Goal: Transaction & Acquisition: Purchase product/service

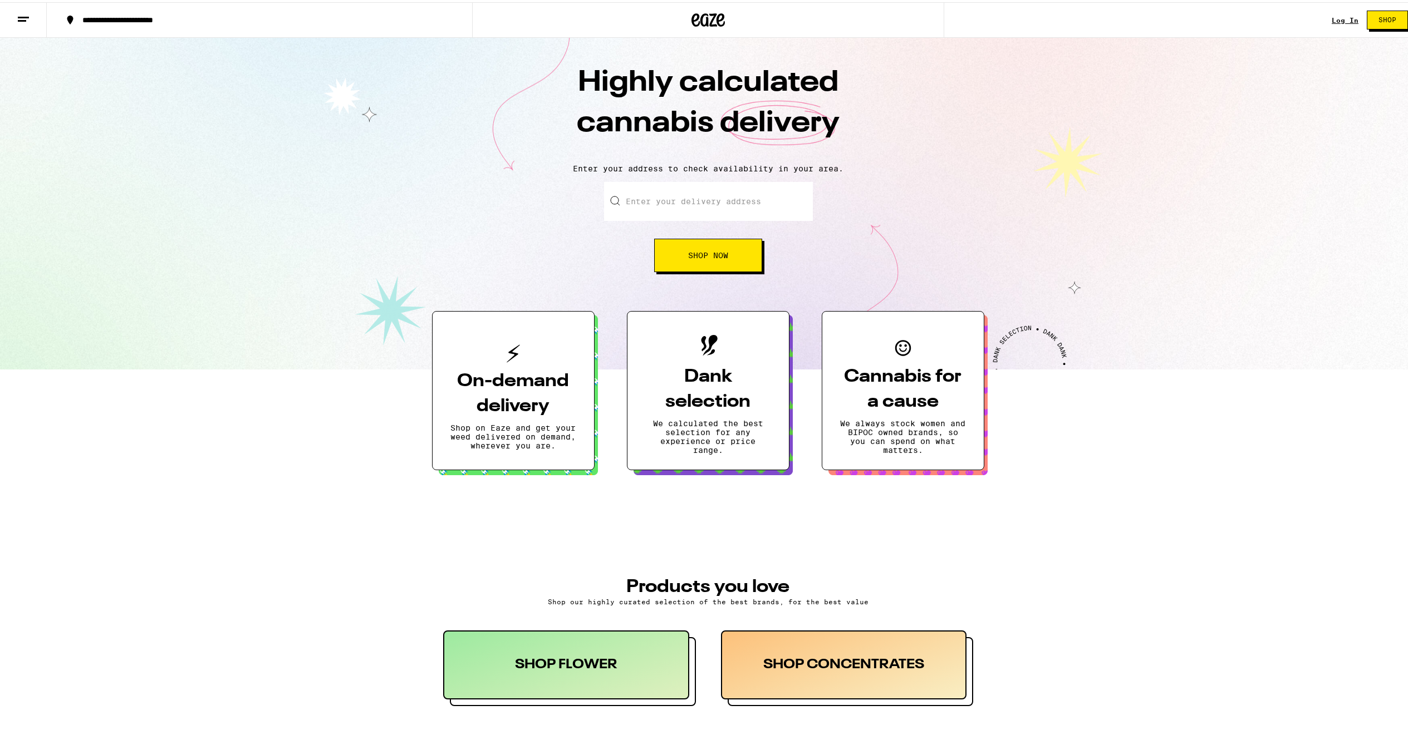
click at [501, 392] on h3 "On-demand delivery" at bounding box center [513, 392] width 126 height 50
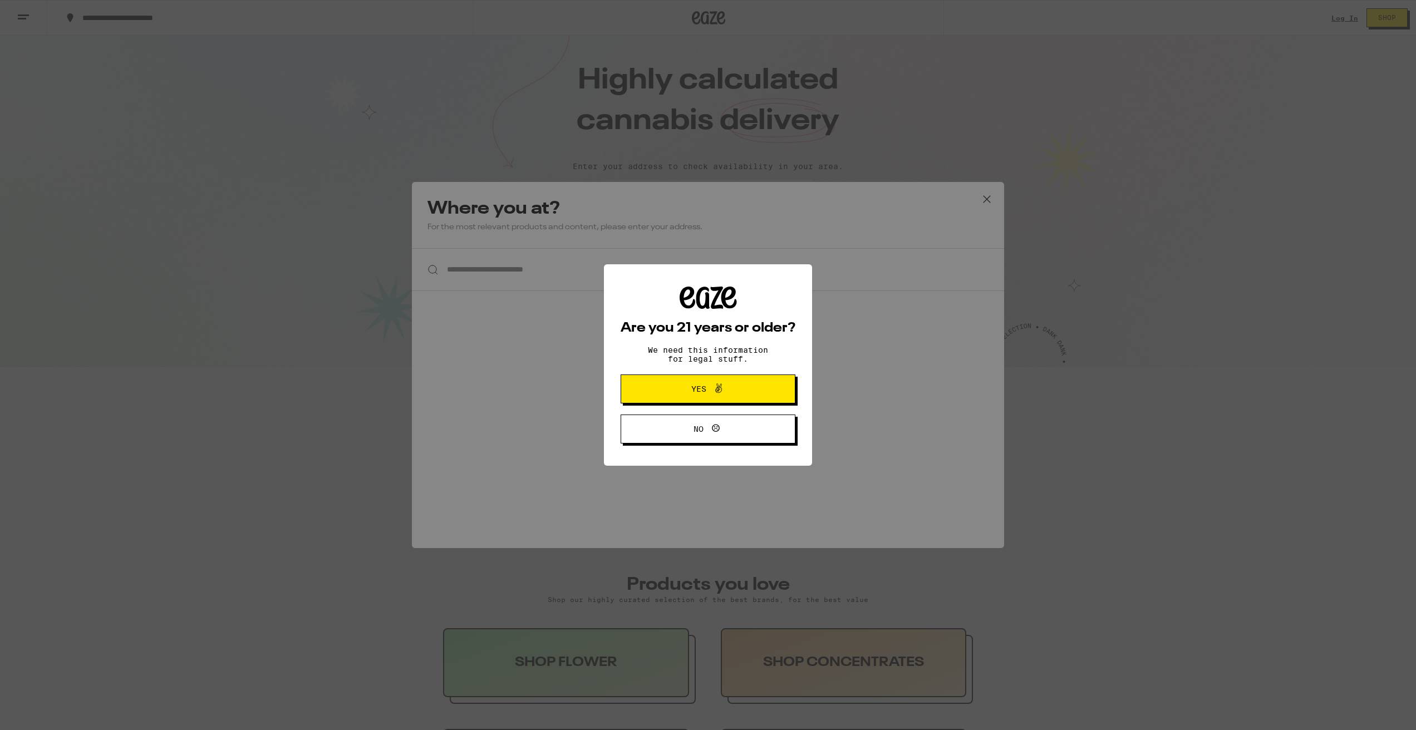
click at [699, 390] on span "Yes" at bounding box center [698, 389] width 15 height 8
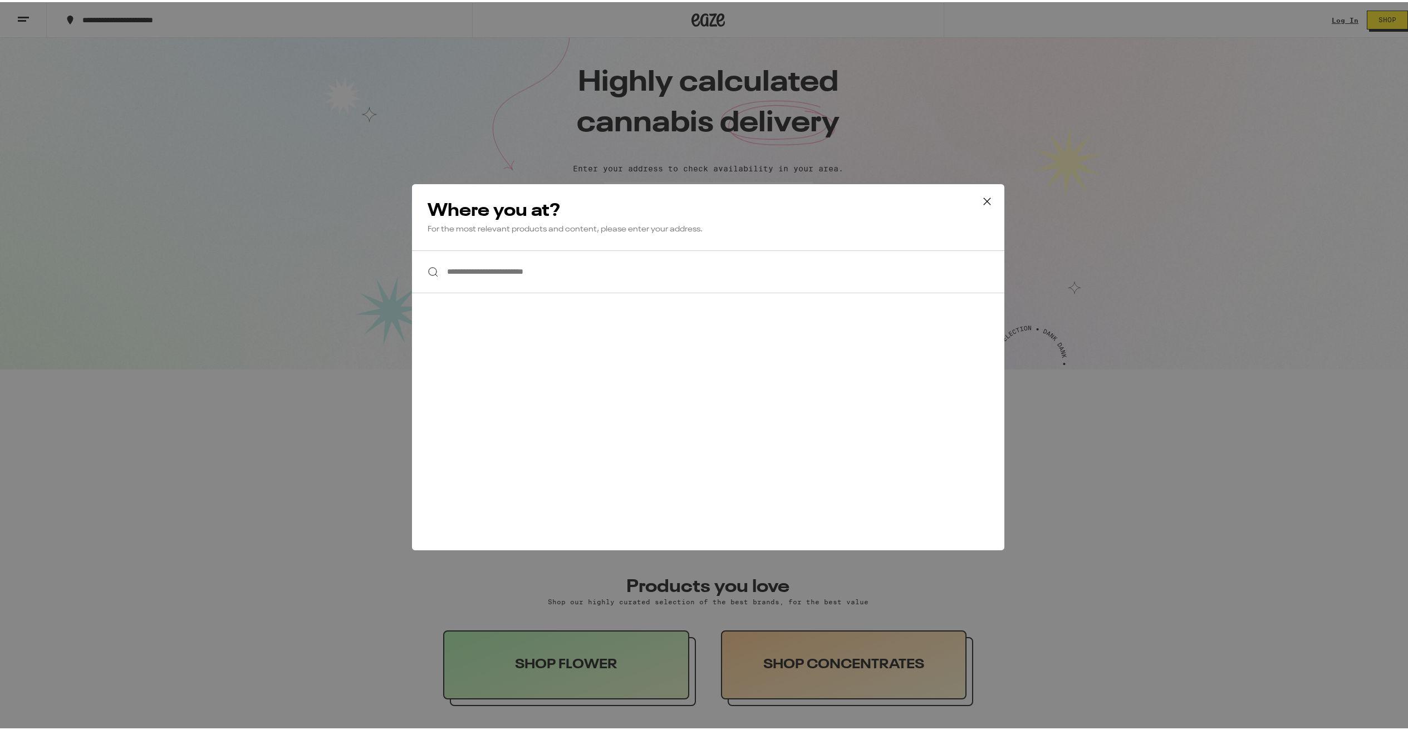
click at [507, 267] on input "**********" at bounding box center [708, 269] width 592 height 43
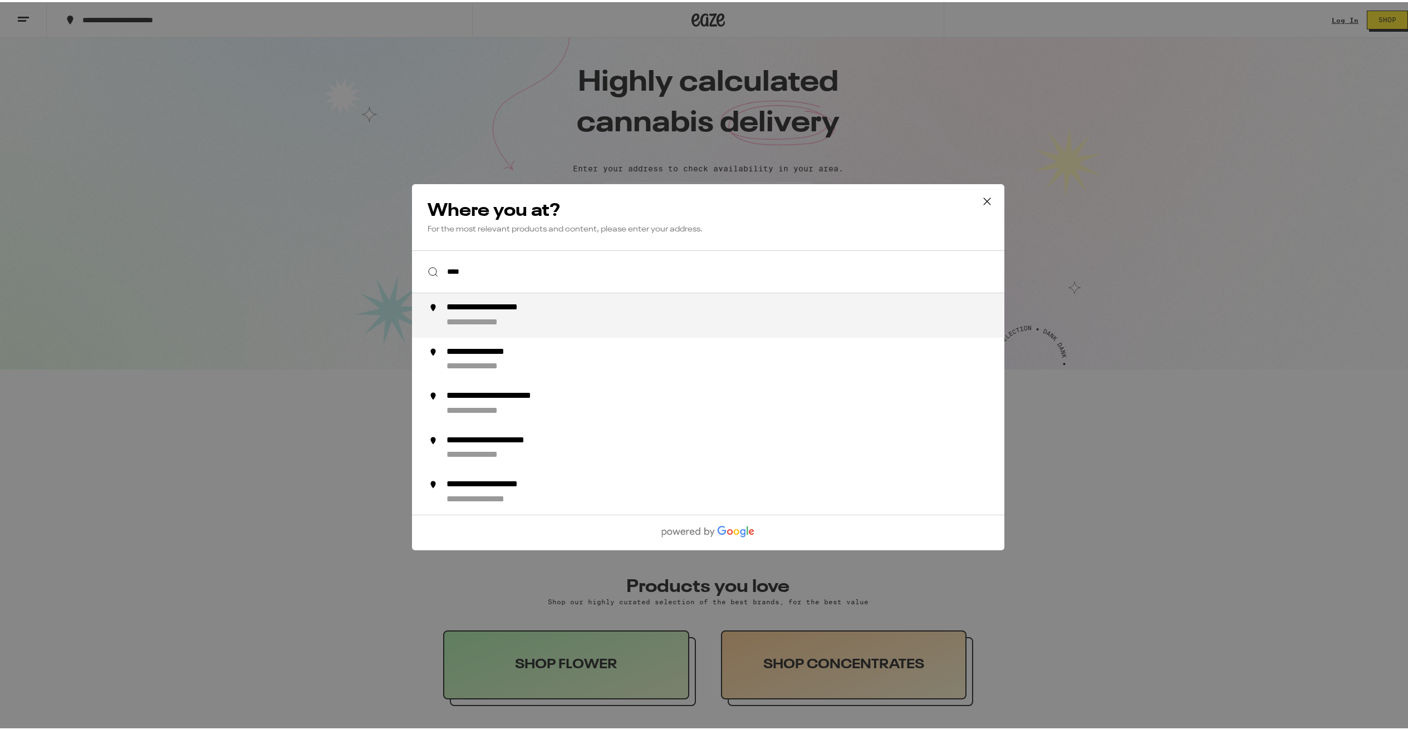
type input "****"
click at [1172, 43] on div "**********" at bounding box center [708, 365] width 1416 height 730
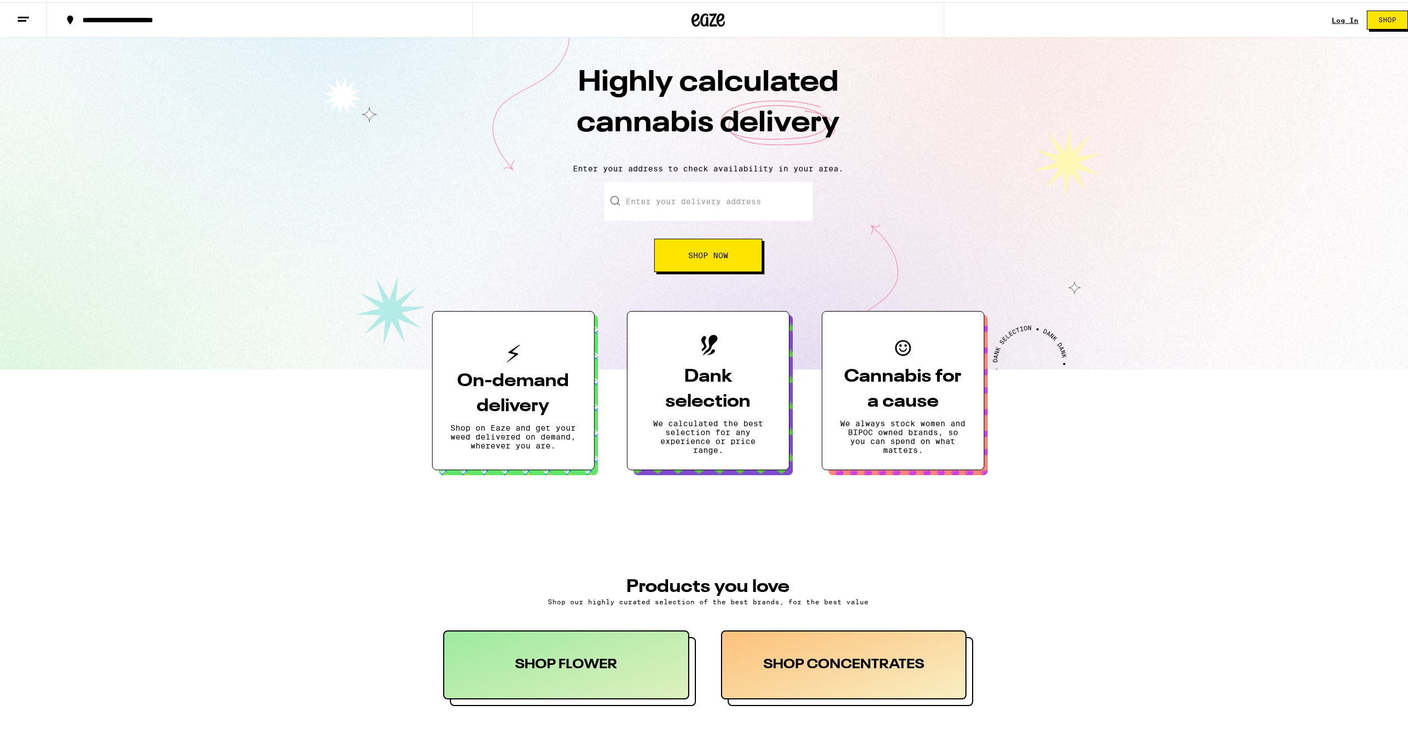
click at [1332, 14] on link "Log In" at bounding box center [1345, 17] width 27 height 7
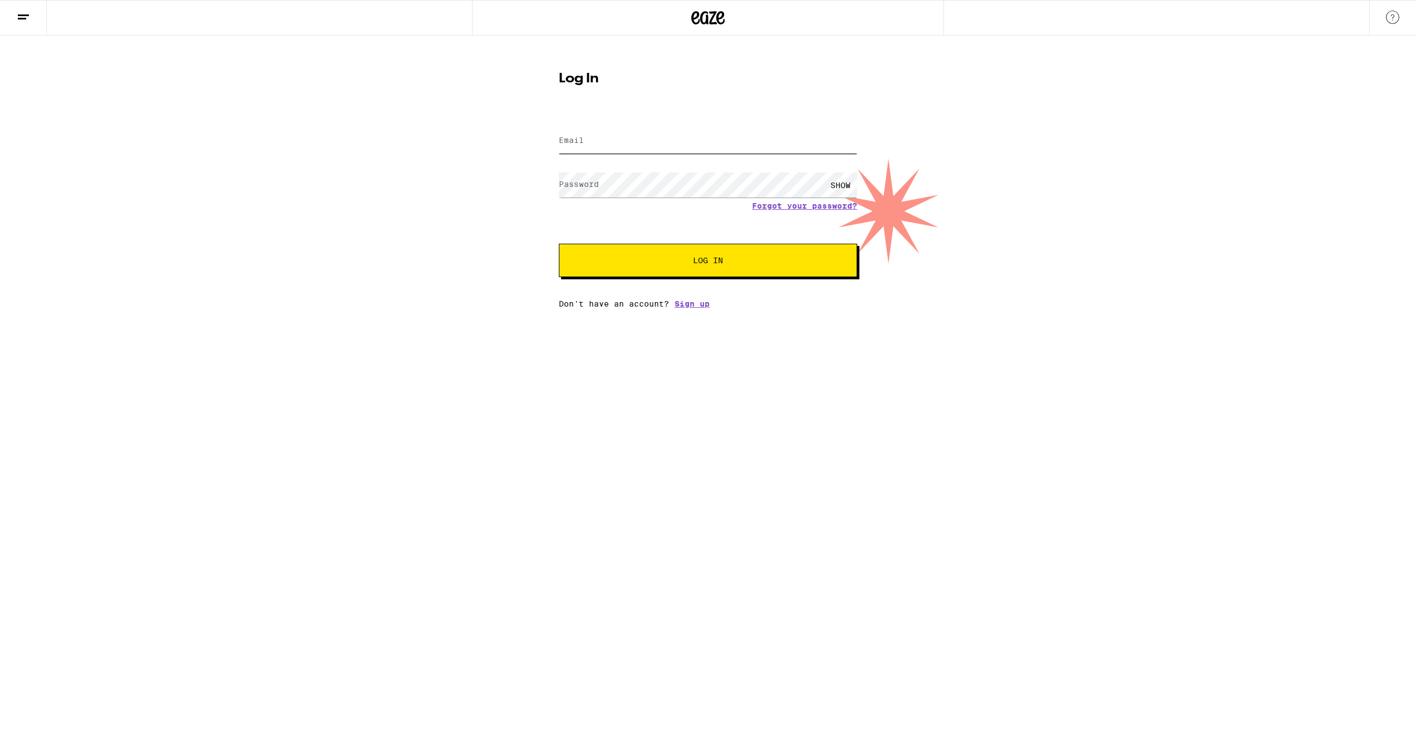
type input "chadr76@gmail.com"
click at [644, 305] on div "Don't have an account? Sign up" at bounding box center [708, 304] width 298 height 9
click at [644, 262] on span "Log In" at bounding box center [708, 261] width 208 height 8
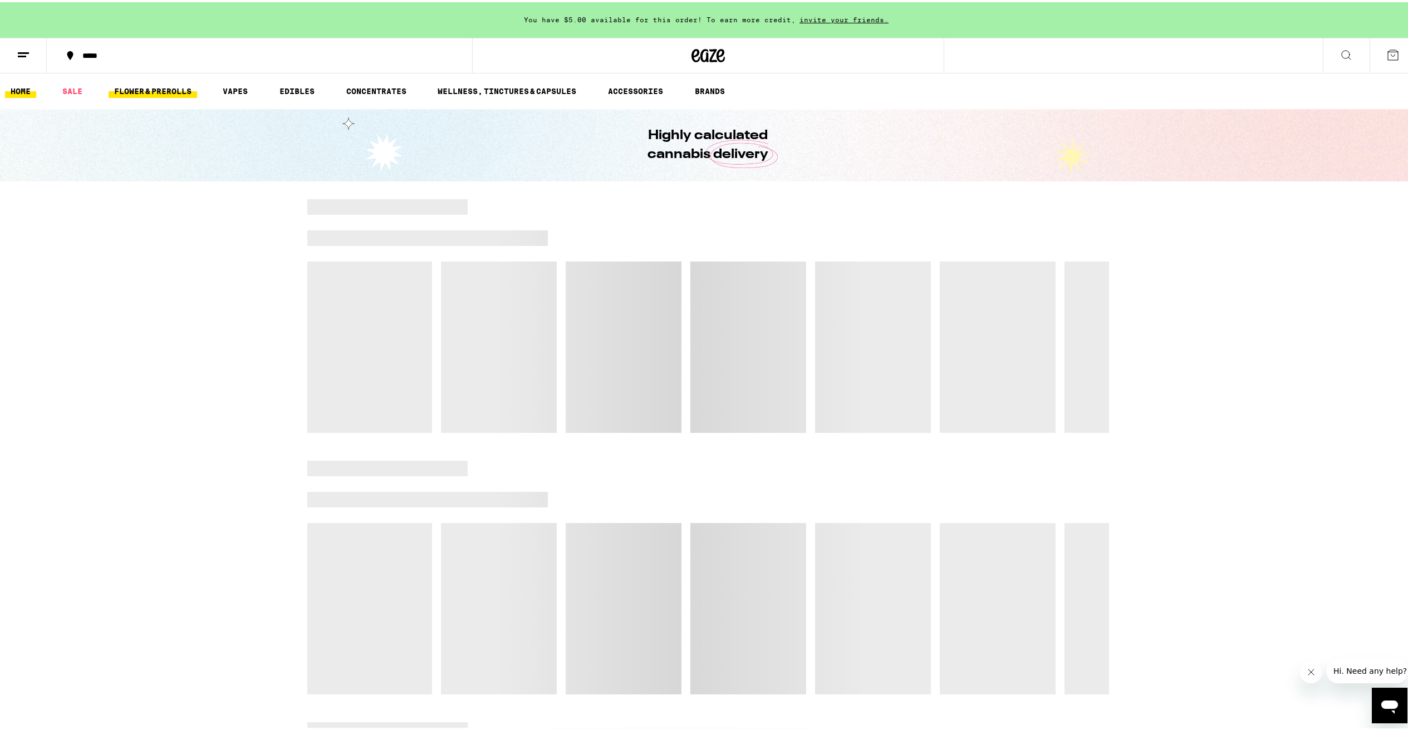
click at [155, 94] on link "FLOWER & PREROLLS" at bounding box center [153, 88] width 89 height 13
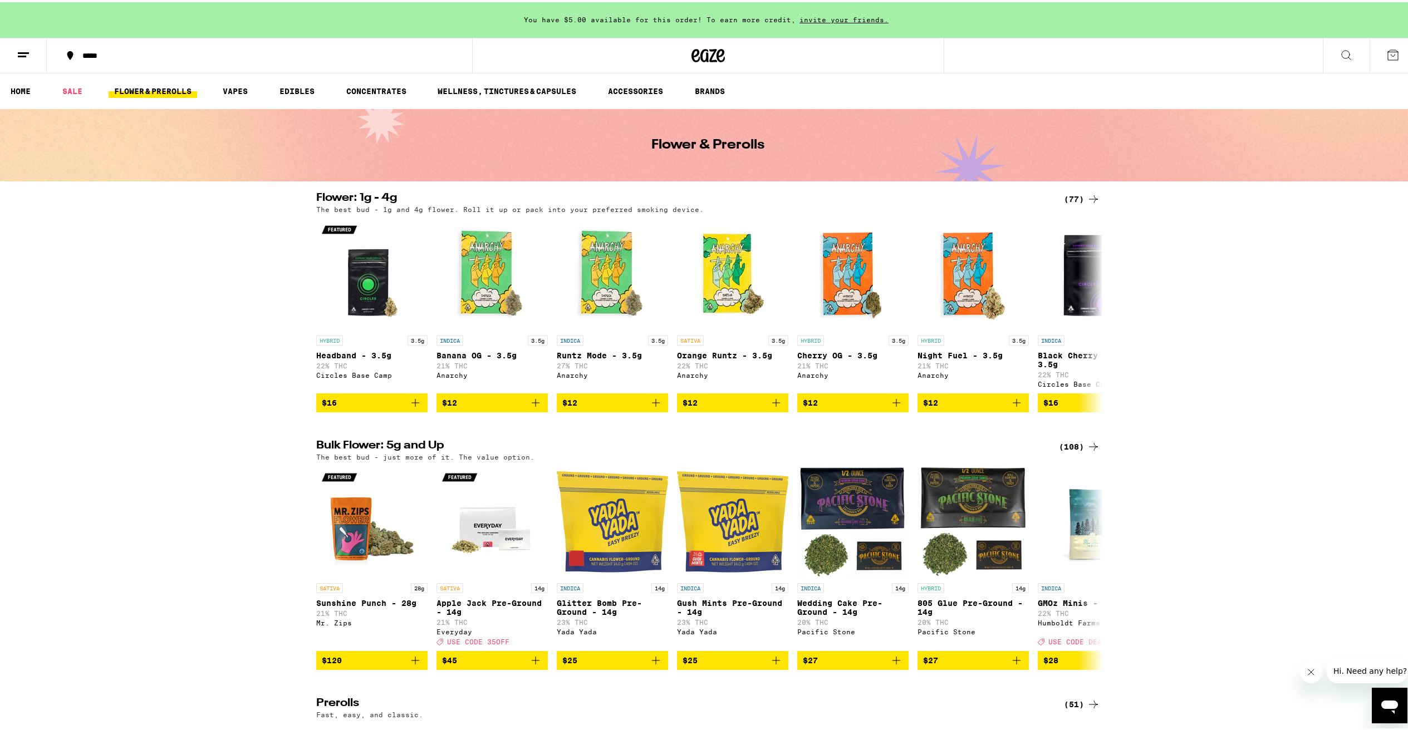
click at [27, 52] on icon at bounding box center [23, 52] width 13 height 13
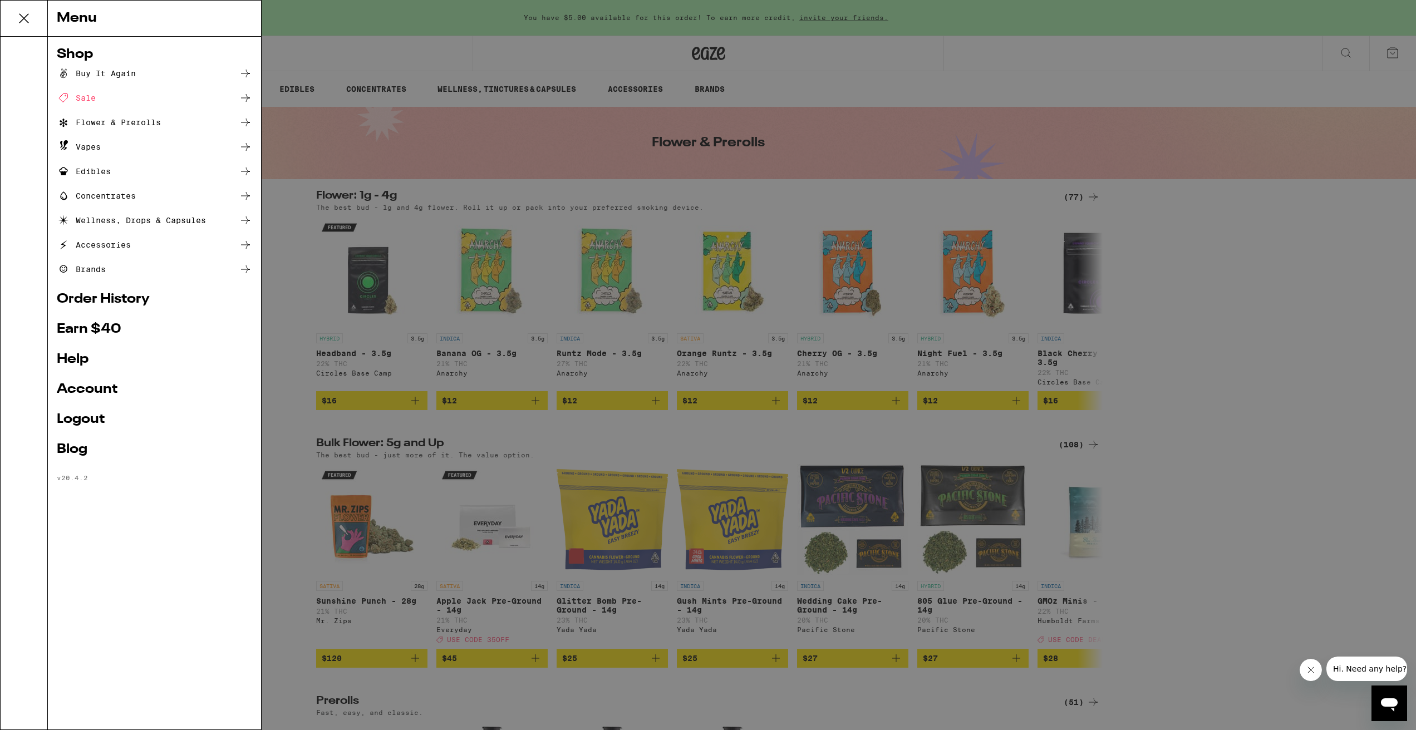
click at [134, 72] on div "Buy It Again" at bounding box center [96, 73] width 79 height 13
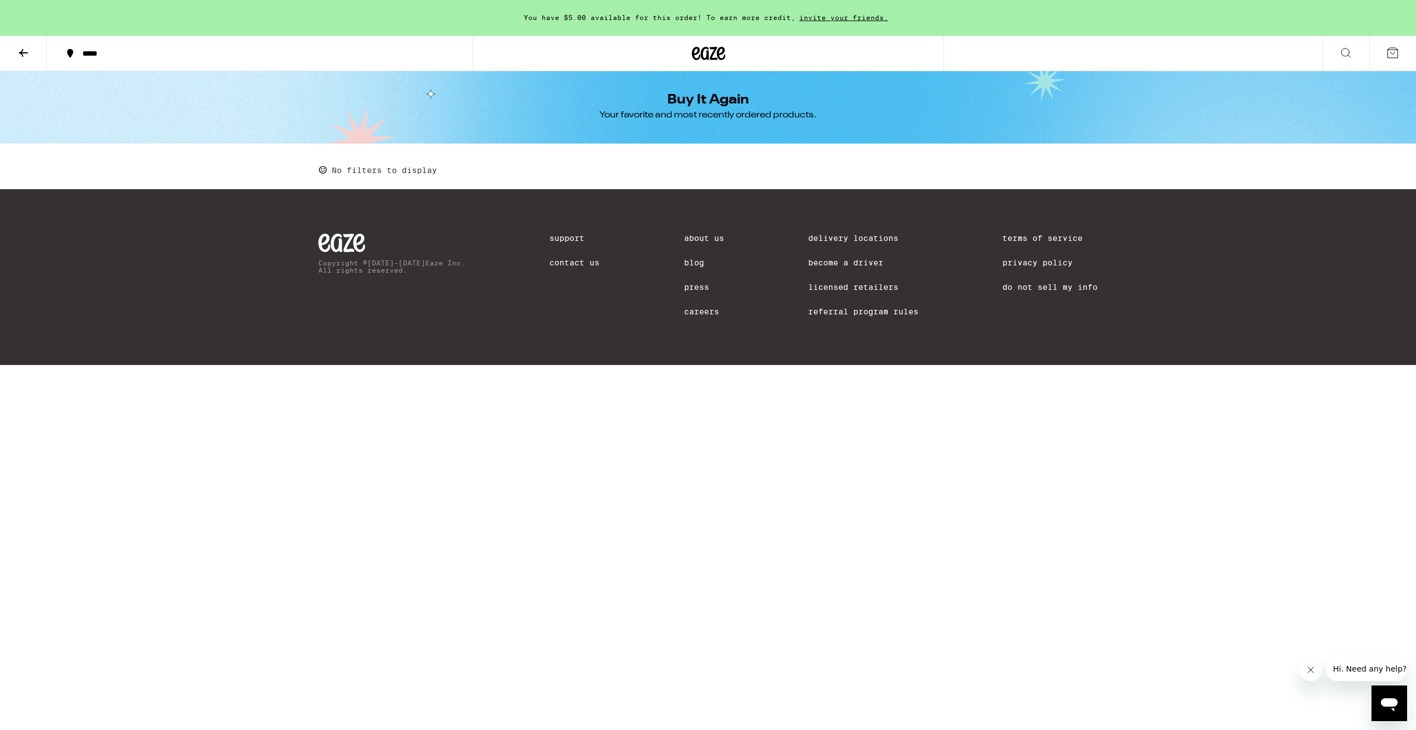
click at [13, 51] on button at bounding box center [23, 53] width 47 height 35
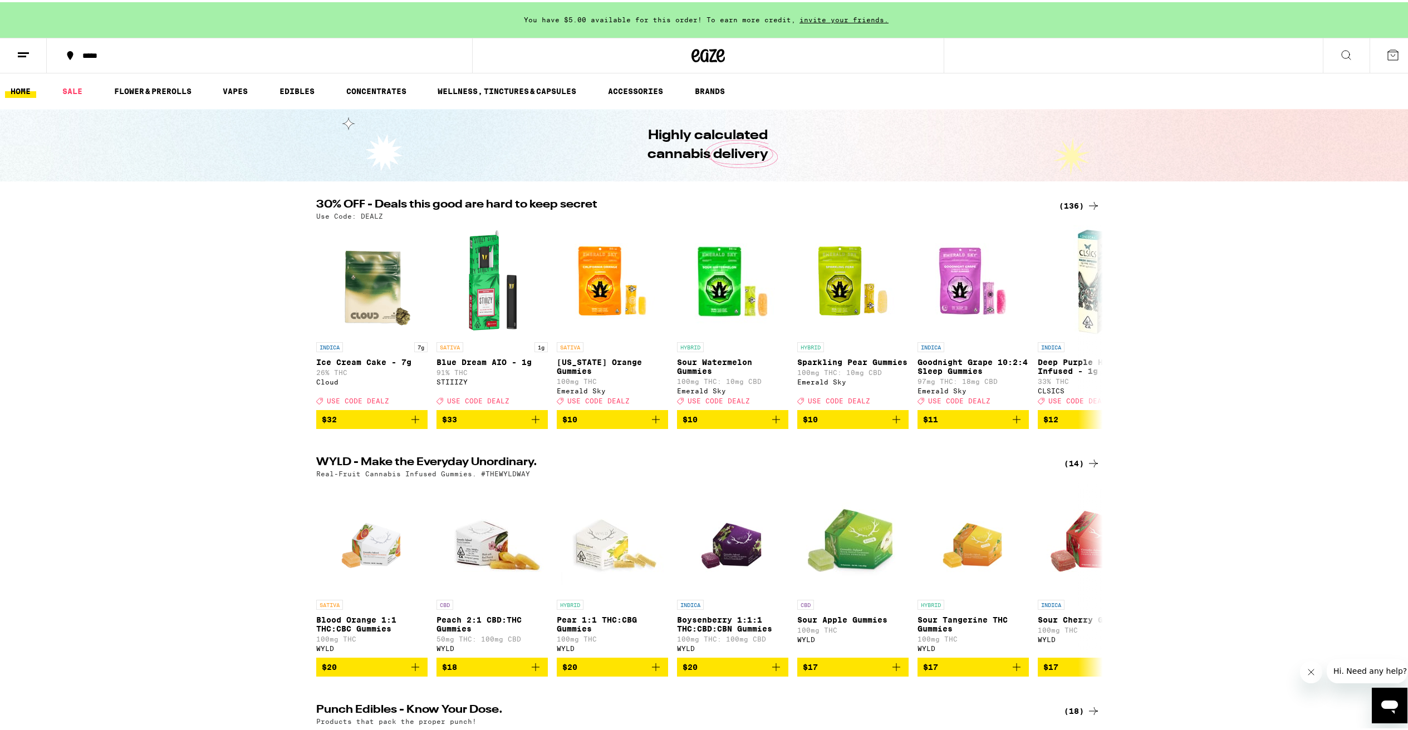
click at [104, 57] on div "*****" at bounding box center [265, 54] width 376 height 8
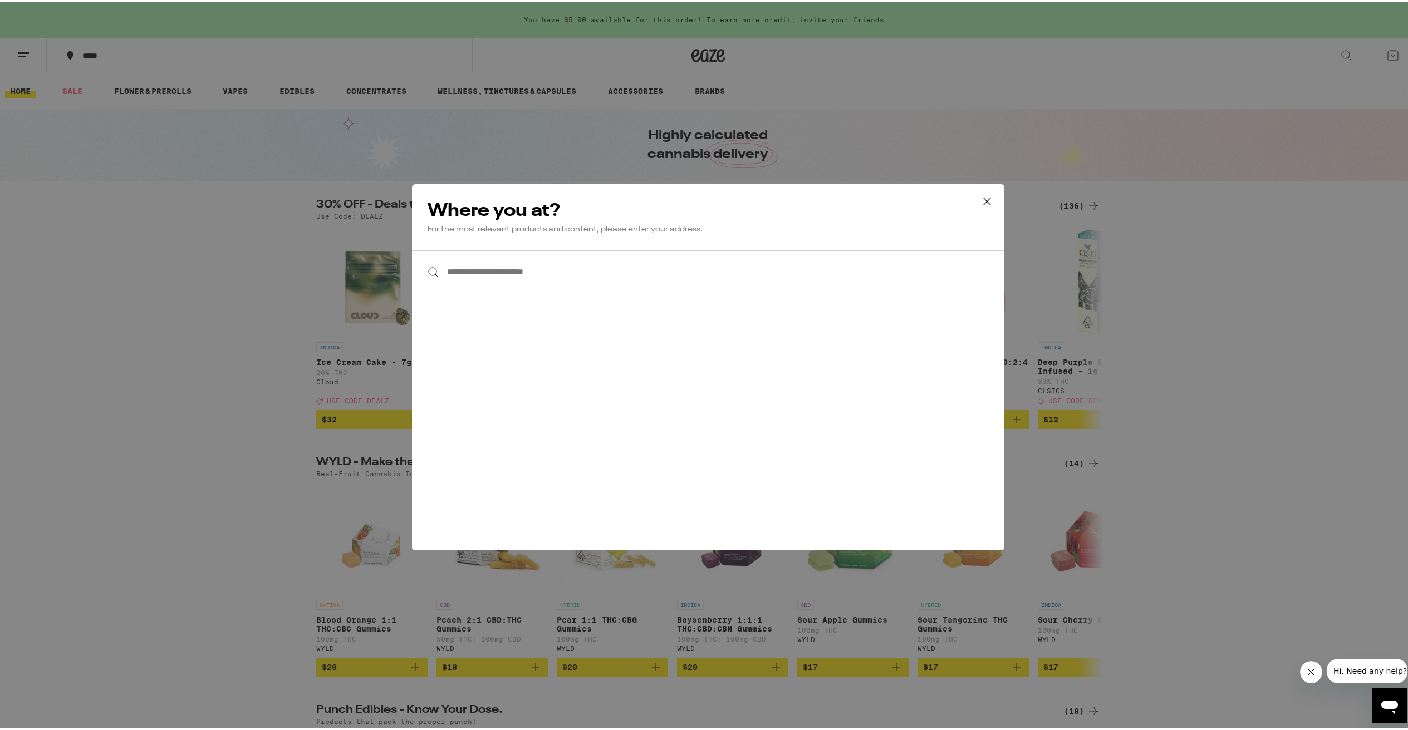
click at [625, 269] on input "**********" at bounding box center [708, 269] width 592 height 43
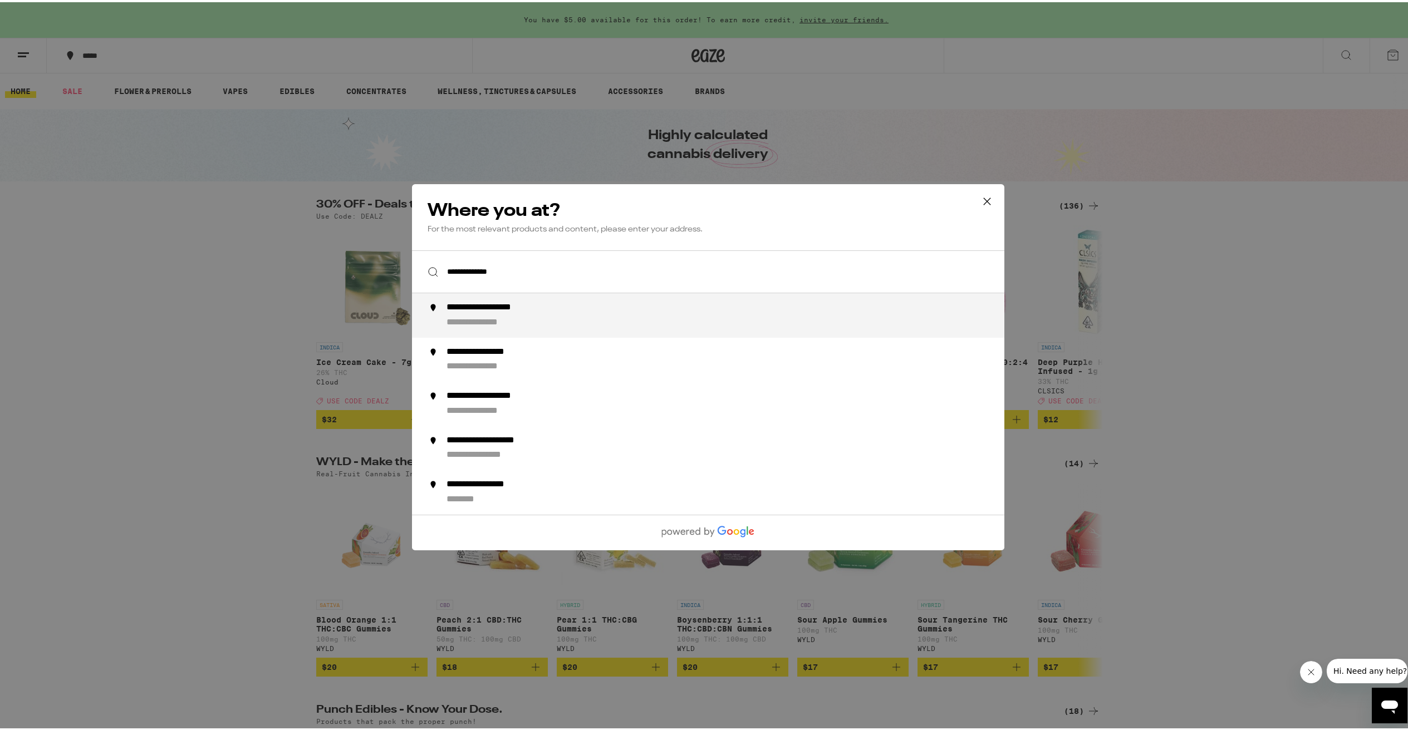
click at [516, 313] on div "**********" at bounding box center [730, 313] width 568 height 27
type input "**********"
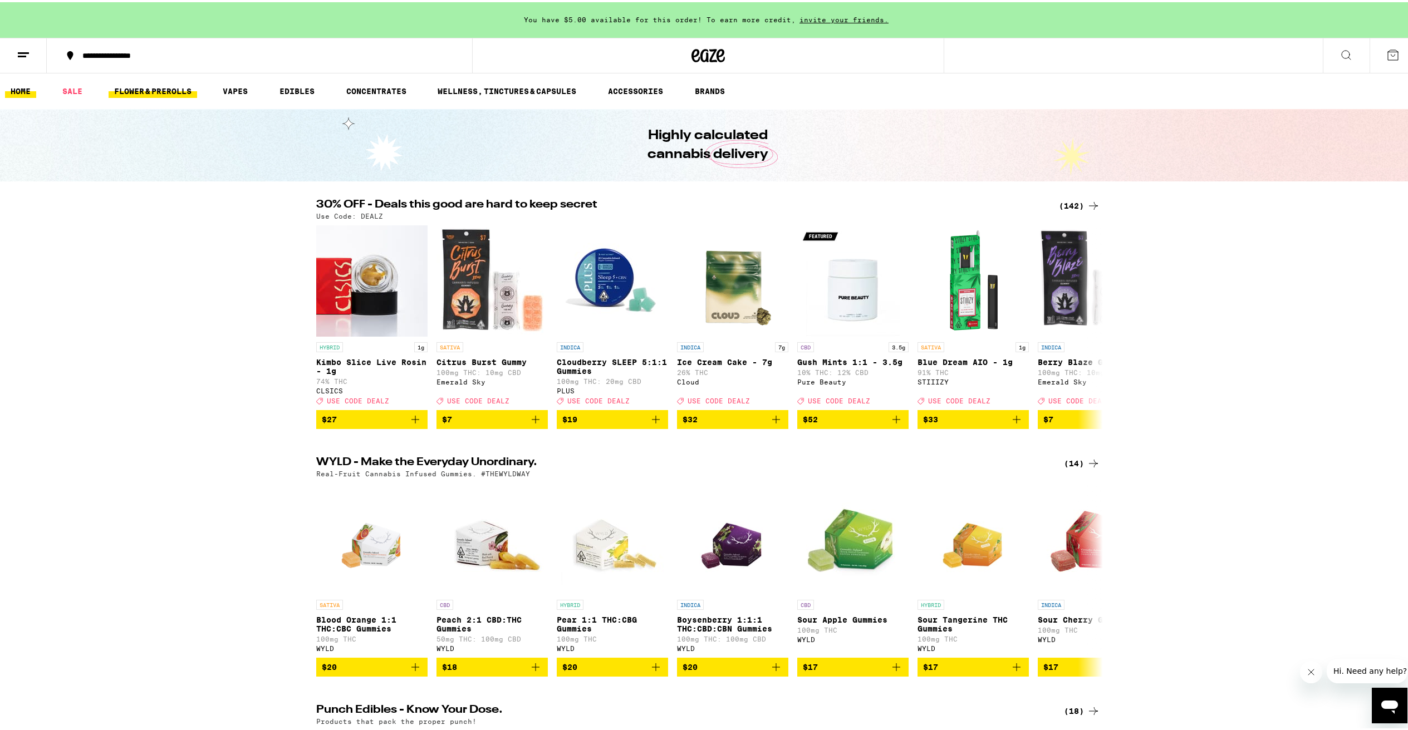
click at [161, 89] on link "FLOWER & PREROLLS" at bounding box center [153, 88] width 89 height 13
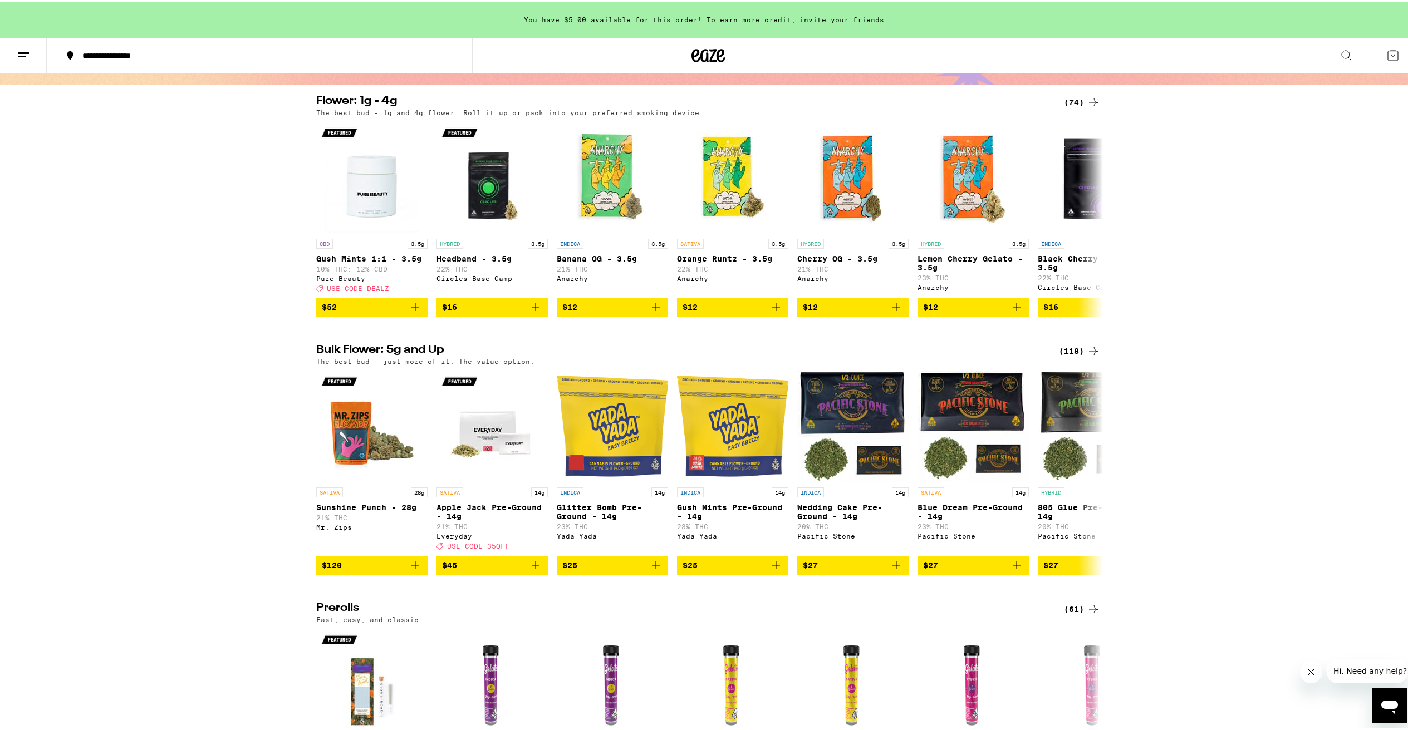
scroll to position [17, 0]
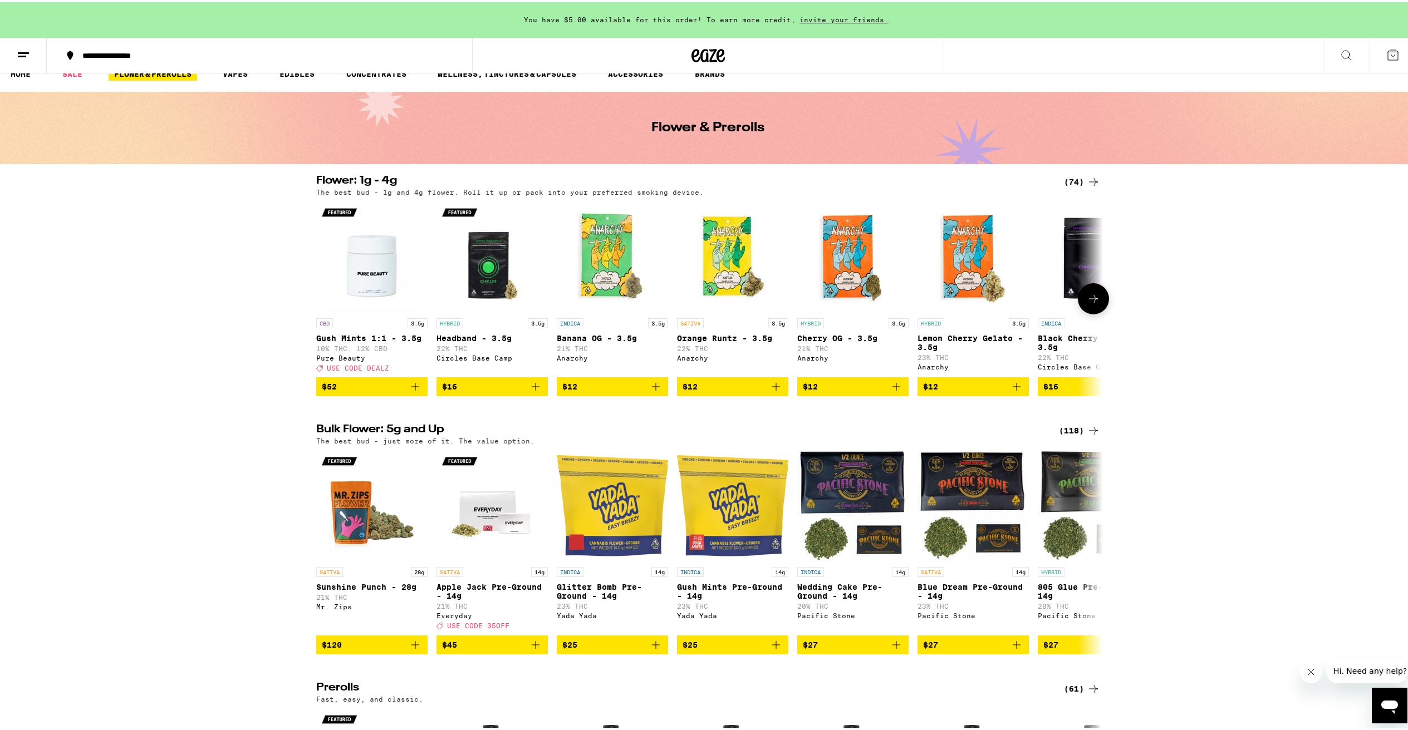
click at [1099, 296] on button at bounding box center [1093, 296] width 31 height 31
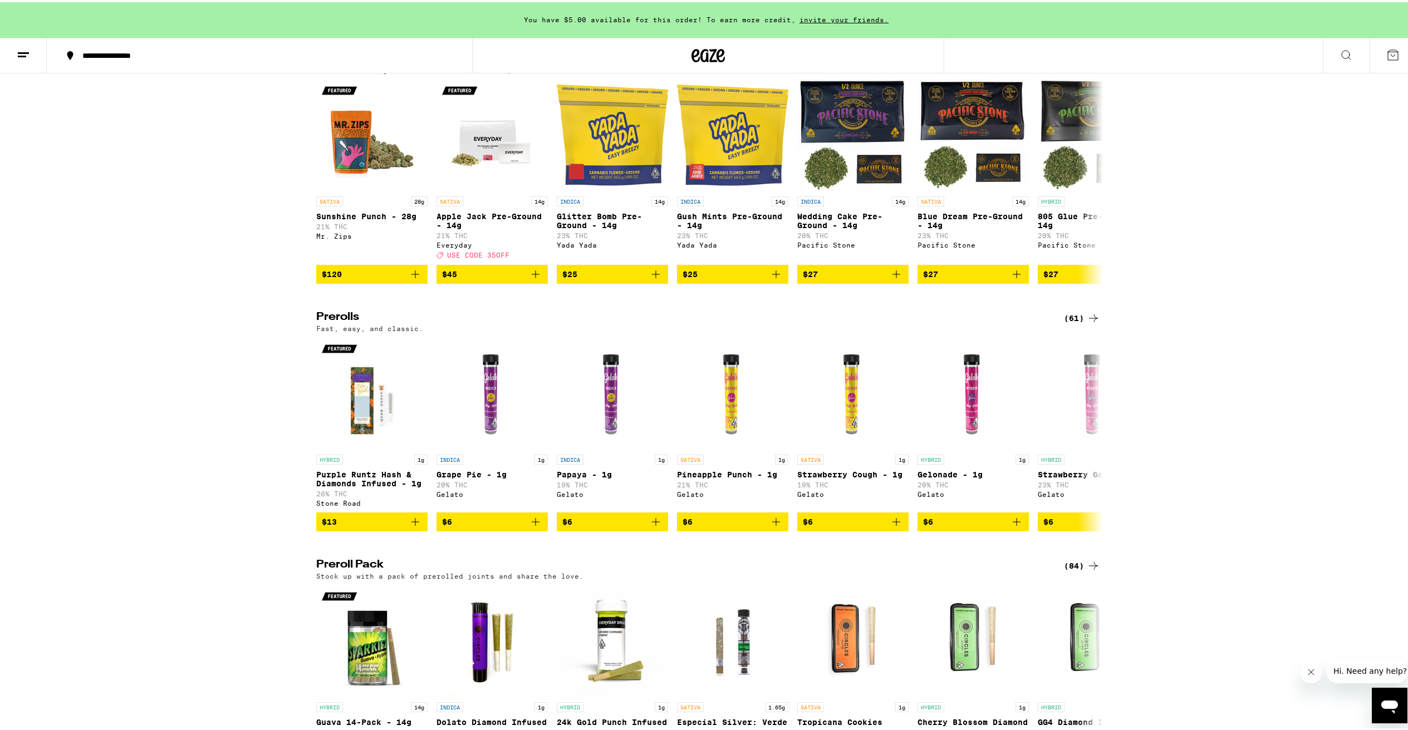
scroll to position [497, 0]
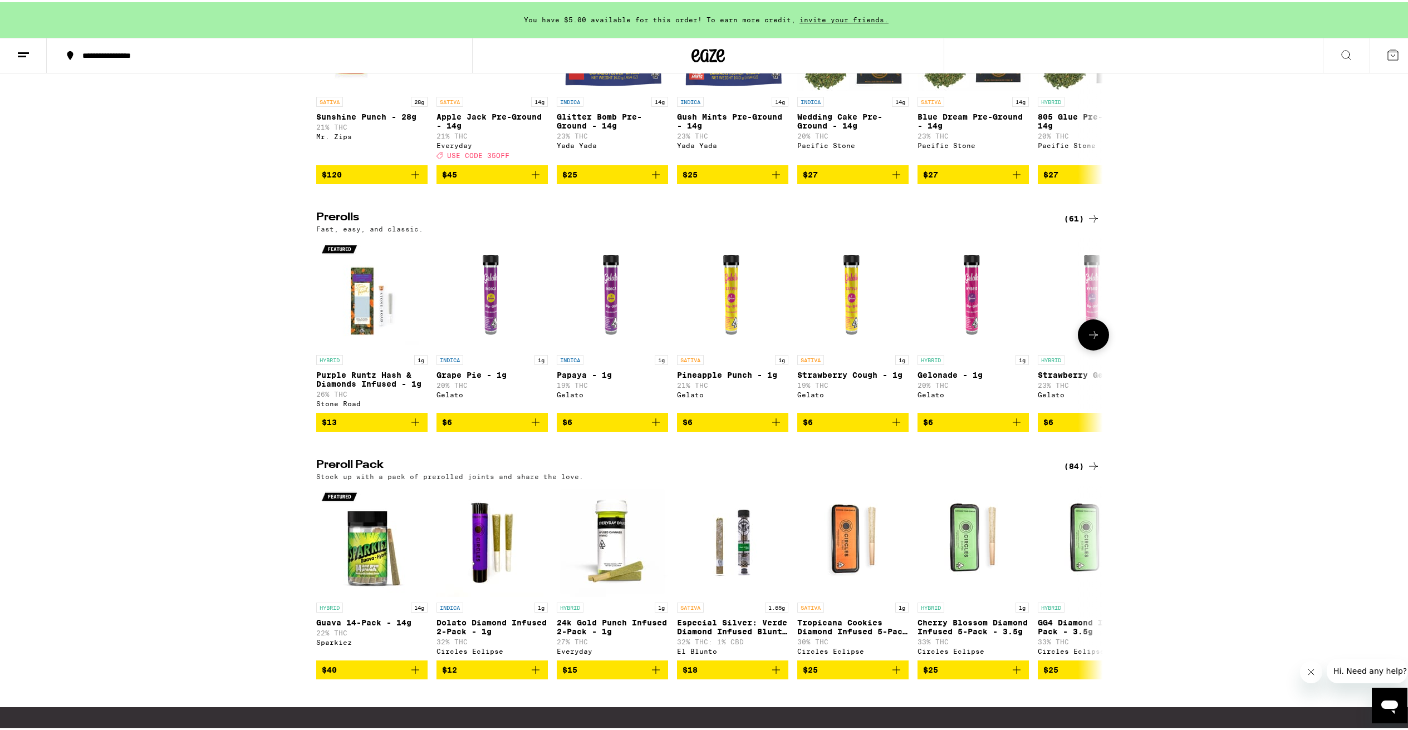
click at [1093, 340] on icon at bounding box center [1093, 332] width 13 height 13
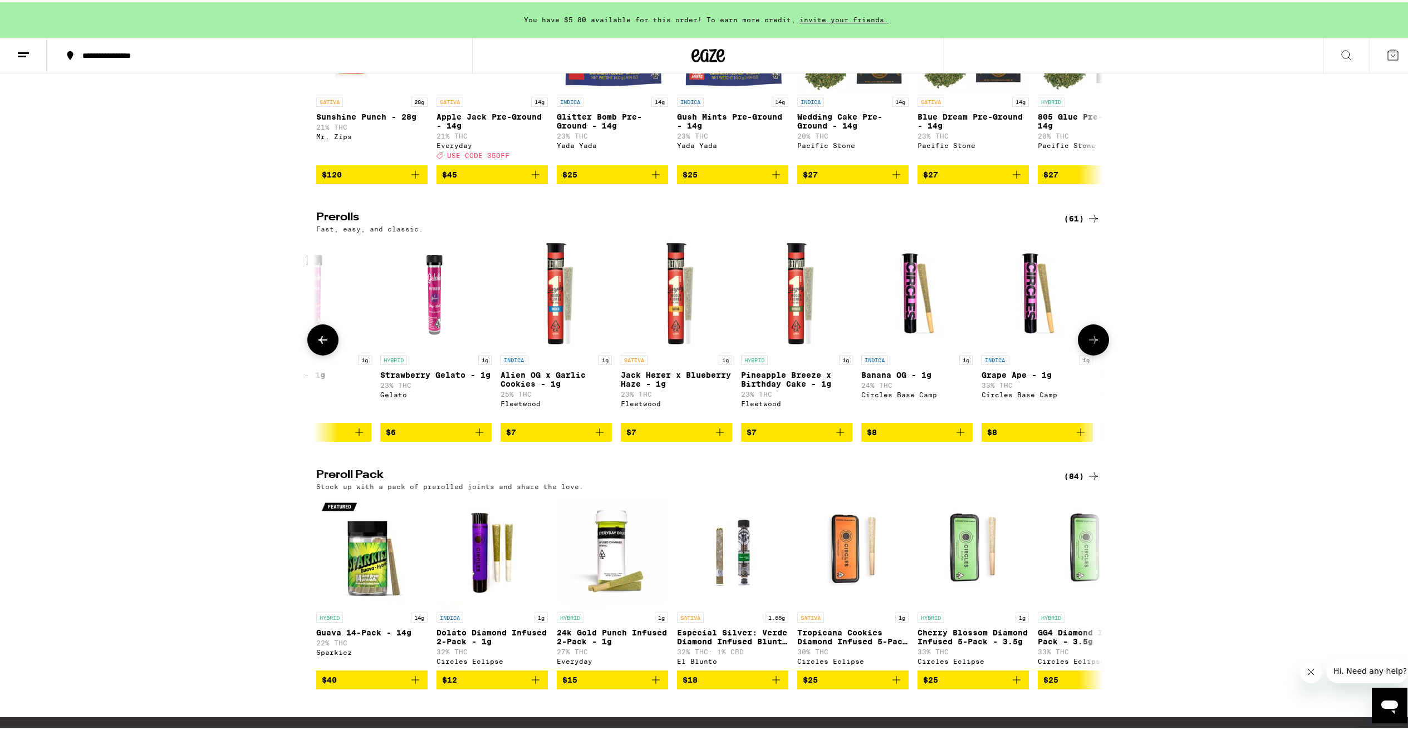
click at [1093, 345] on icon at bounding box center [1093, 337] width 13 height 13
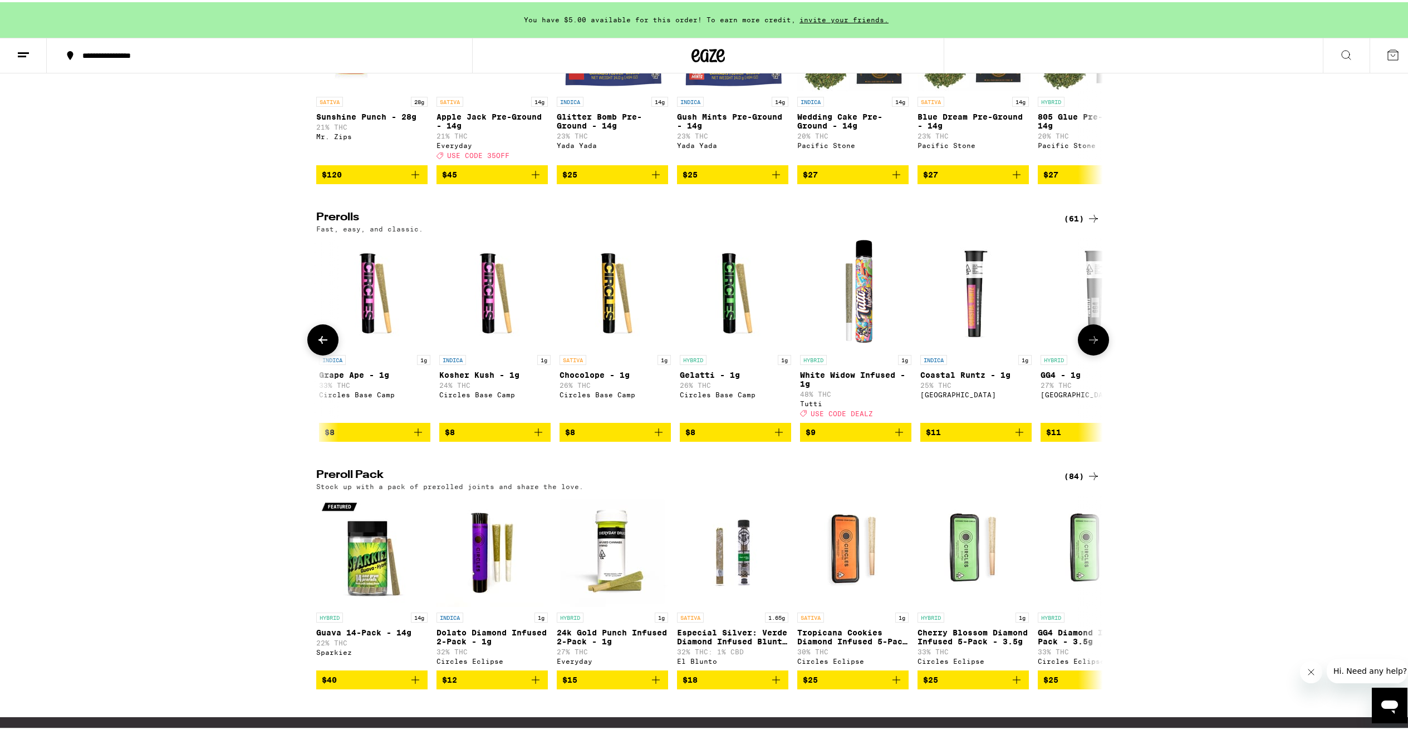
click at [1093, 345] on icon at bounding box center [1093, 337] width 13 height 13
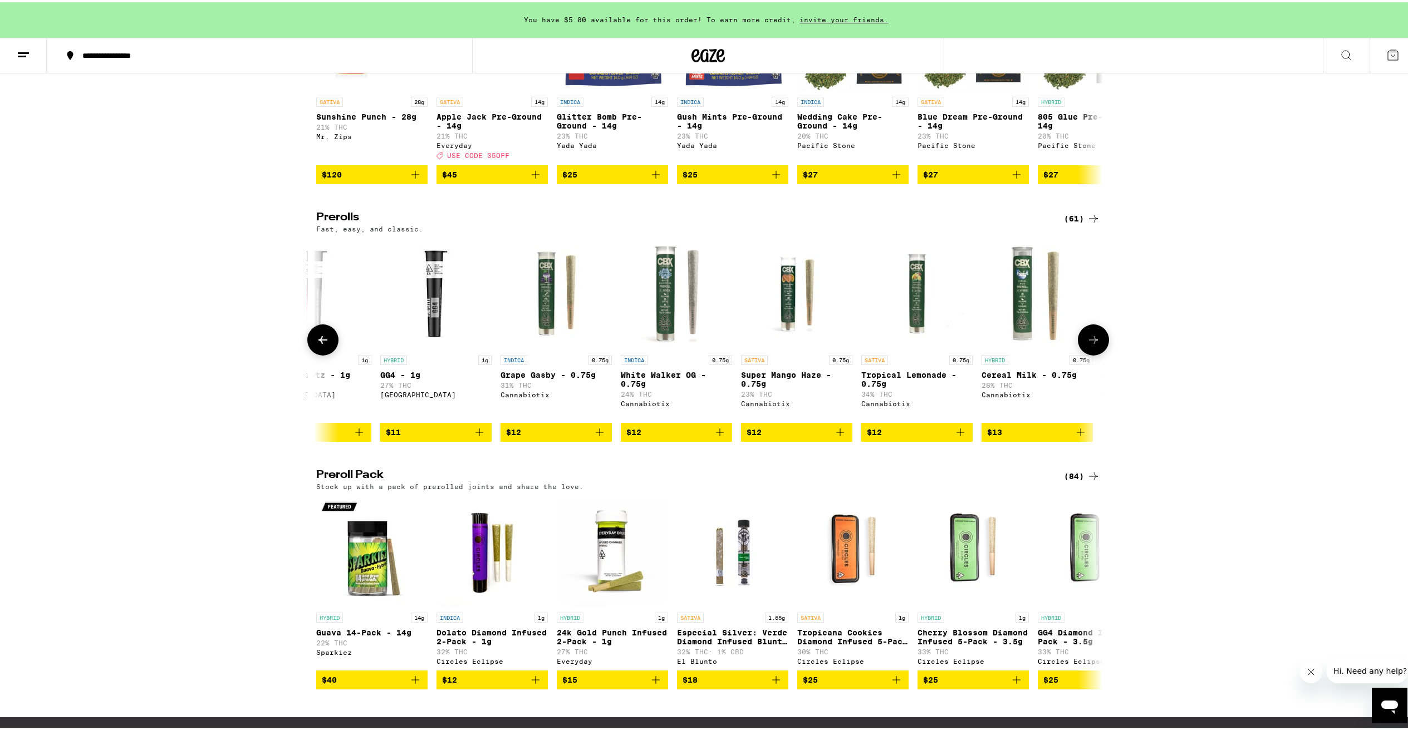
click at [1093, 345] on icon at bounding box center [1093, 337] width 13 height 13
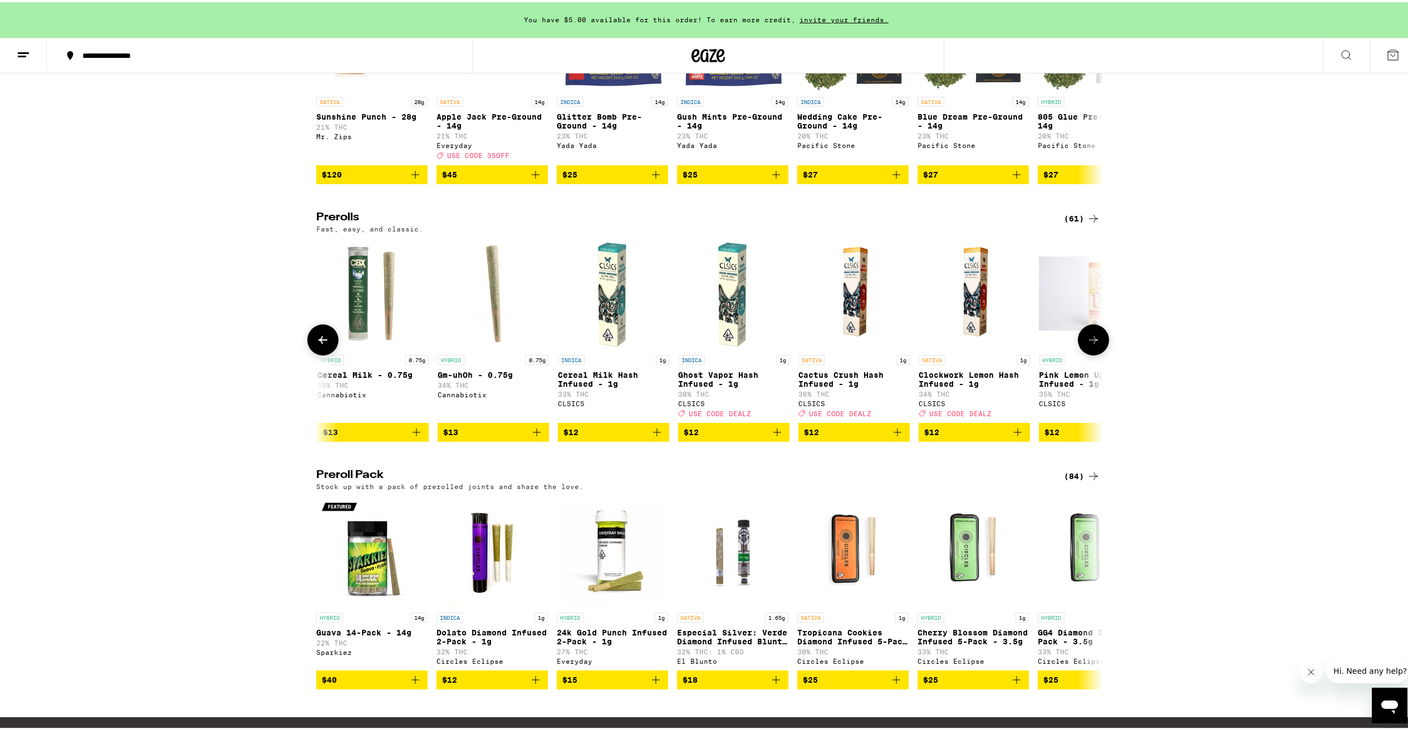
click at [1093, 345] on icon at bounding box center [1093, 337] width 13 height 13
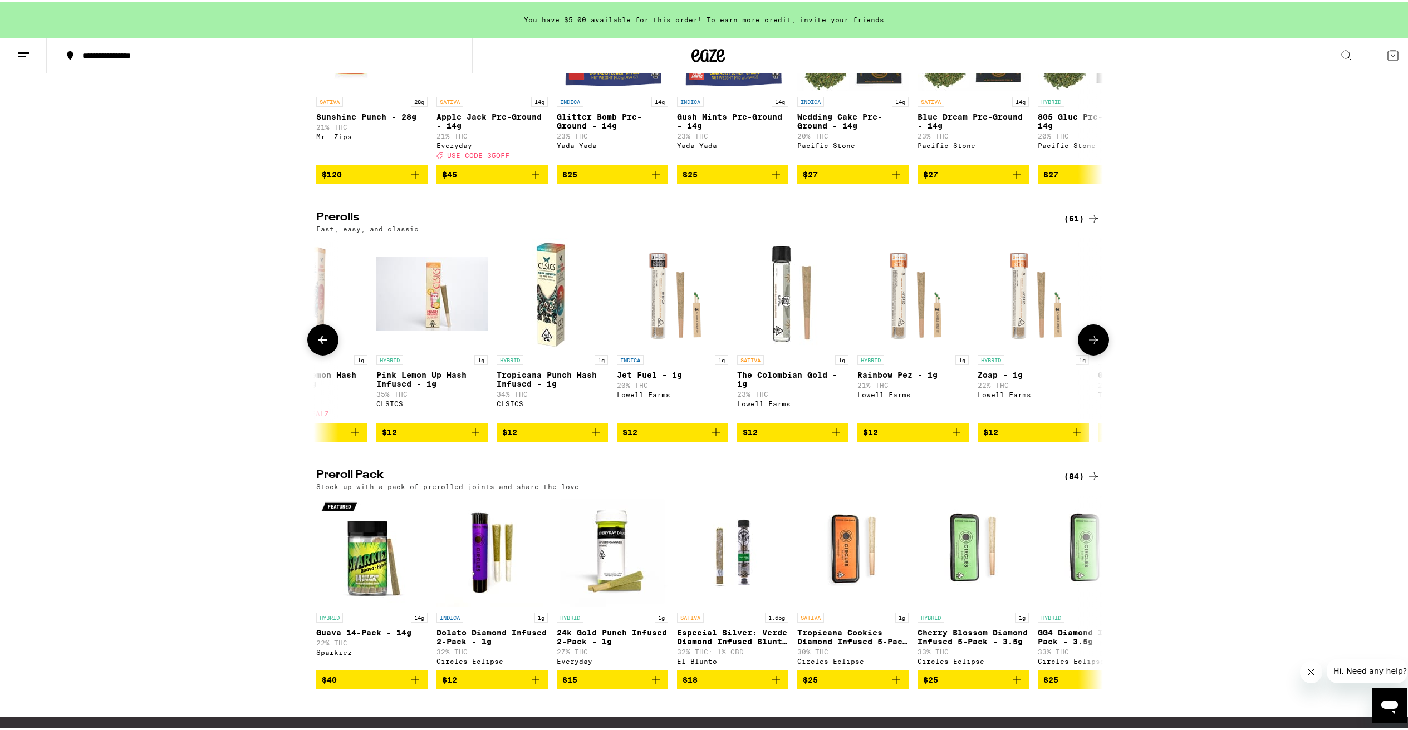
click at [1093, 345] on icon at bounding box center [1093, 337] width 13 height 13
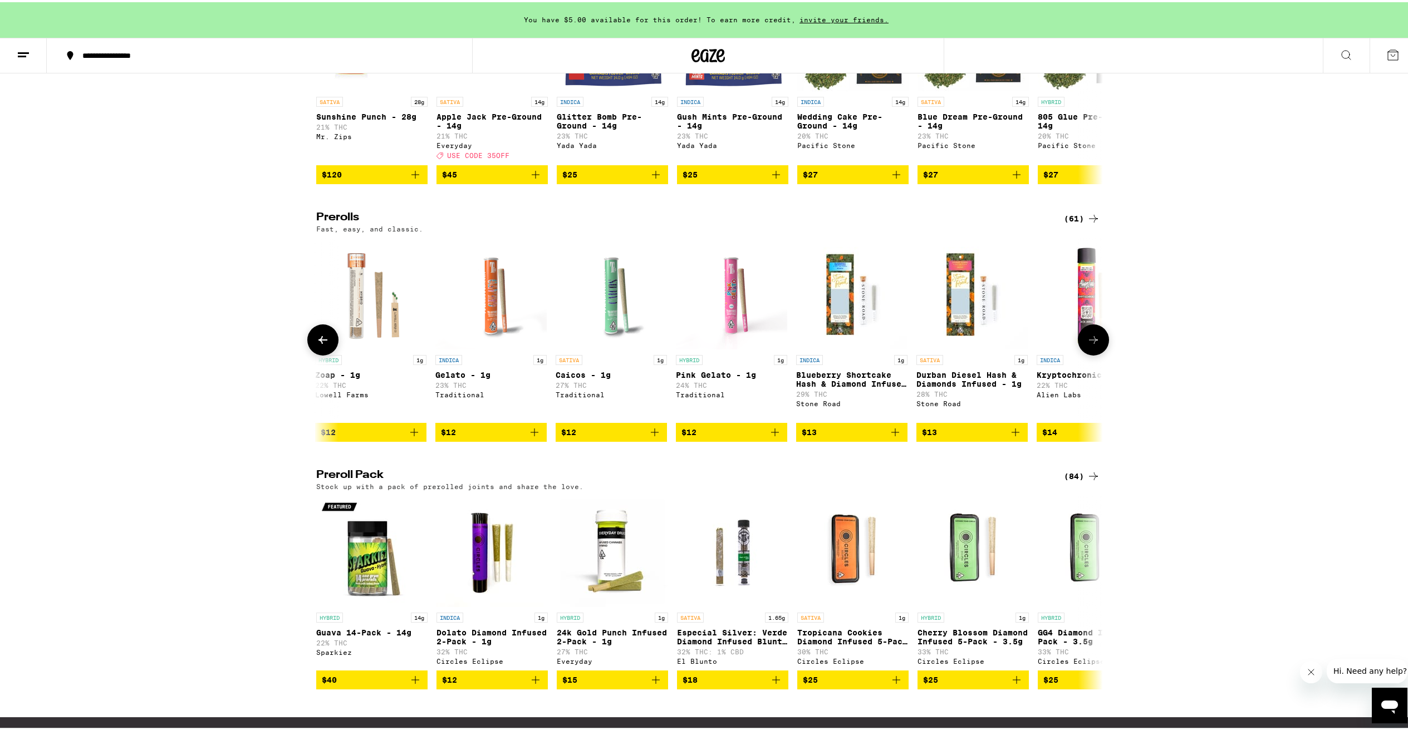
click at [1093, 345] on icon at bounding box center [1093, 337] width 13 height 13
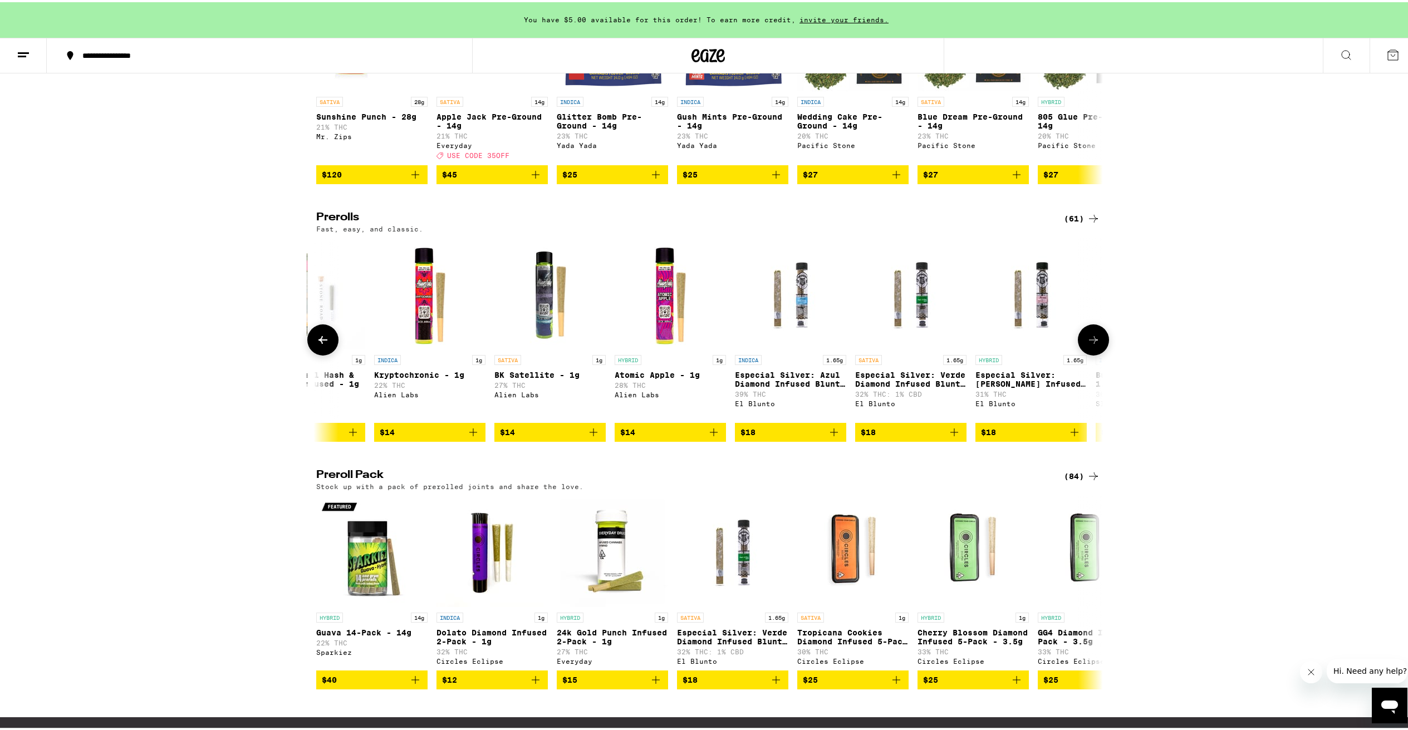
click at [1093, 345] on icon at bounding box center [1093, 337] width 13 height 13
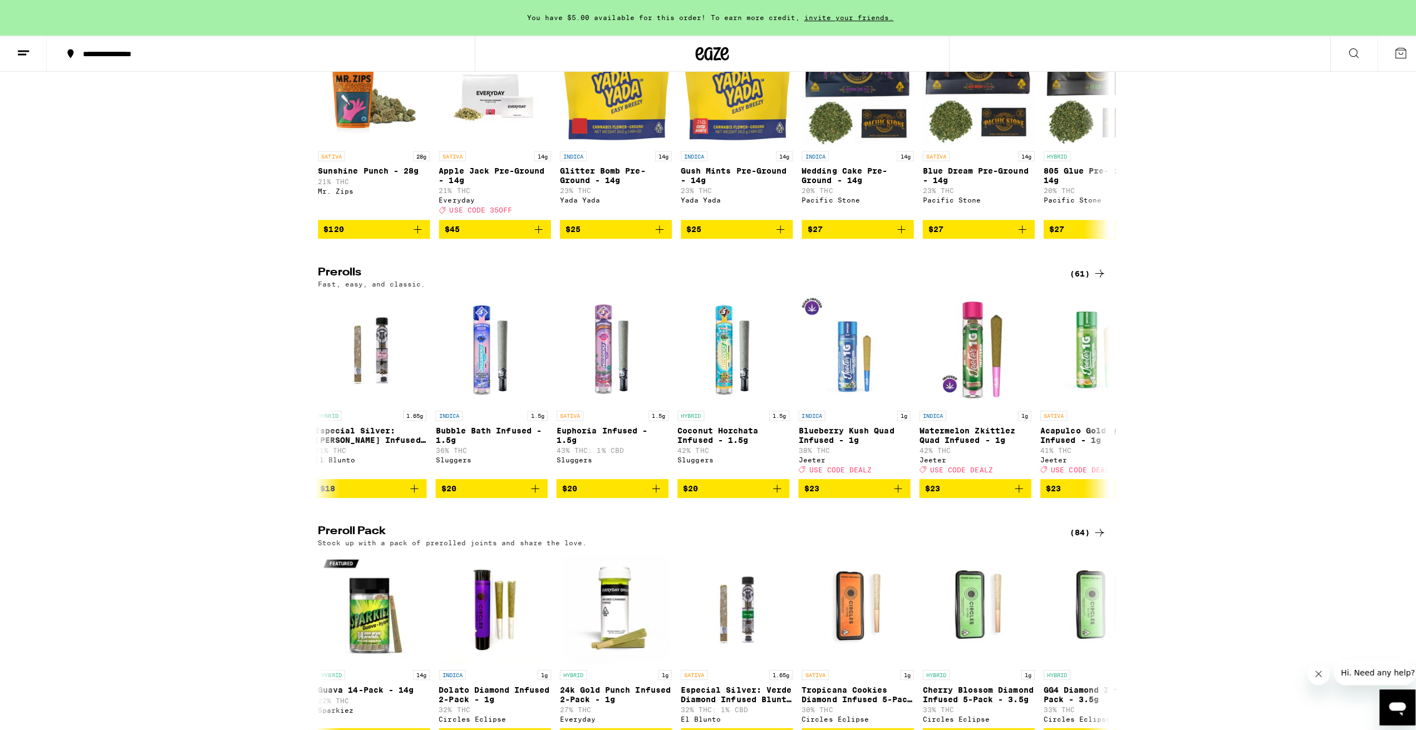
scroll to position [0, 0]
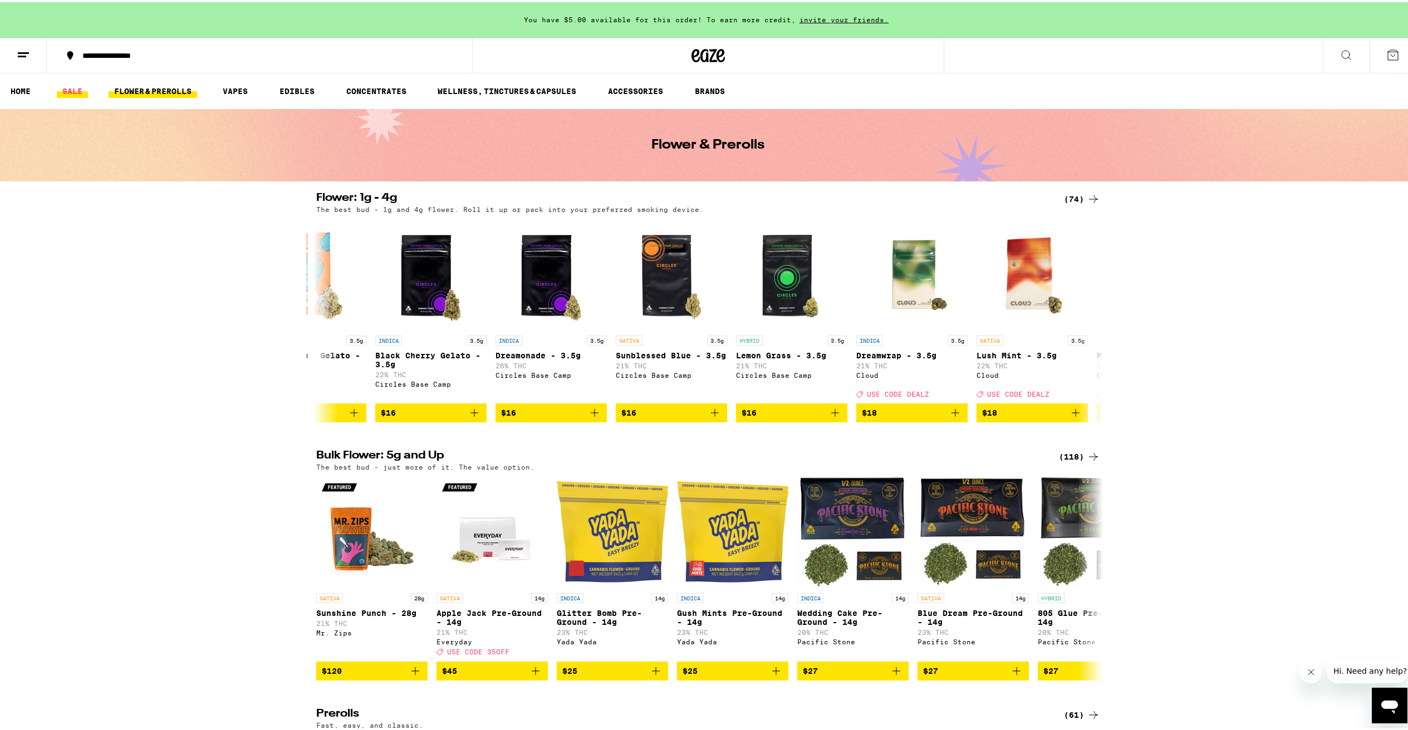
click at [66, 87] on link "SALE" at bounding box center [72, 88] width 31 height 13
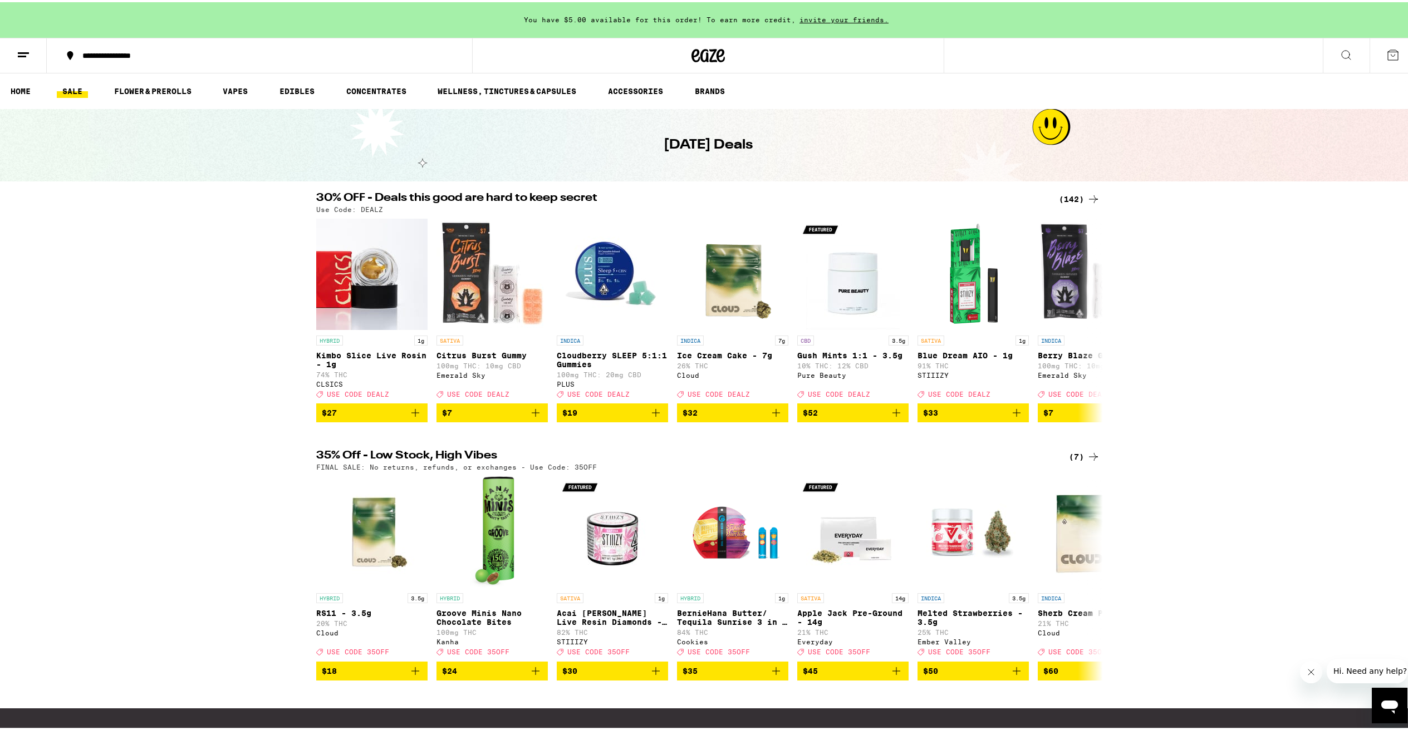
click at [1339, 50] on icon at bounding box center [1345, 52] width 13 height 13
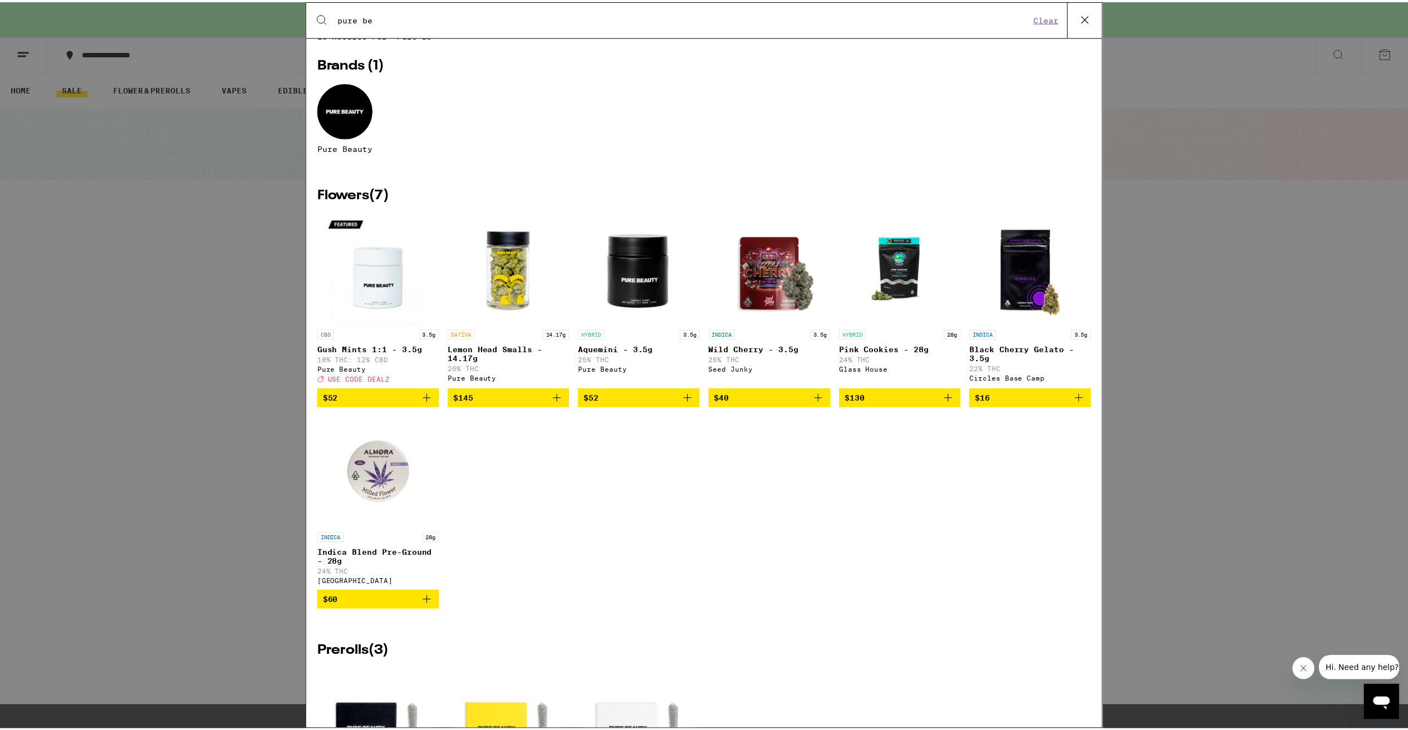
scroll to position [18, 0]
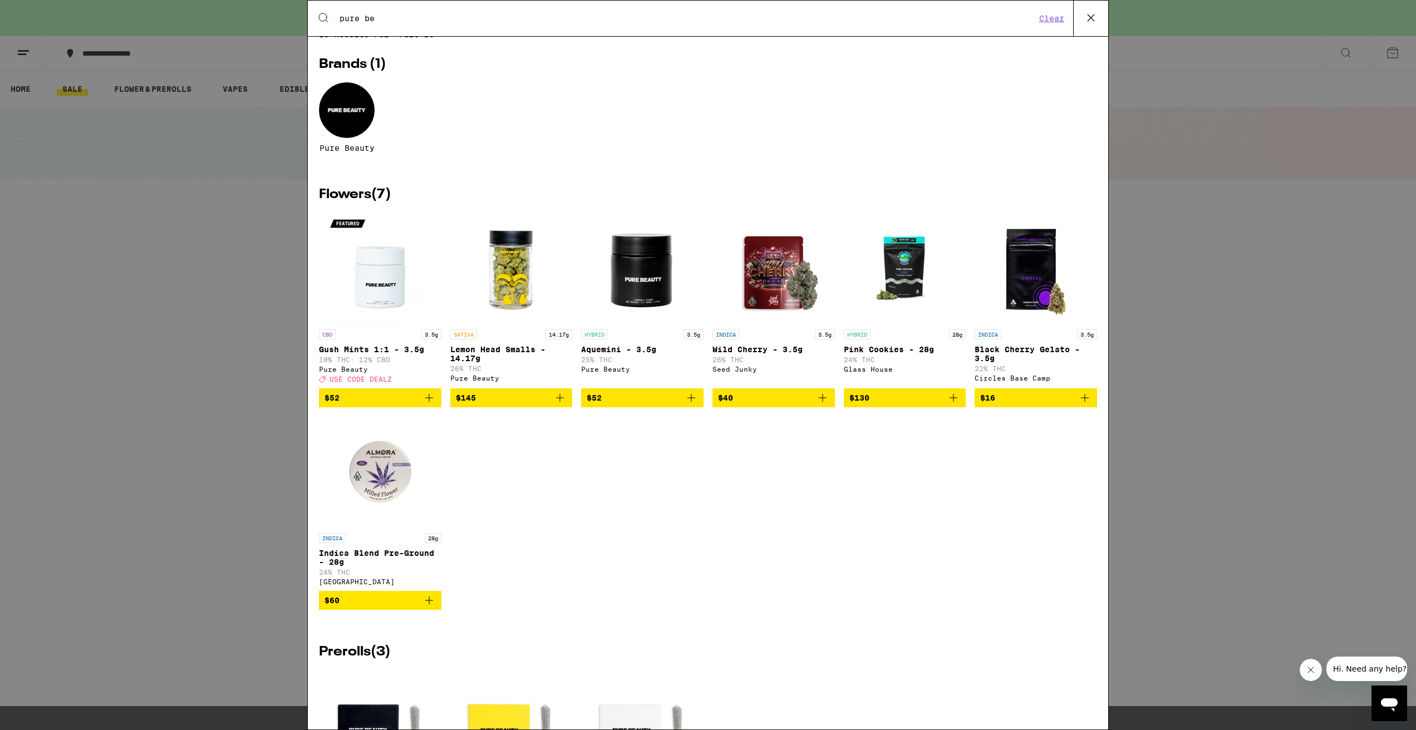
type input "pure be"
click at [507, 271] on img "Open page for Lemon Head Smalls - 14.17g from Pure Beauty" at bounding box center [510, 268] width 111 height 111
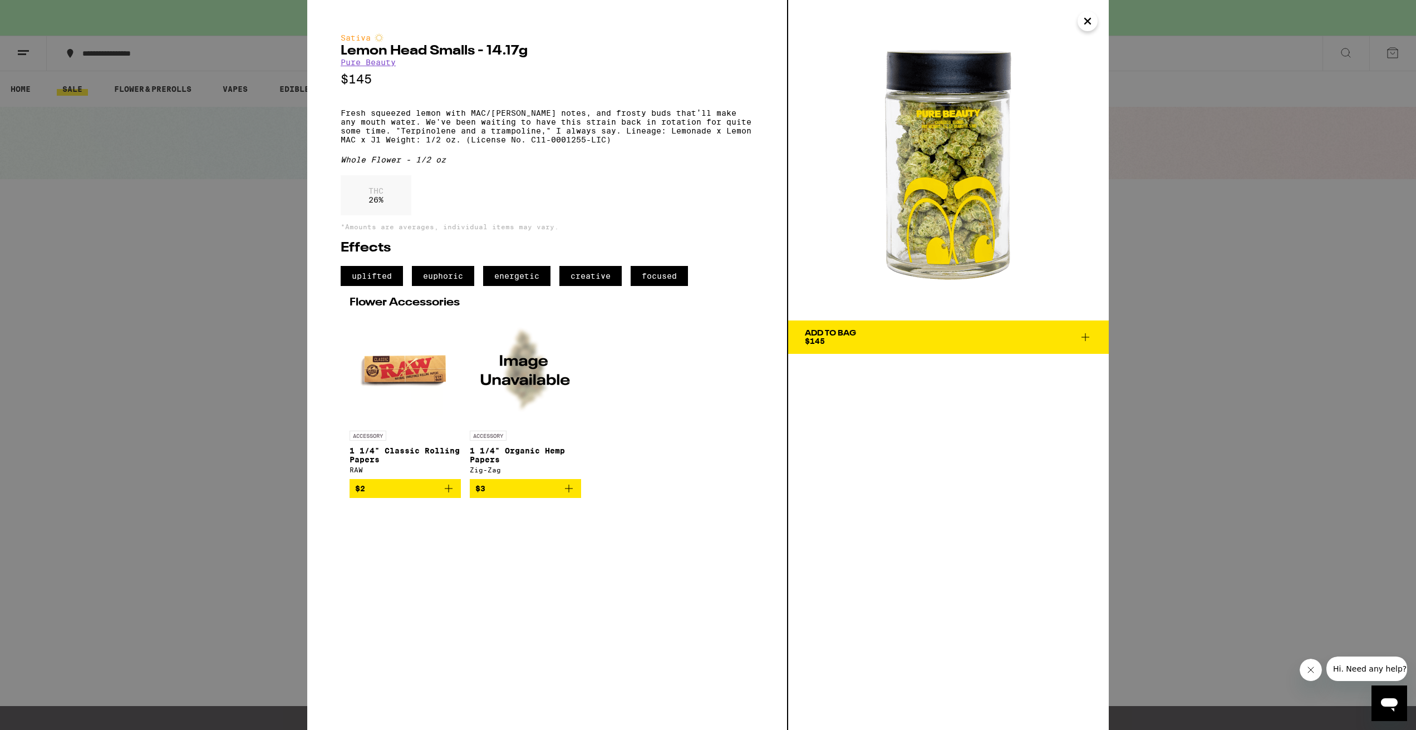
click at [1087, 22] on icon "Close" at bounding box center [1088, 21] width 6 height 6
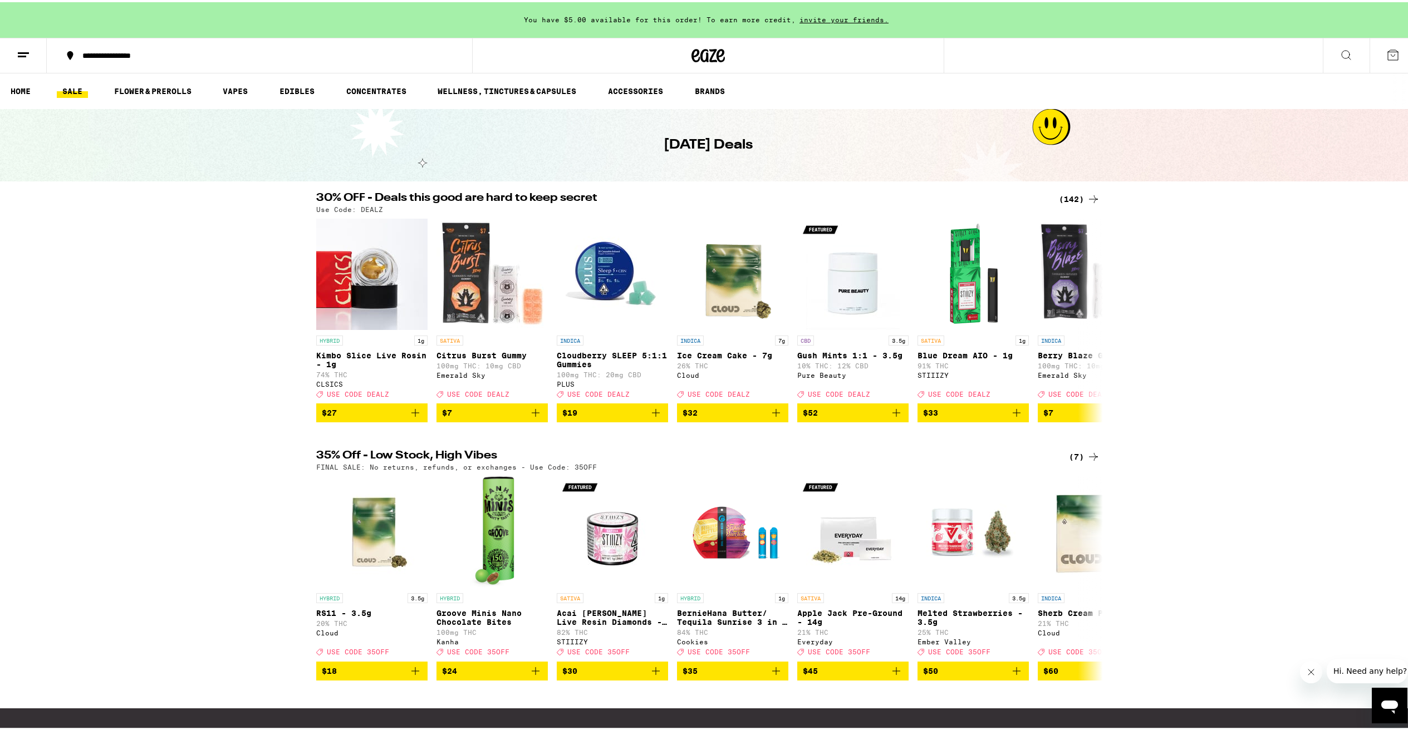
click at [27, 53] on icon at bounding box center [23, 52] width 13 height 13
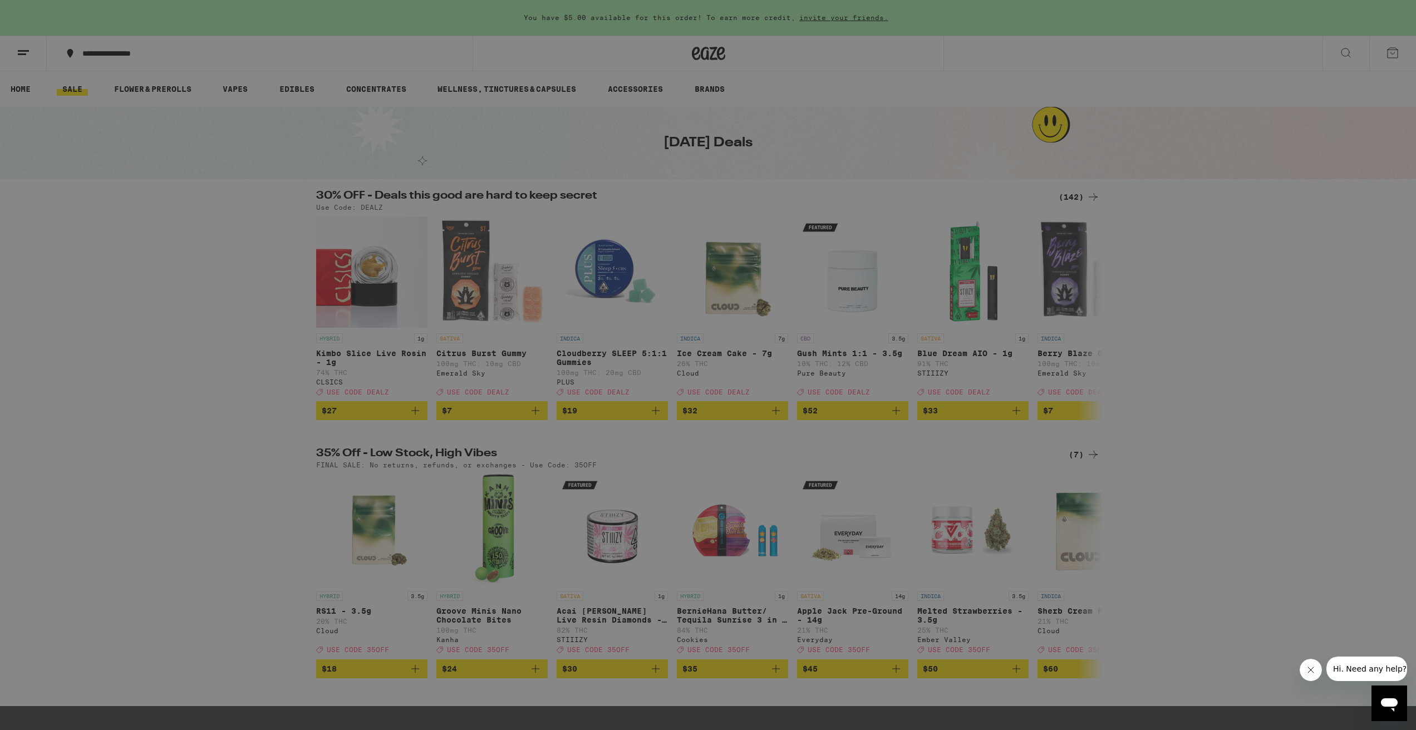
click at [122, 125] on div "Flower & Prerolls" at bounding box center [109, 122] width 104 height 13
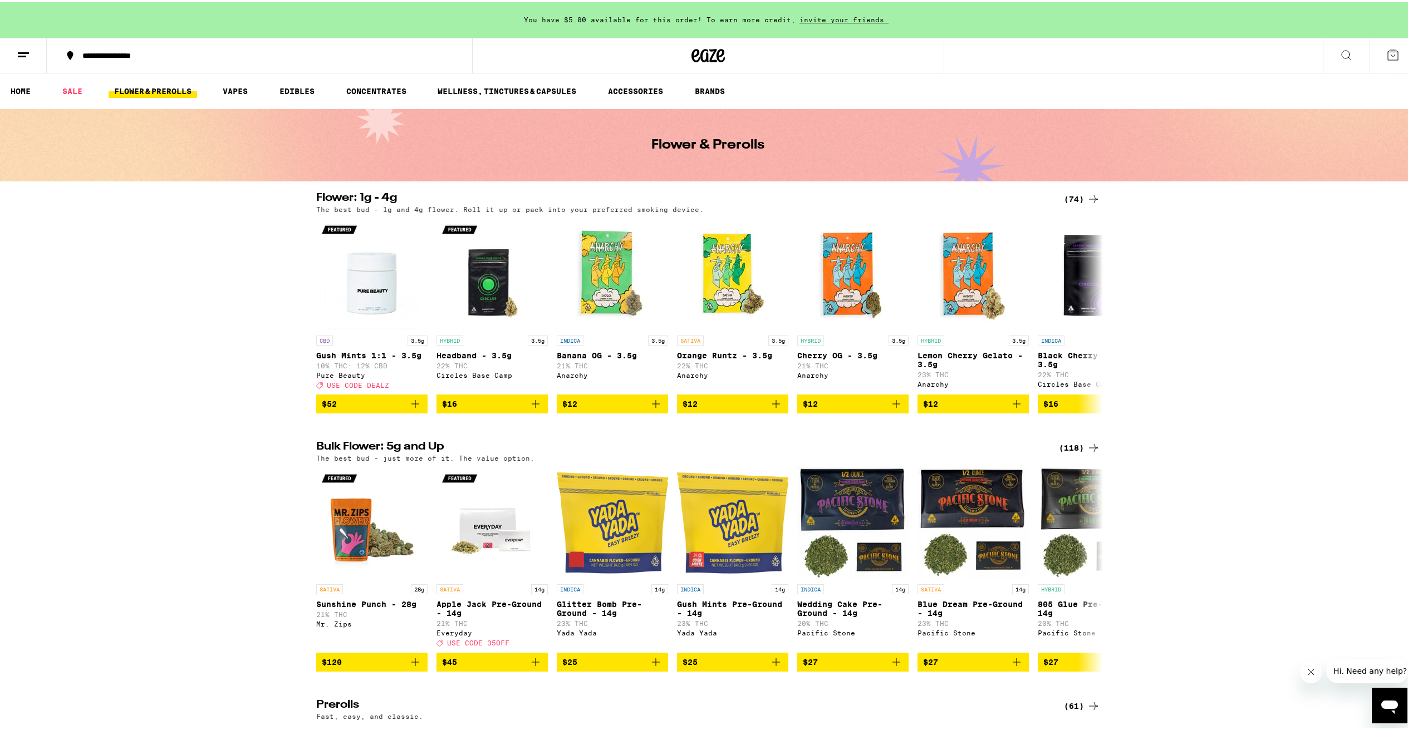
click at [1339, 52] on icon at bounding box center [1345, 52] width 13 height 13
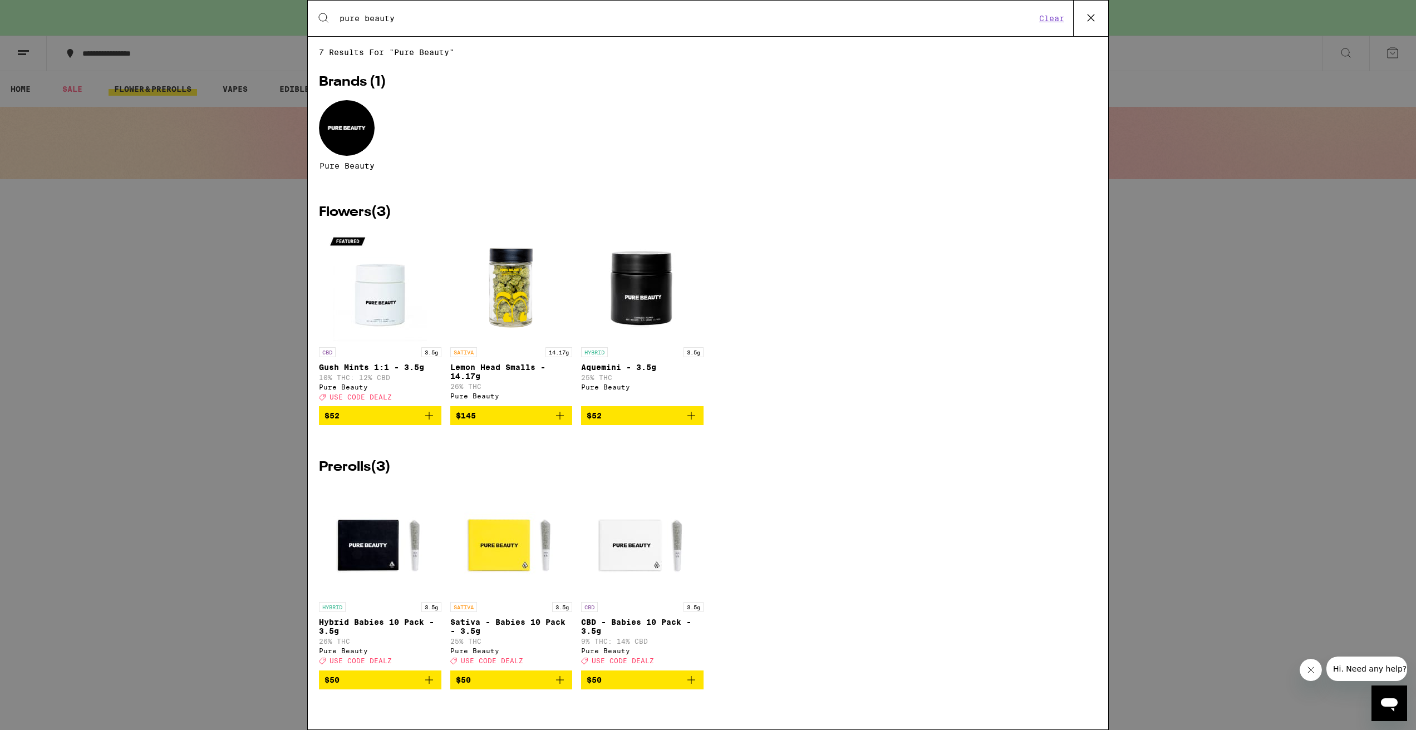
type input "pure beauty"
click at [563, 687] on icon "Add to bag" at bounding box center [559, 680] width 13 height 13
click at [1091, 18] on icon at bounding box center [1091, 17] width 7 height 7
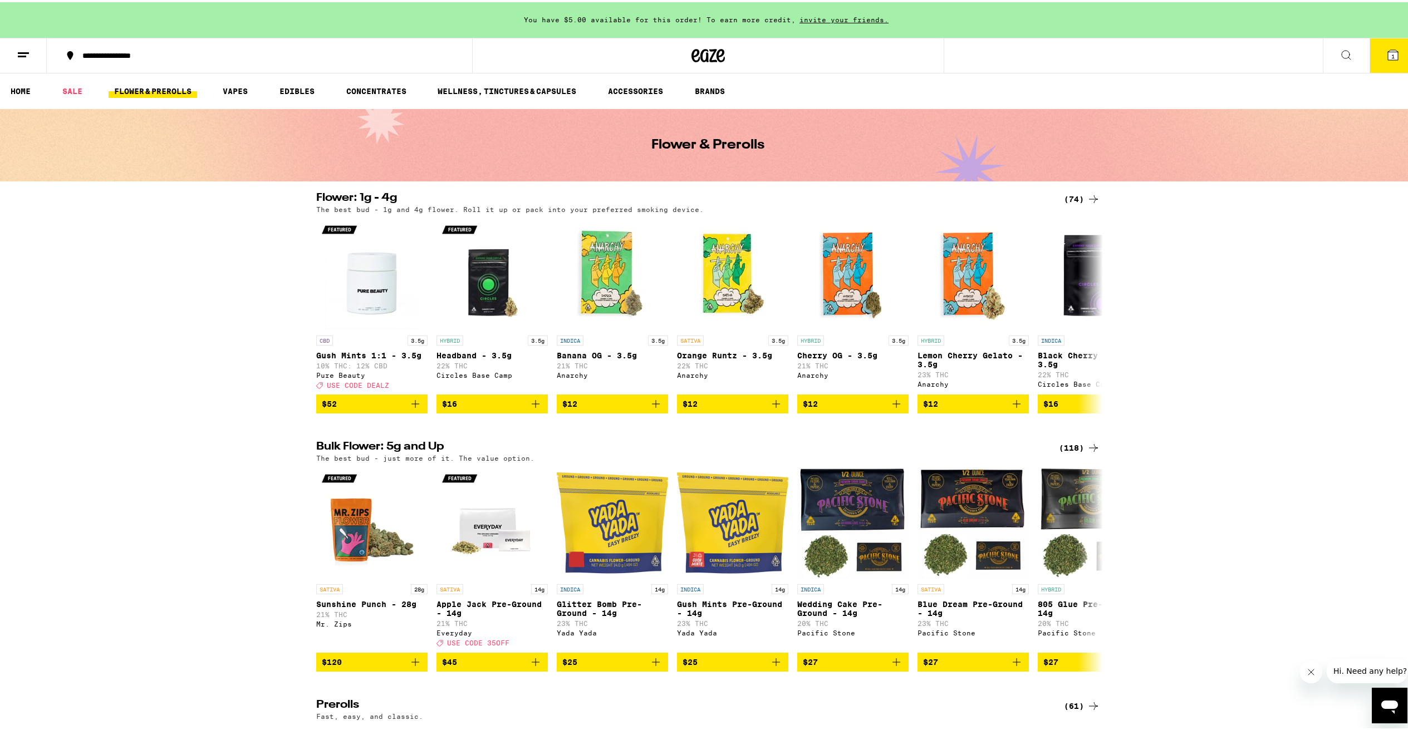
click at [1285, 317] on div "Flower: 1g - 4g (74) The best bud - 1g and 4g flower. Roll it up or pack into y…" at bounding box center [708, 300] width 1416 height 221
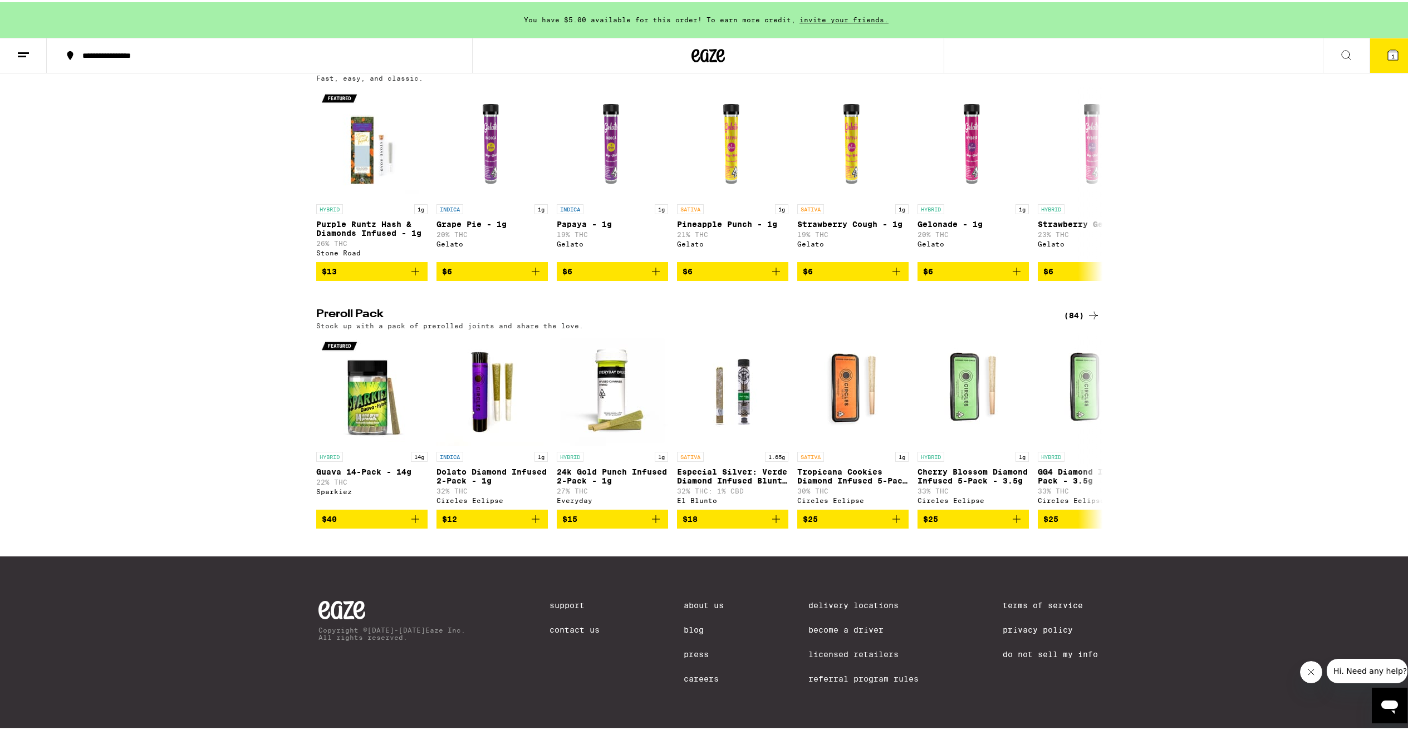
scroll to position [672, 0]
click at [1090, 310] on icon at bounding box center [1093, 314] width 9 height 8
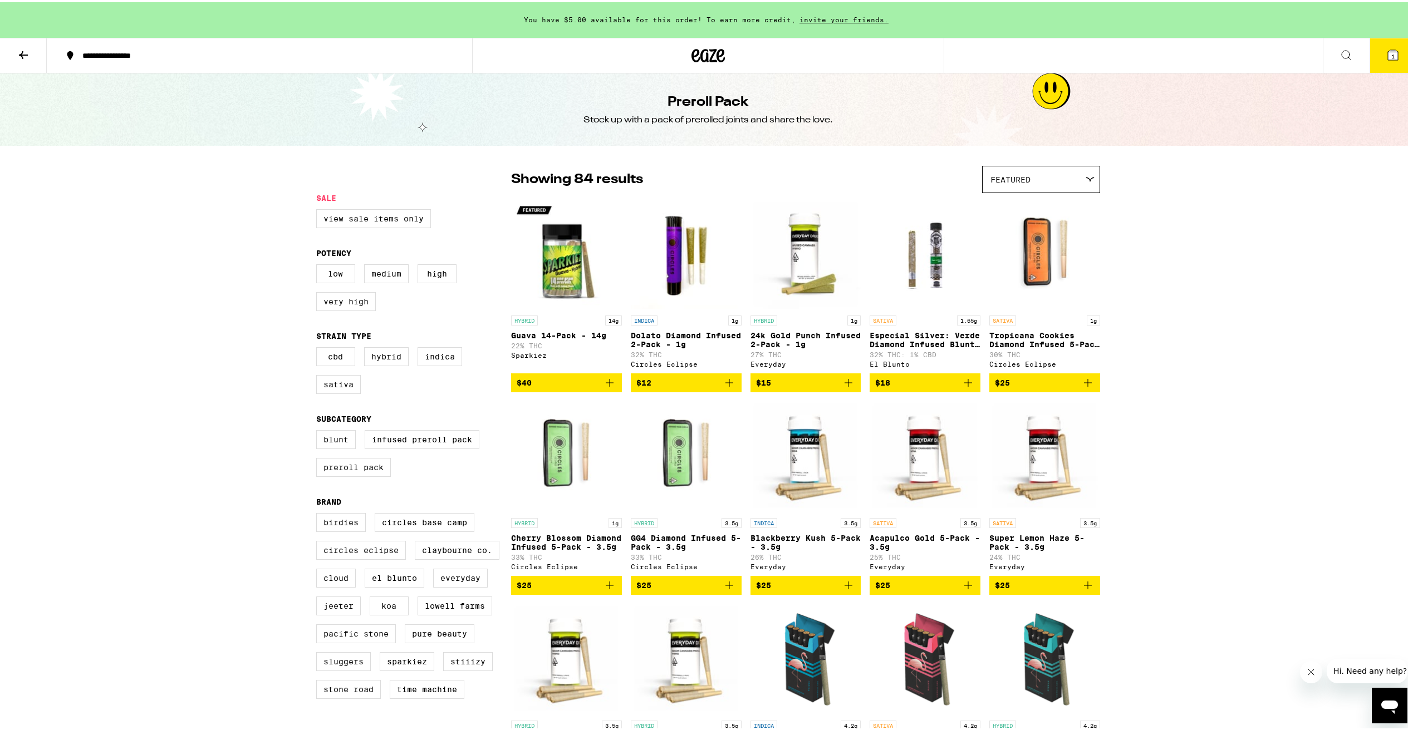
click at [18, 47] on icon at bounding box center [23, 52] width 13 height 13
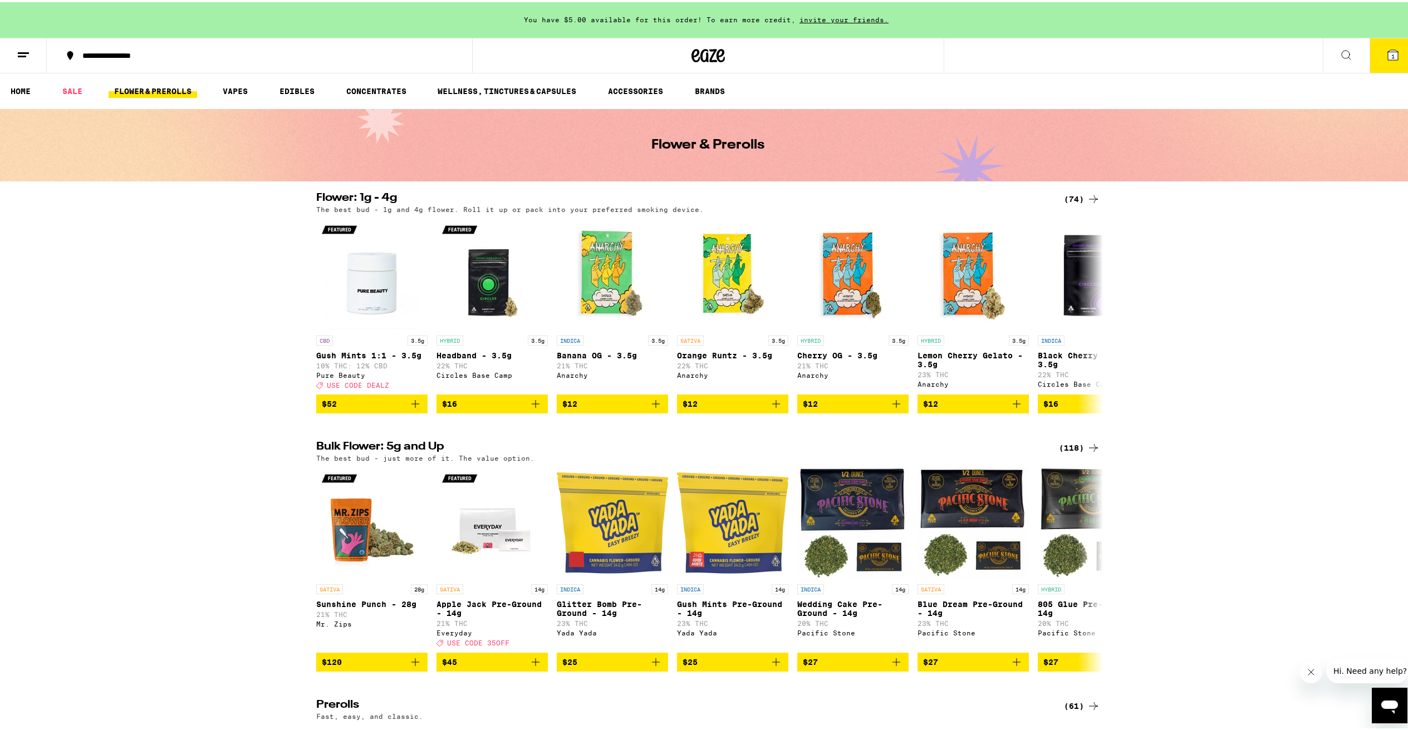
click at [1348, 52] on button at bounding box center [1346, 53] width 47 height 35
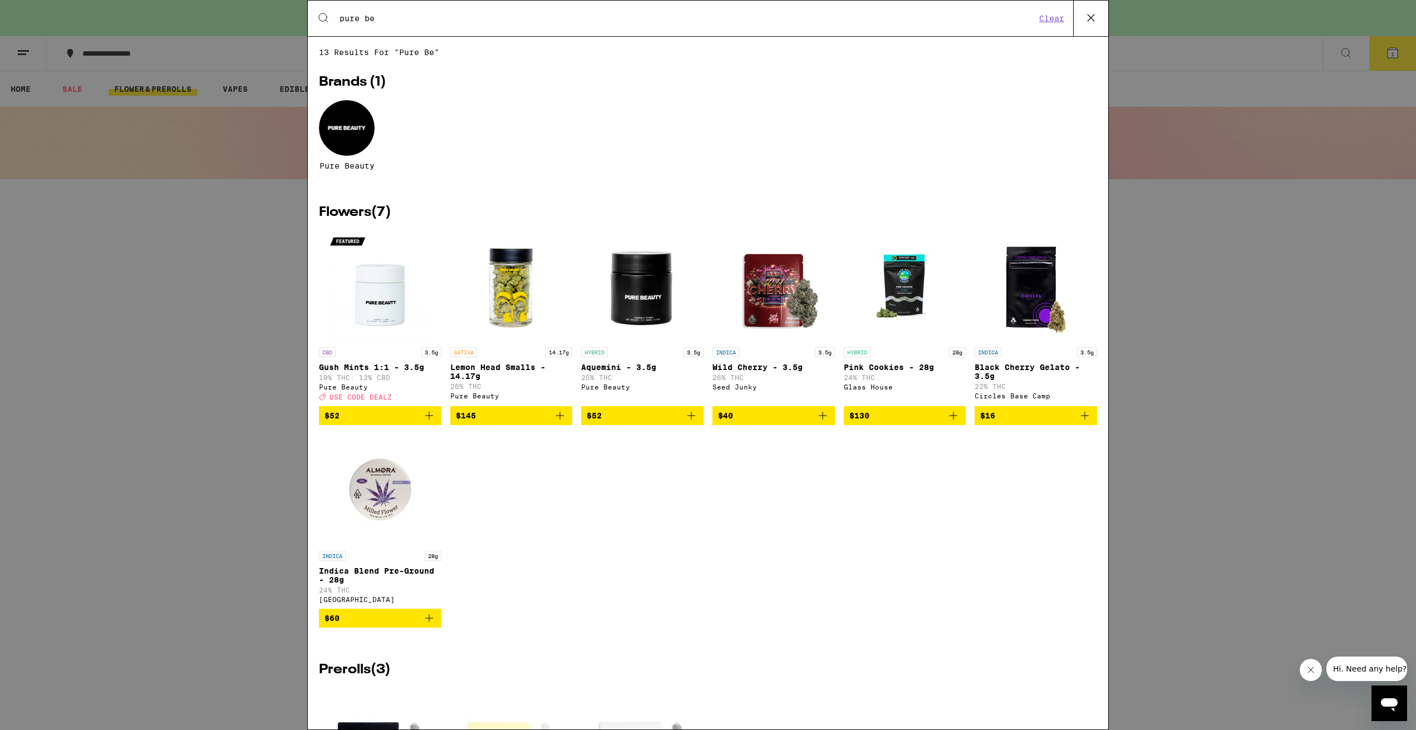
type input "pure beauty"
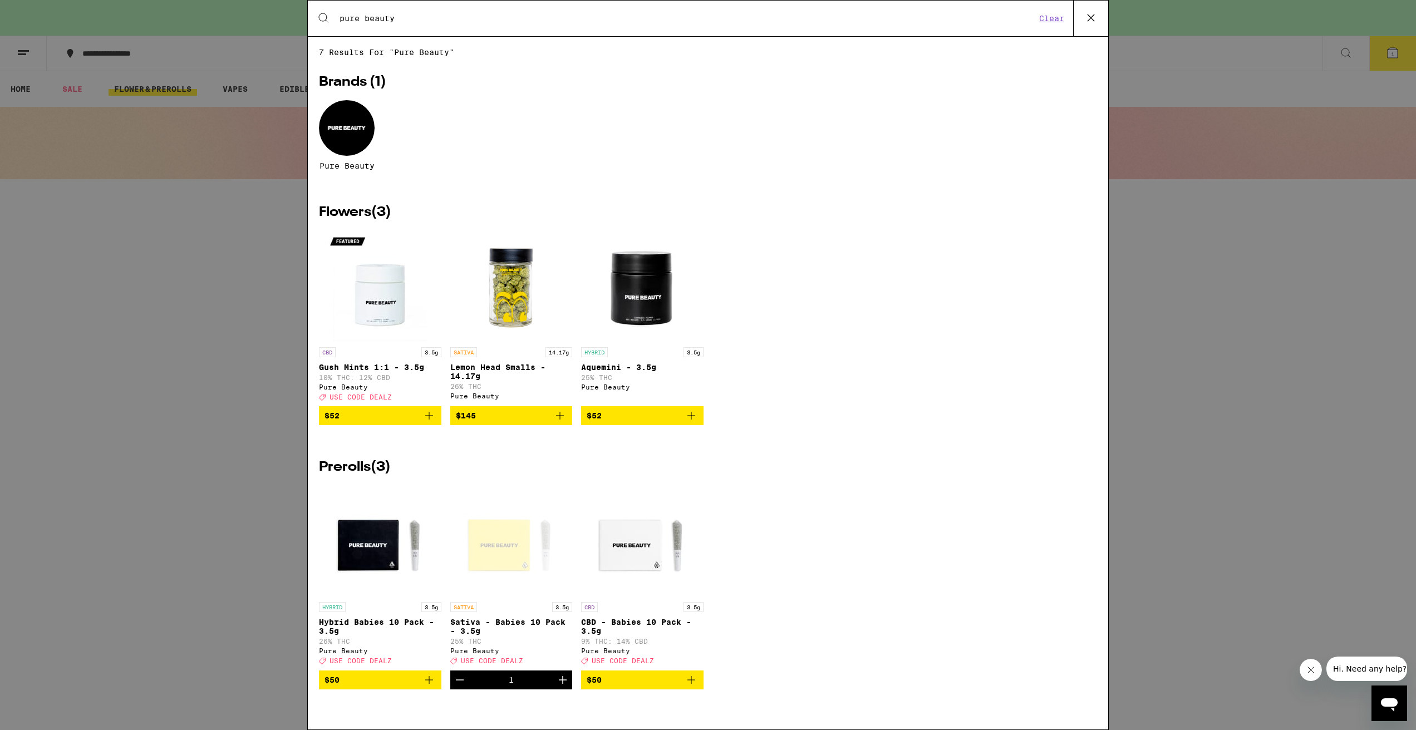
click at [1205, 321] on div "Search for Products pure beauty Clear 7 results for "pure beauty" Brands ( 1 ) …" at bounding box center [708, 365] width 1416 height 730
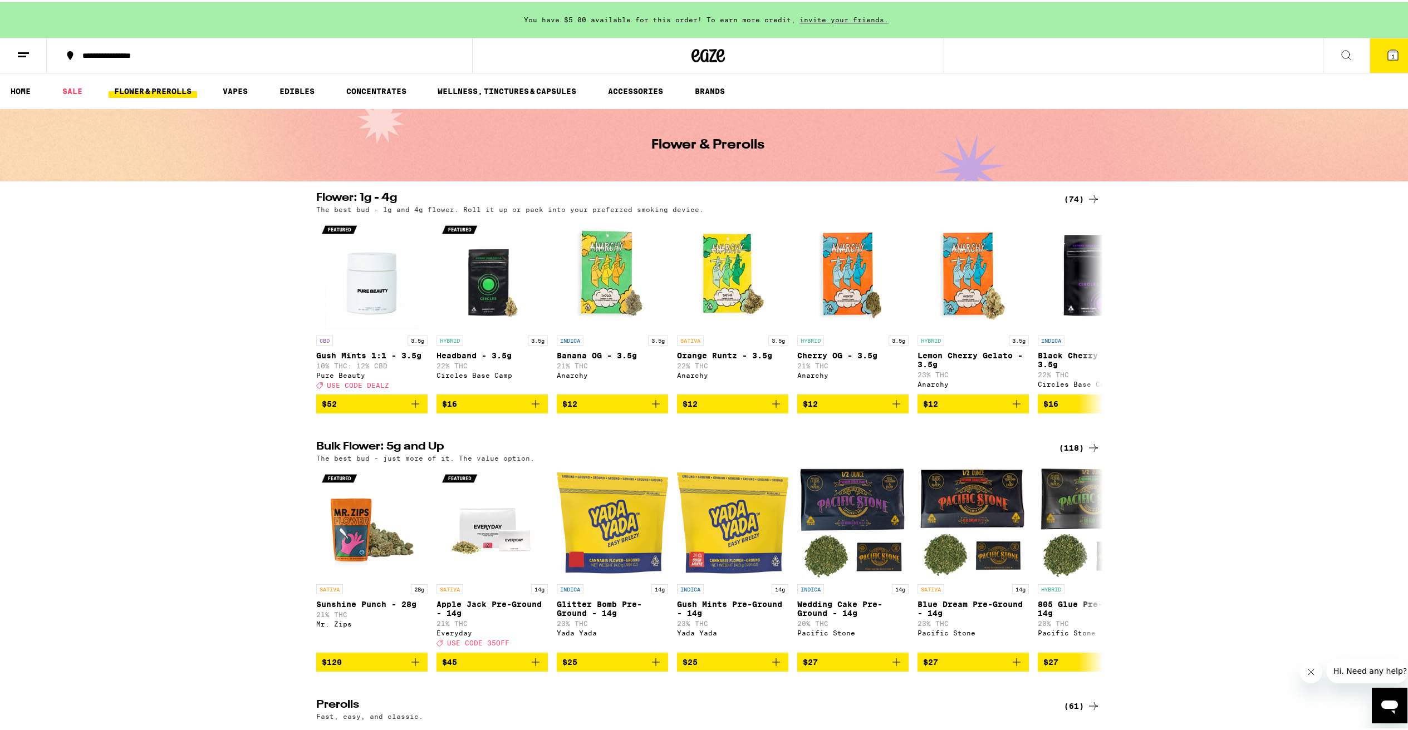
click at [1384, 68] on button "1" at bounding box center [1392, 53] width 47 height 35
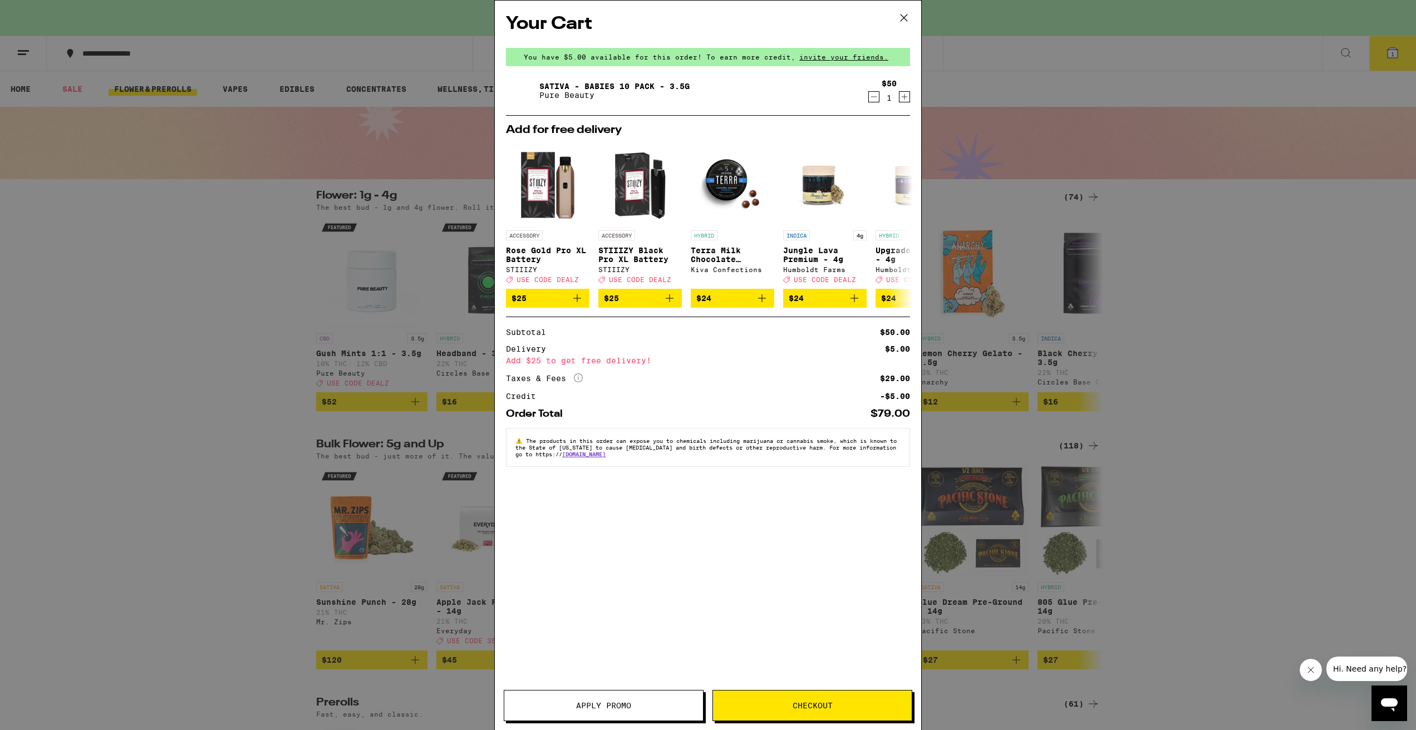
drag, startPoint x: 813, startPoint y: 702, endPoint x: 647, endPoint y: 564, distance: 215.5
click at [647, 564] on div "Your Cart You have $5.00 available for this order! To earn more credit, invite …" at bounding box center [708, 365] width 428 height 730
click at [829, 690] on div "Your Cart You have $5.00 available for this order! To earn more credit, invite …" at bounding box center [708, 349] width 426 height 696
click at [833, 706] on span "Checkout" at bounding box center [812, 706] width 199 height 8
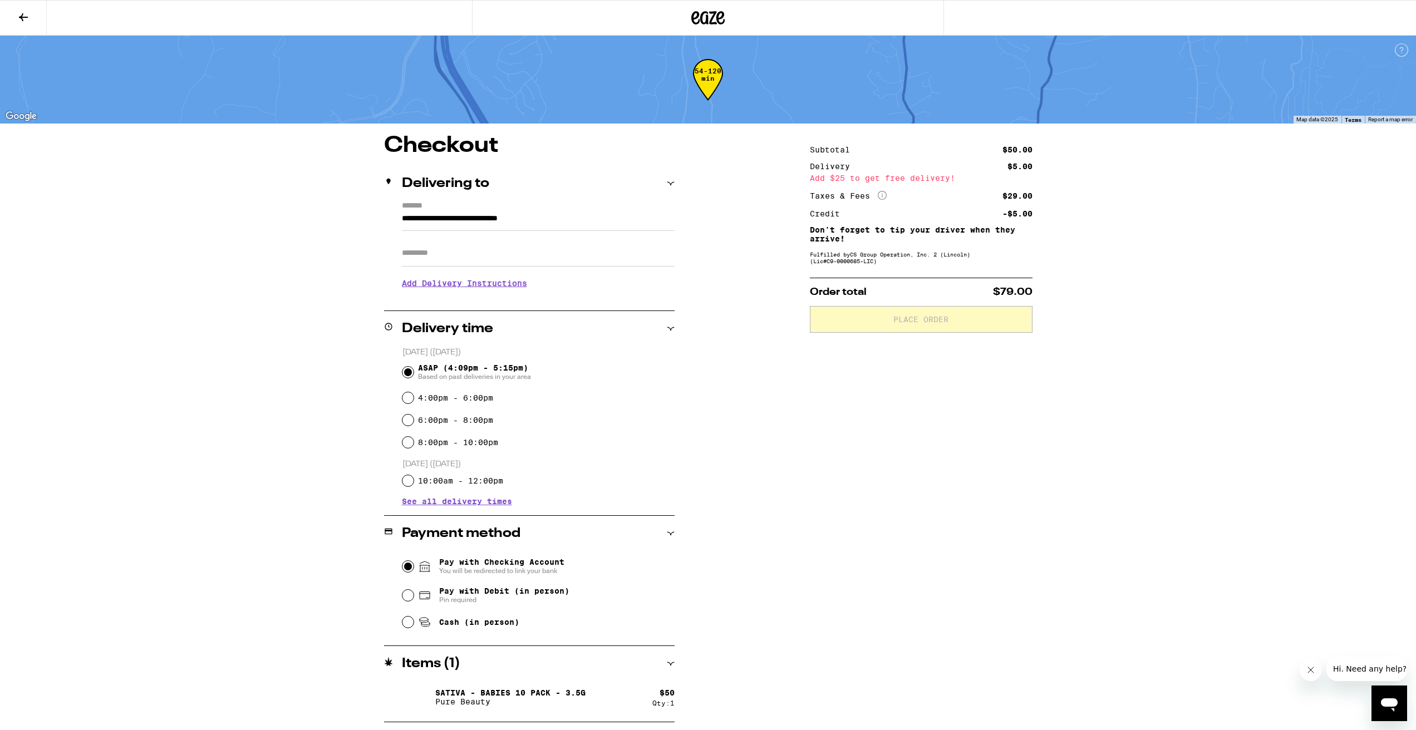
click at [408, 565] on input "Pay with Checking Account You will be redirected to link your bank" at bounding box center [407, 566] width 11 height 11
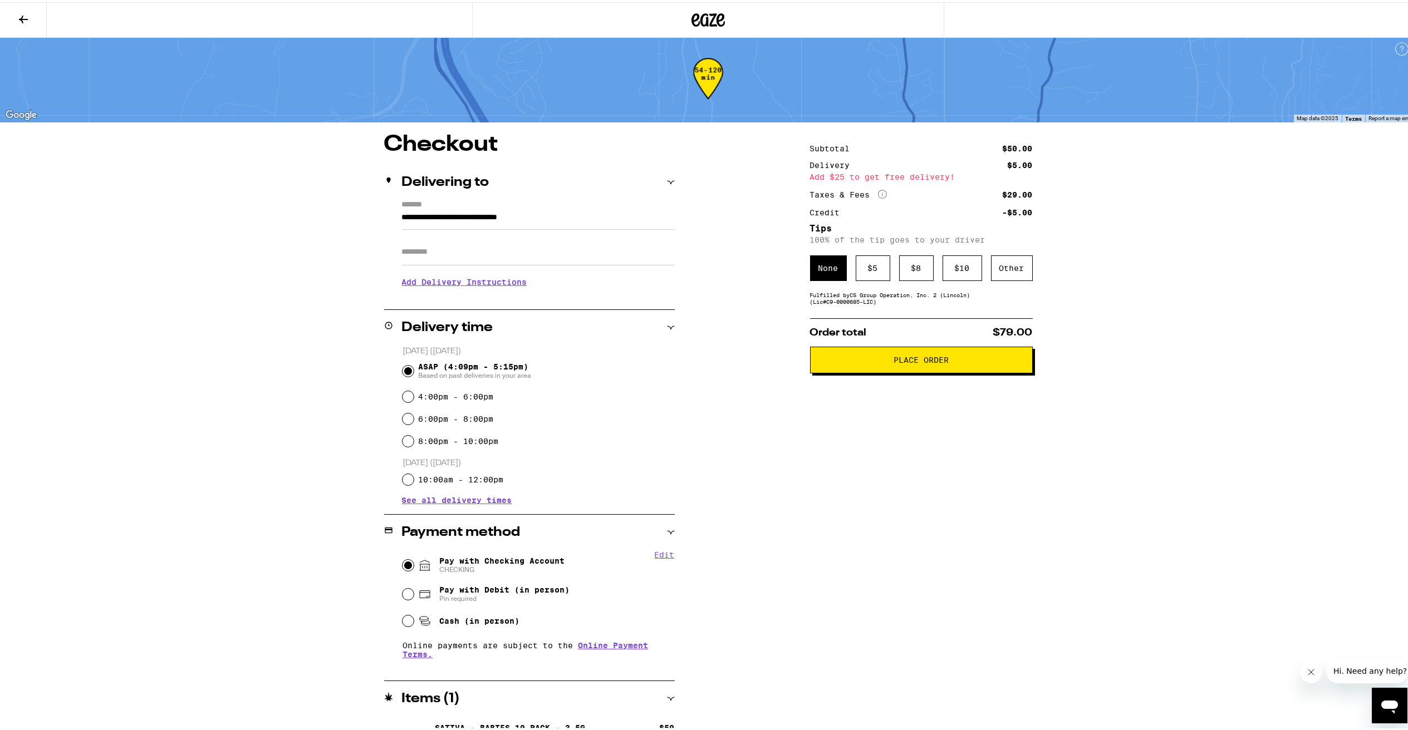
scroll to position [4, 0]
click at [966, 267] on div "$ 10" at bounding box center [962, 265] width 40 height 26
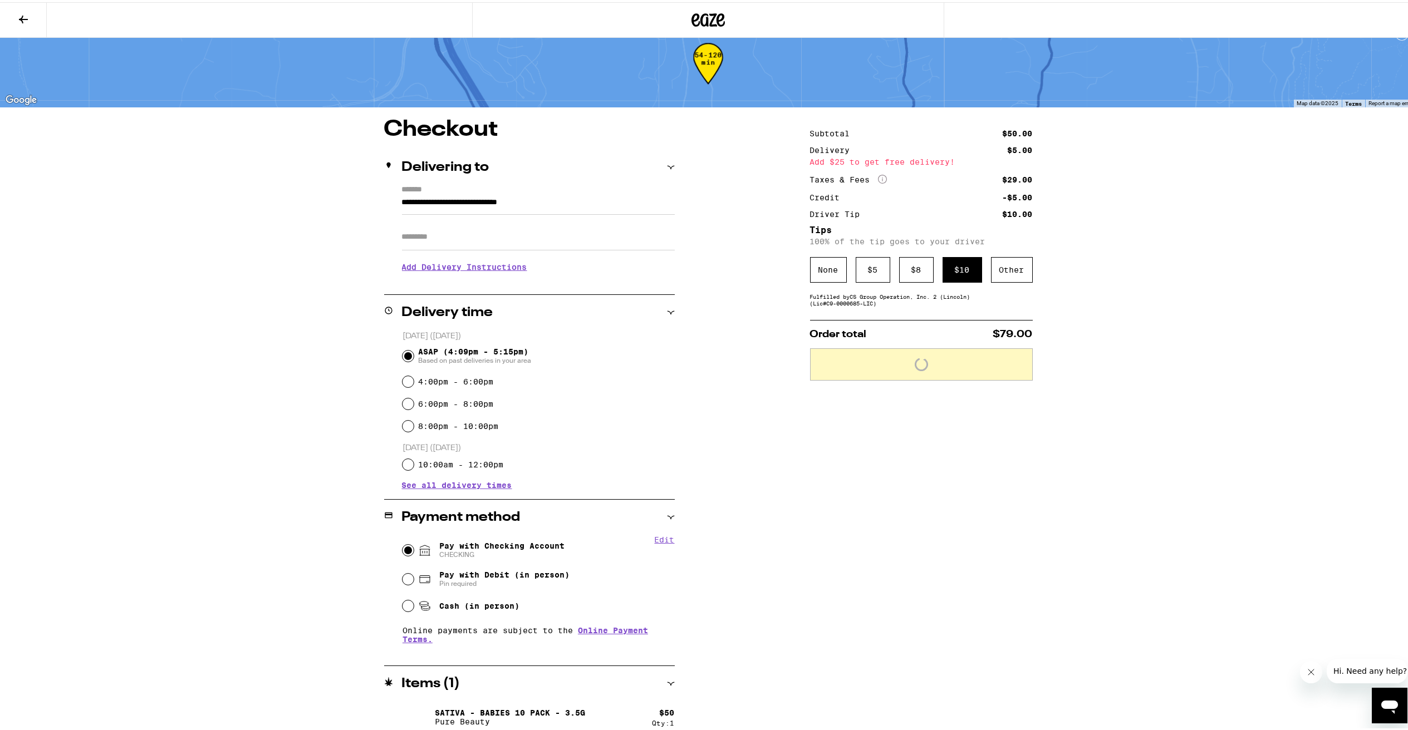
scroll to position [28, 0]
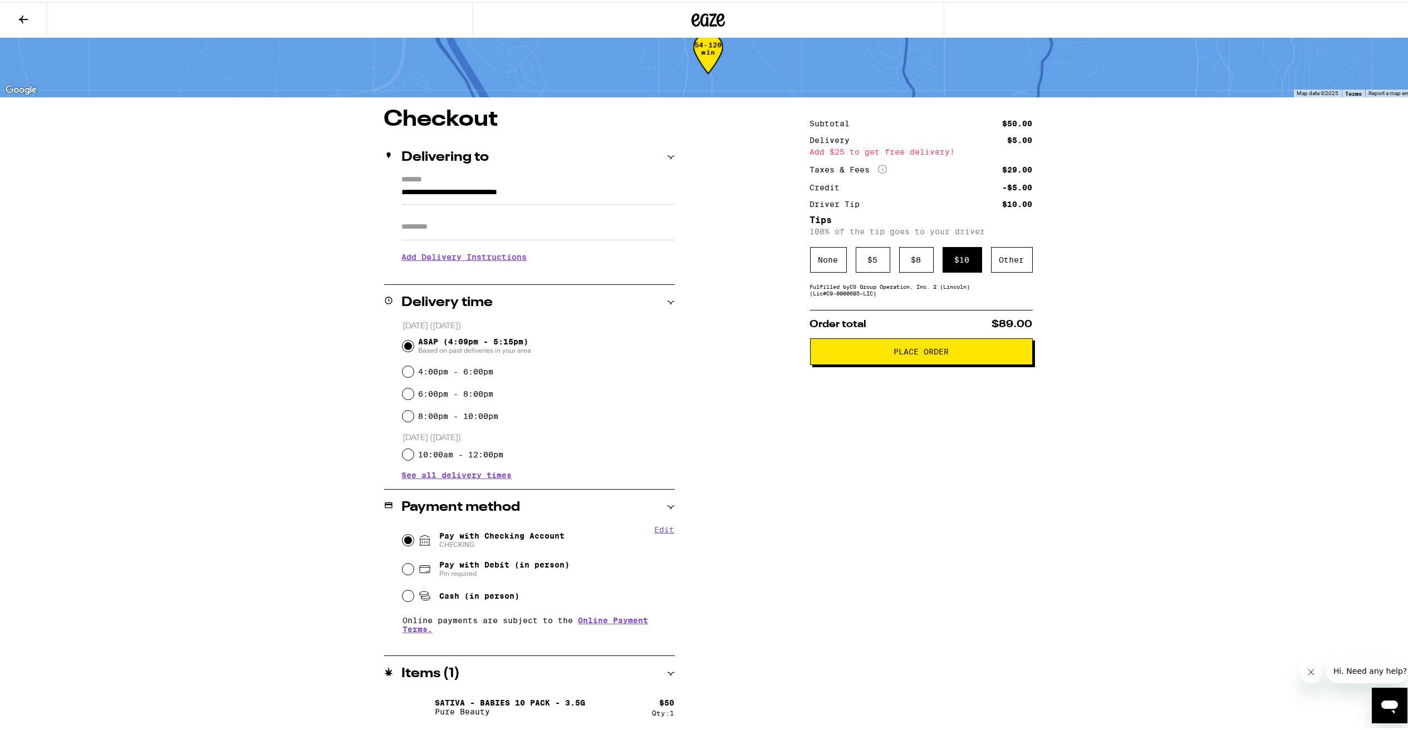
click at [851, 361] on button "Place Order" at bounding box center [921, 349] width 223 height 27
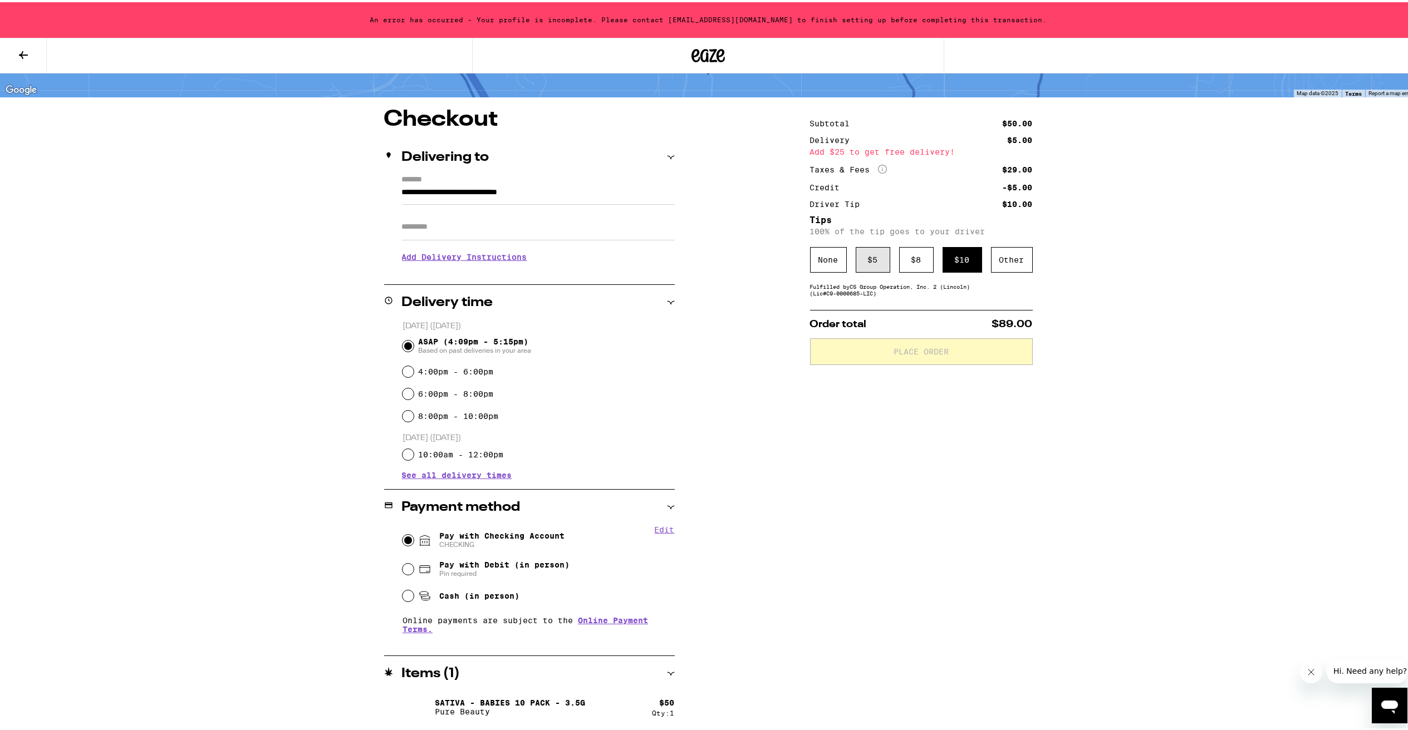
click at [878, 261] on div "$ 5" at bounding box center [873, 258] width 35 height 26
click at [914, 261] on div "$ 8" at bounding box center [916, 258] width 35 height 26
click at [659, 530] on button "Edit" at bounding box center [665, 527] width 20 height 9
drag, startPoint x: 533, startPoint y: 529, endPoint x: 618, endPoint y: 495, distance: 91.9
click at [616, 495] on div "Payment method Done Pay with Checking Account CHECKING Remove Account Pay with …" at bounding box center [529, 571] width 291 height 166
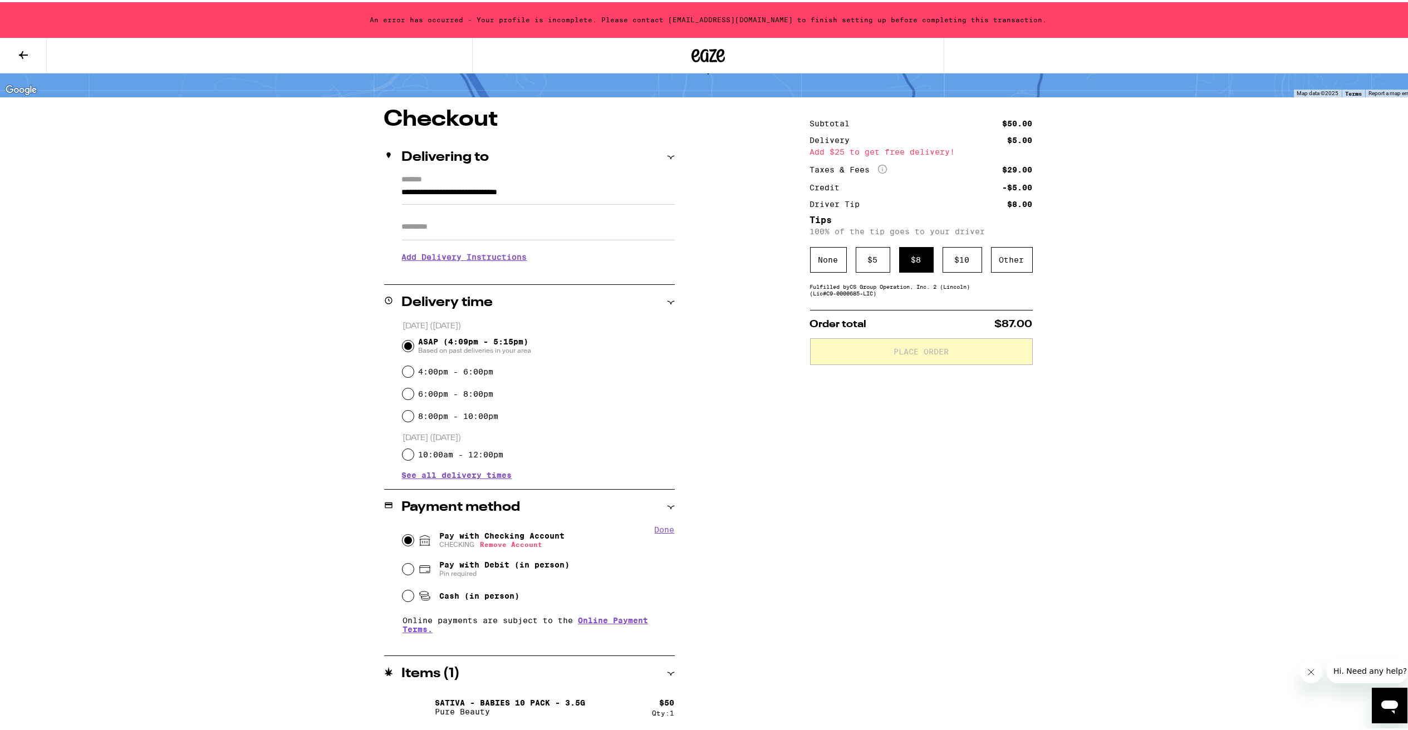
drag, startPoint x: 172, startPoint y: 350, endPoint x: 211, endPoint y: 365, distance: 42.0
click at [172, 350] on div "**********" at bounding box center [708, 333] width 1416 height 794
click at [403, 568] on input "Pay with Debit (in person) Pin required" at bounding box center [407, 567] width 11 height 11
radio input "true"
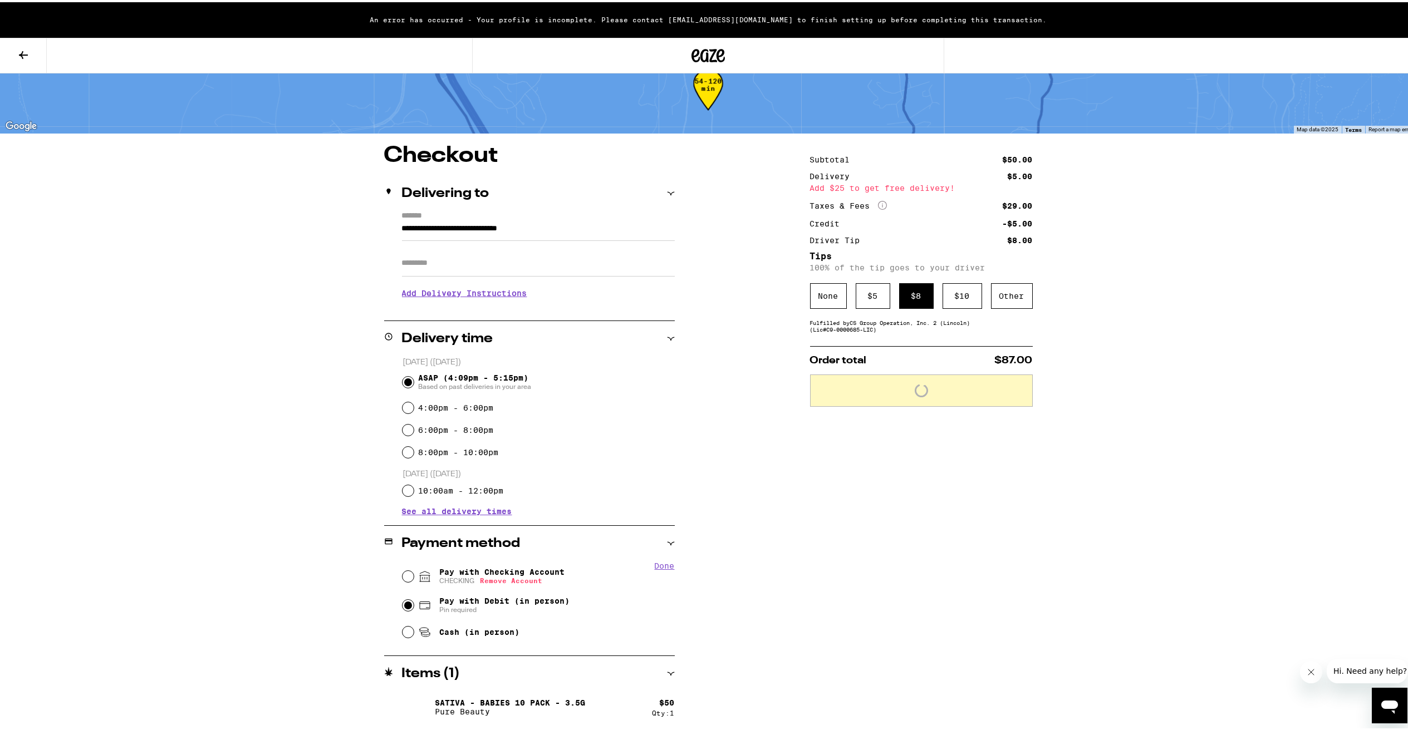
scroll to position [28, 0]
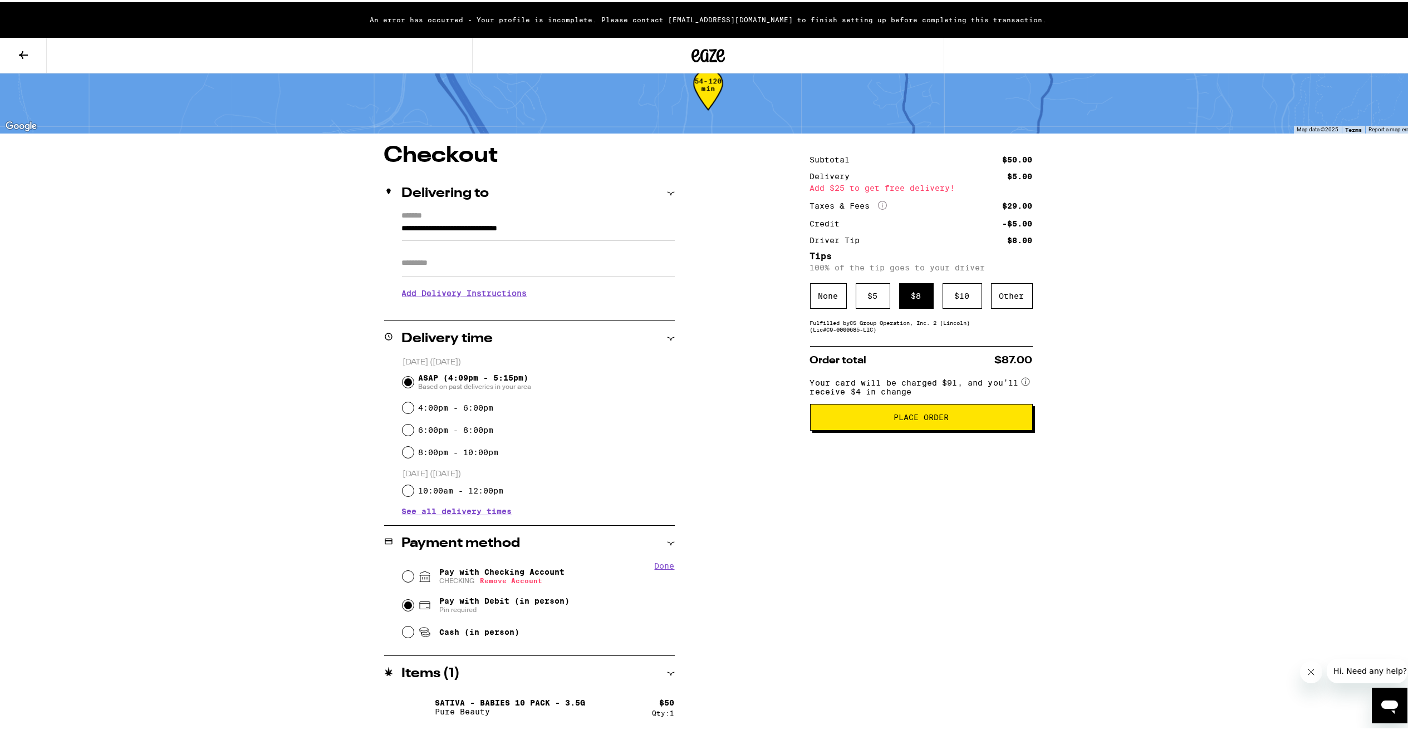
click at [850, 427] on button "Place Order" at bounding box center [921, 415] width 223 height 27
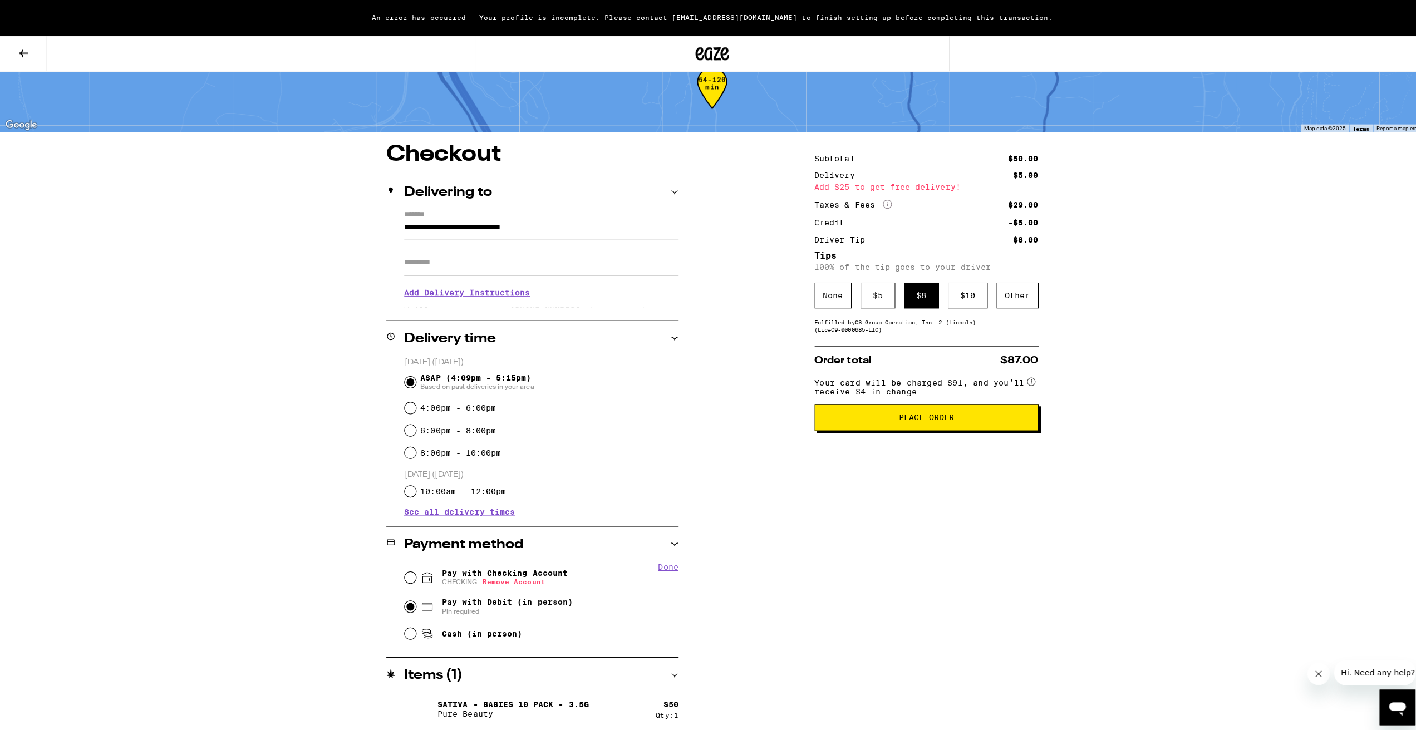
scroll to position [0, 0]
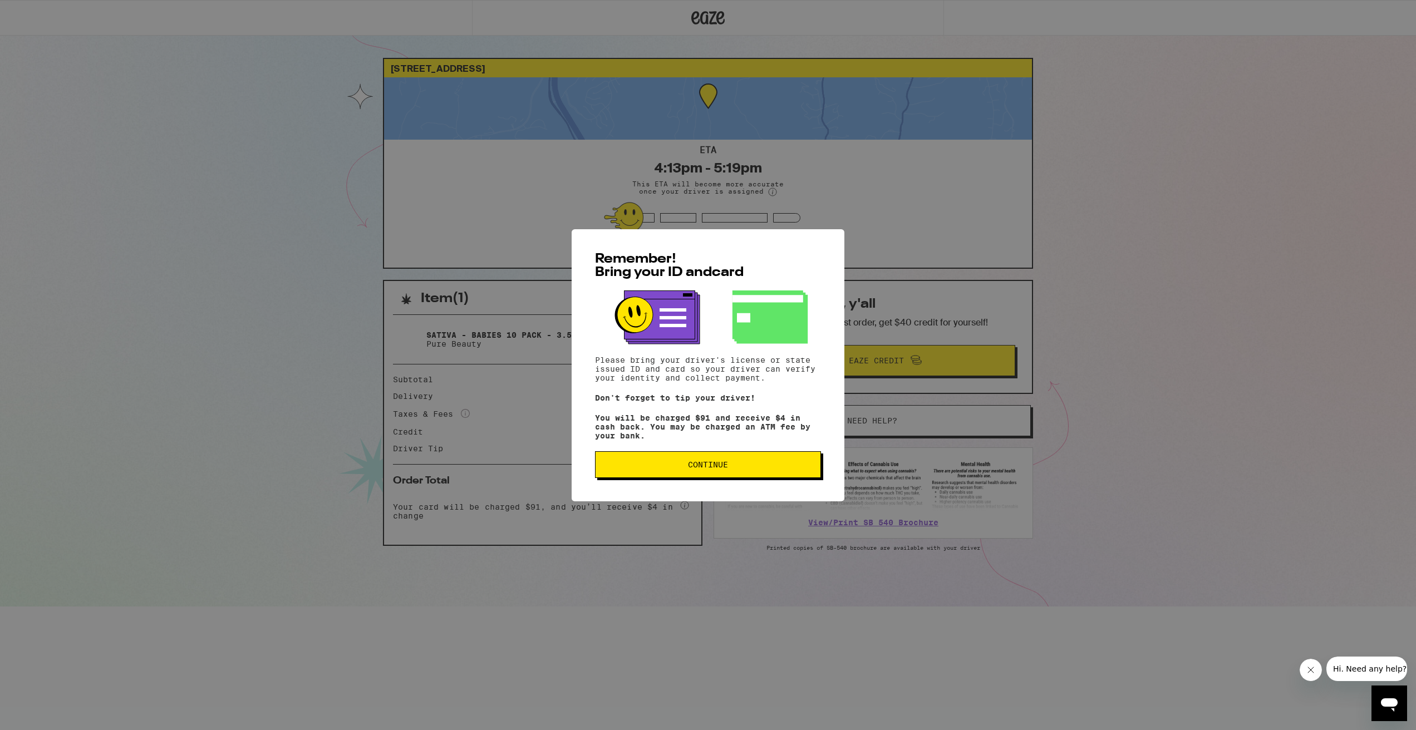
click at [730, 466] on span "Continue" at bounding box center [708, 465] width 207 height 8
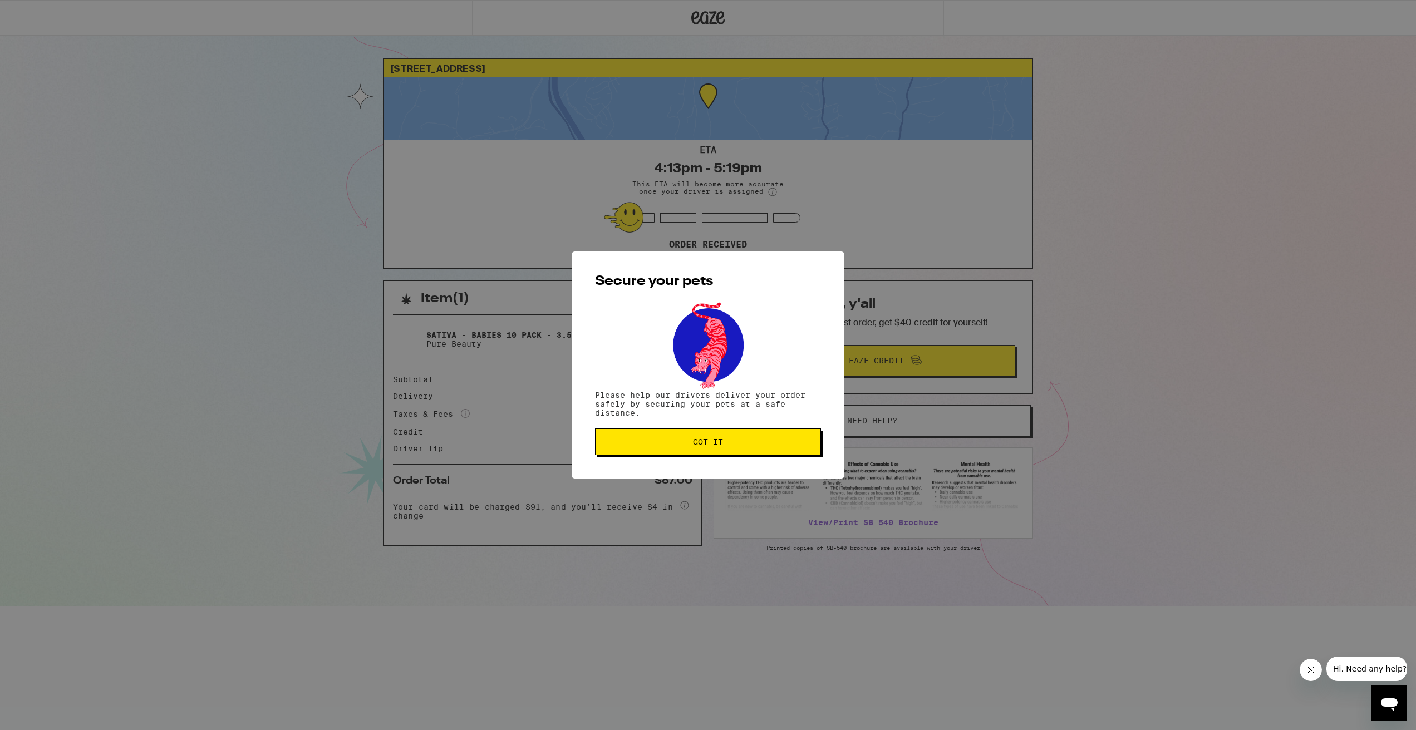
click at [679, 450] on button "Got it" at bounding box center [708, 442] width 226 height 27
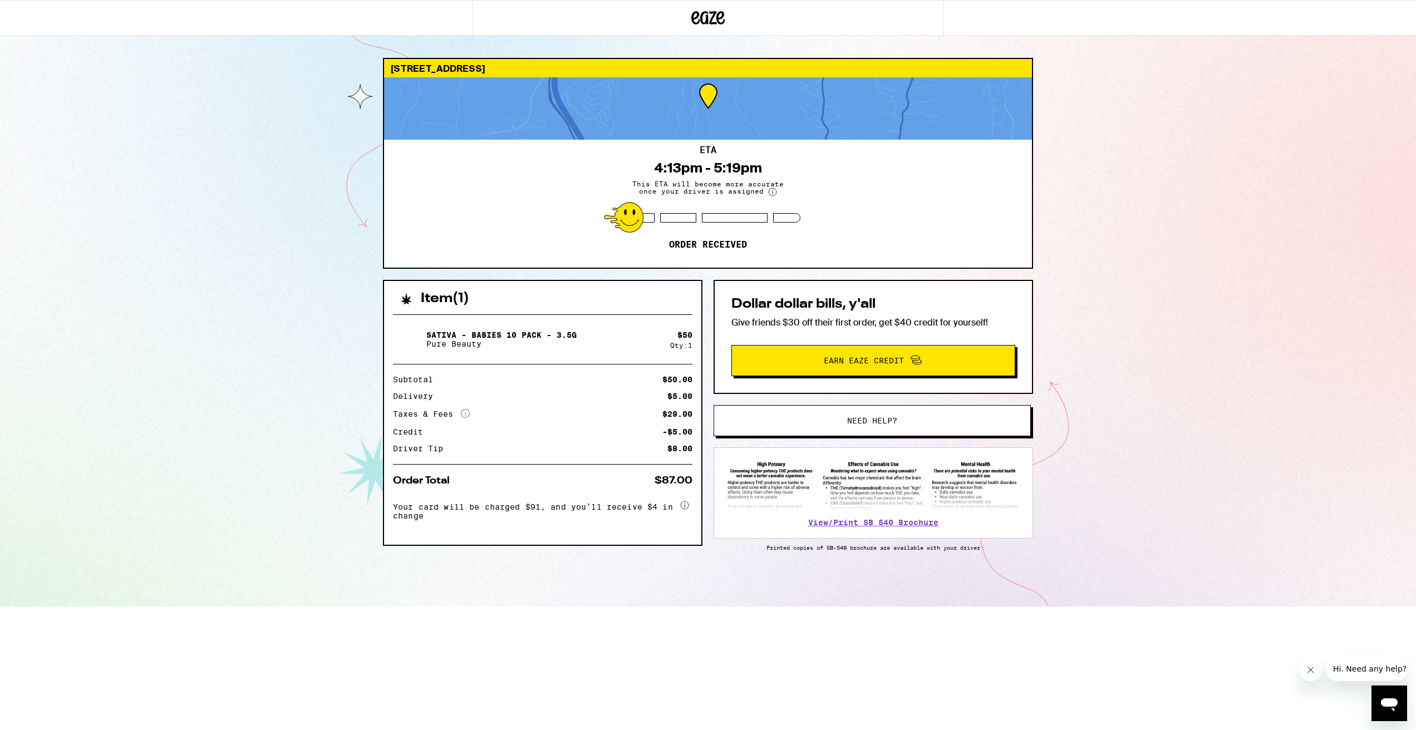
click at [201, 394] on div "2108 Stradella Rd Los Angeles 90077 ETA 4:13pm - 5:19pm This ETA will become mo…" at bounding box center [708, 303] width 1416 height 607
click at [452, 210] on div "ETA 4:13pm - 5:19pm This ETA will become more accurate once your driver is assi…" at bounding box center [708, 204] width 648 height 128
click at [286, 155] on div "2108 Stradella Rd Los Angeles 90077 ETA 4:13pm - 5:19pm This ETA will become mo…" at bounding box center [708, 303] width 1416 height 607
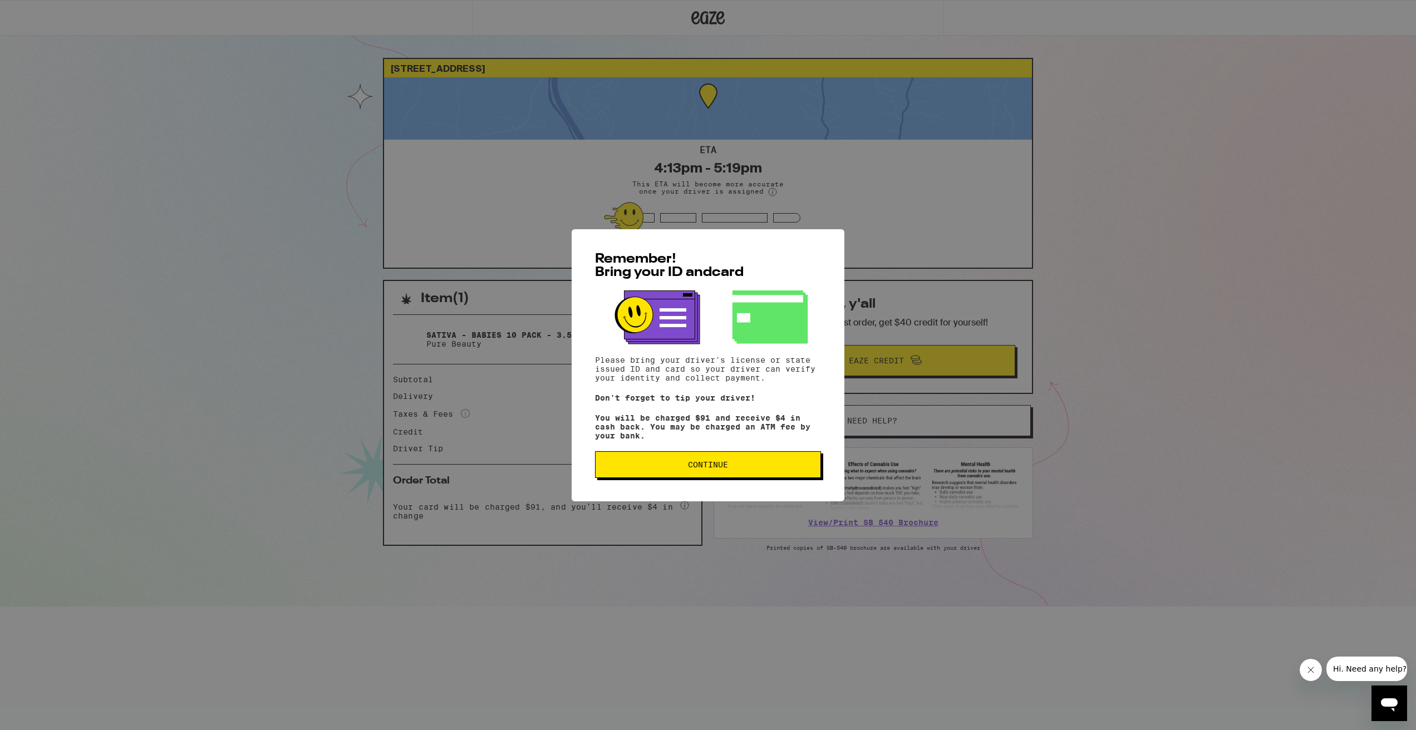
click at [733, 469] on span "Continue" at bounding box center [708, 465] width 207 height 8
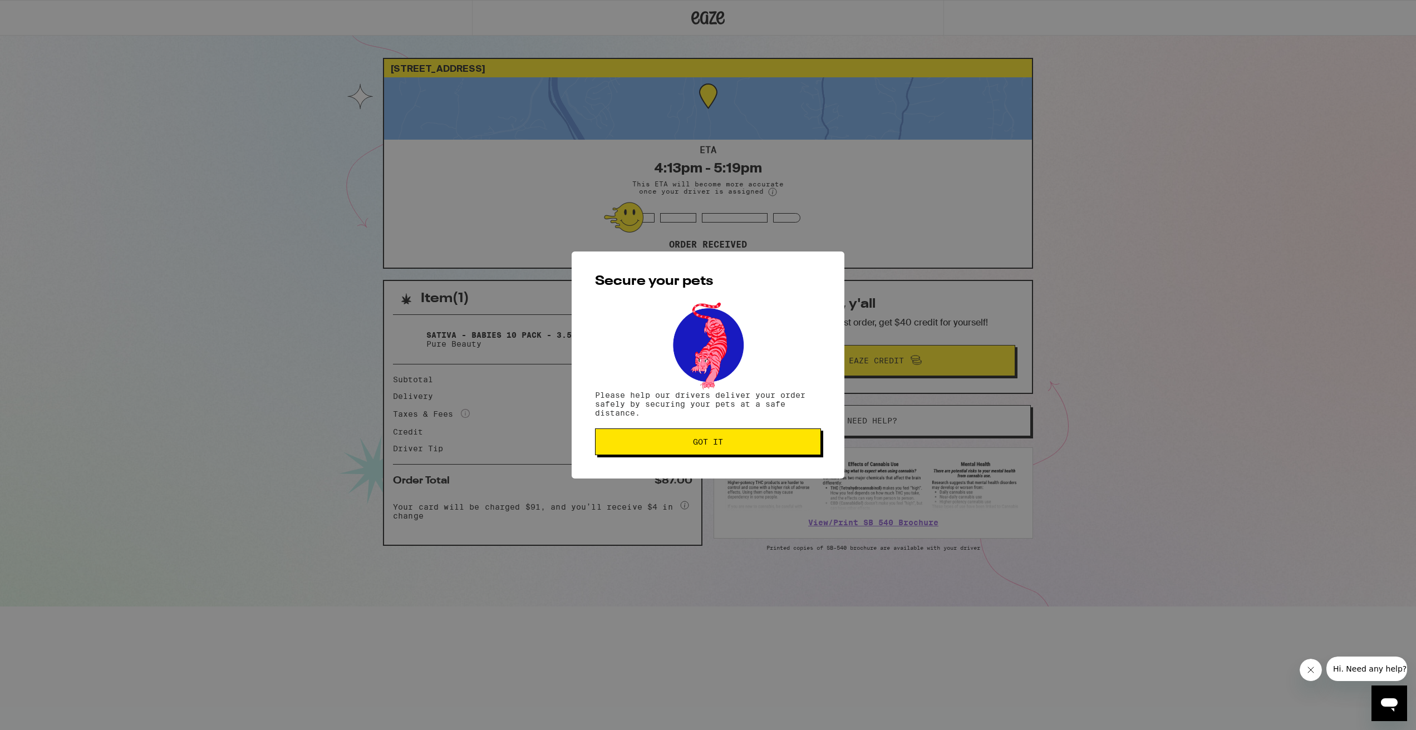
click at [675, 446] on span "Got it" at bounding box center [708, 442] width 207 height 8
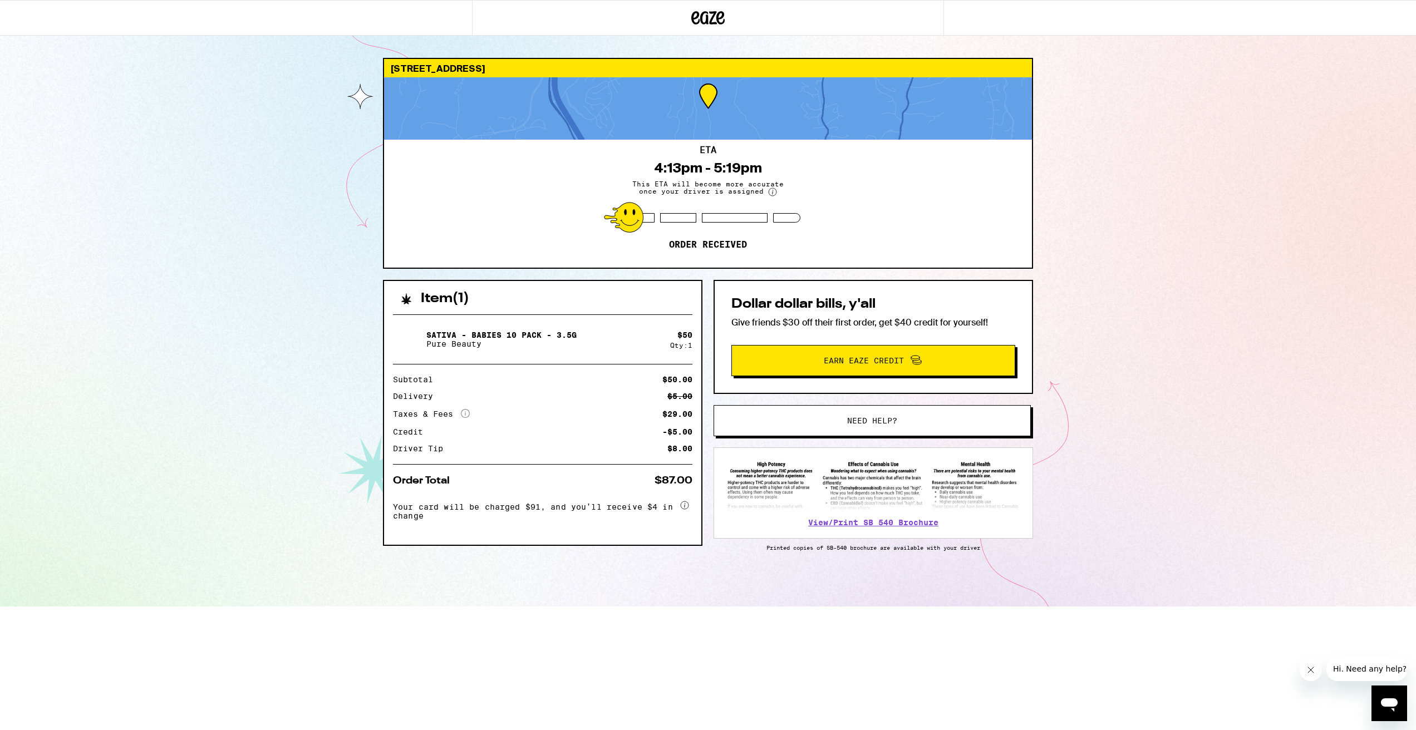
click at [238, 294] on div "2108 Stradella Rd Los Angeles 90077 ETA 4:13pm - 5:19pm This ETA will become mo…" at bounding box center [708, 303] width 1416 height 607
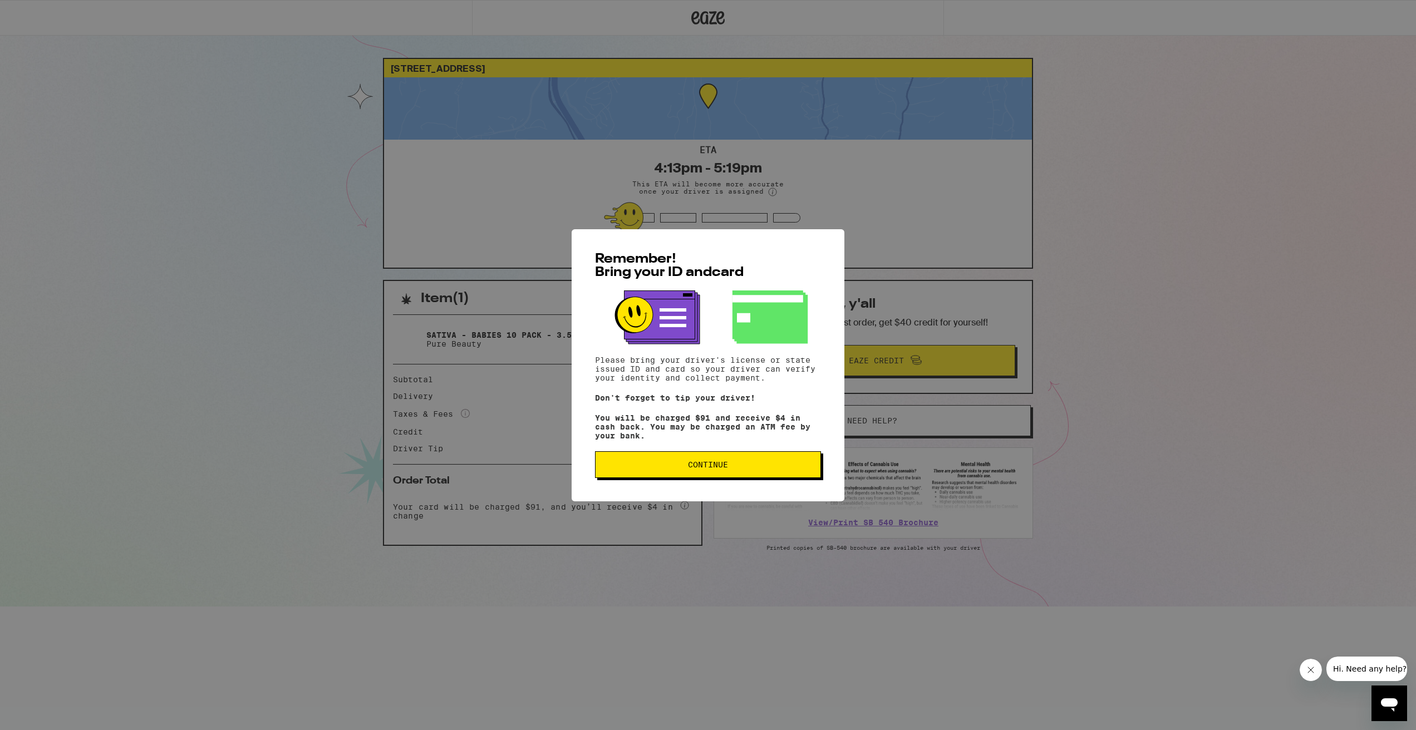
click at [726, 467] on span "Continue" at bounding box center [708, 465] width 40 height 8
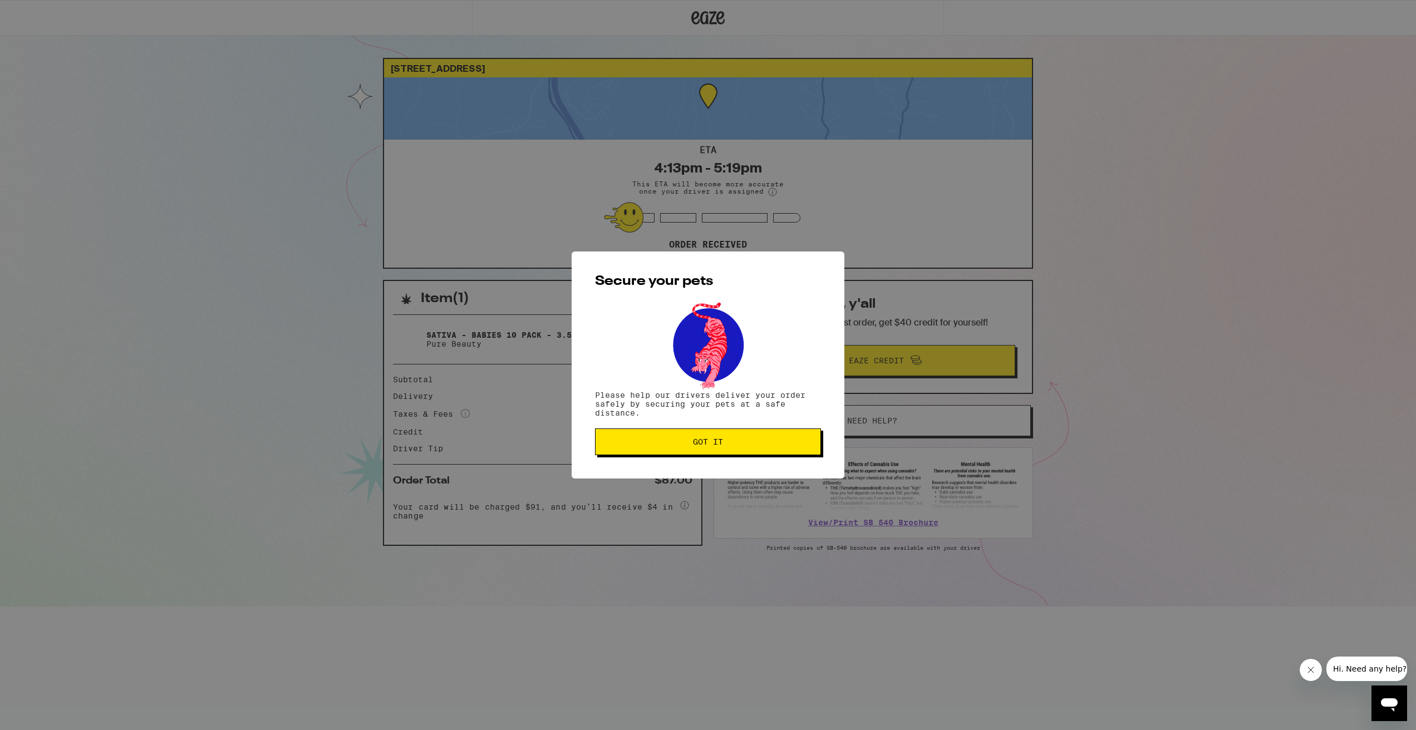
click at [723, 442] on span "Got it" at bounding box center [708, 442] width 30 height 8
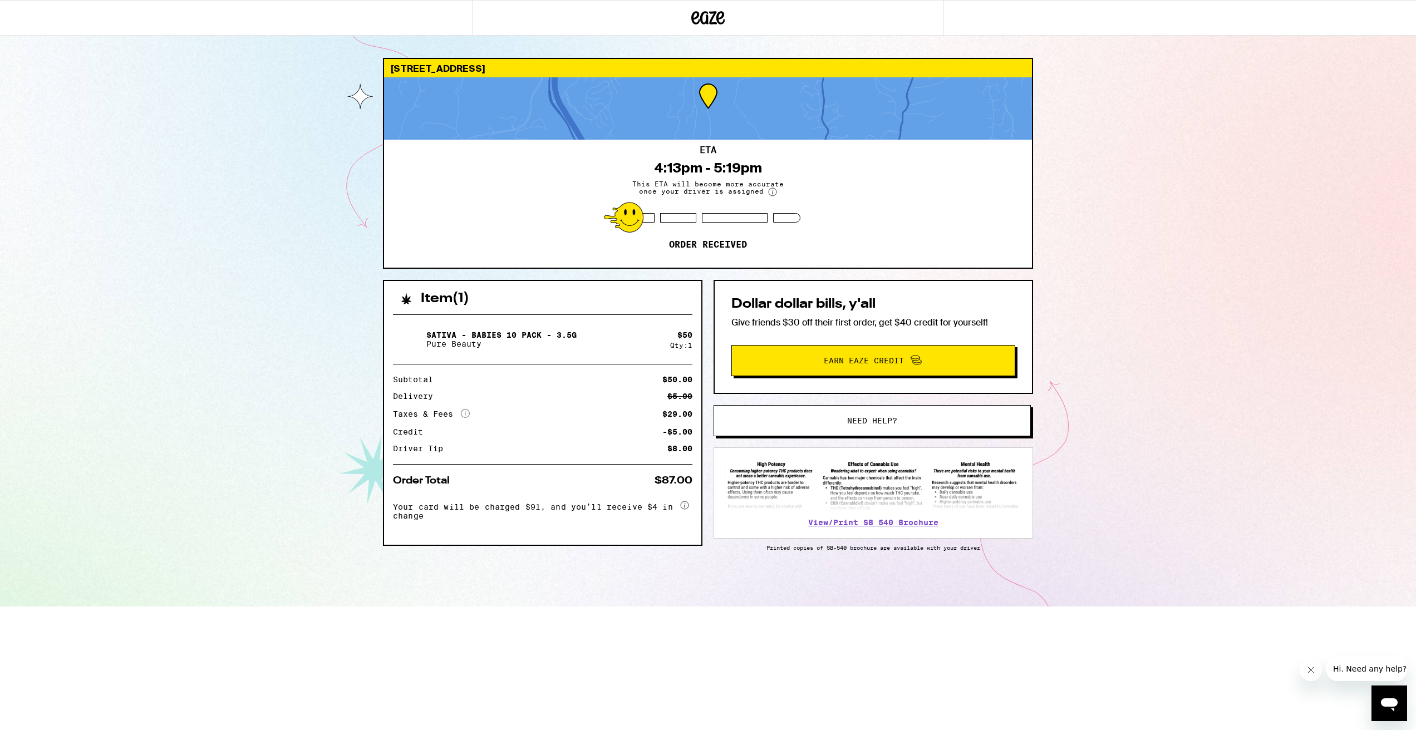
click at [743, 228] on div "ETA 4:13pm - 5:19pm This ETA will become more accurate once your driver is assi…" at bounding box center [708, 204] width 648 height 128
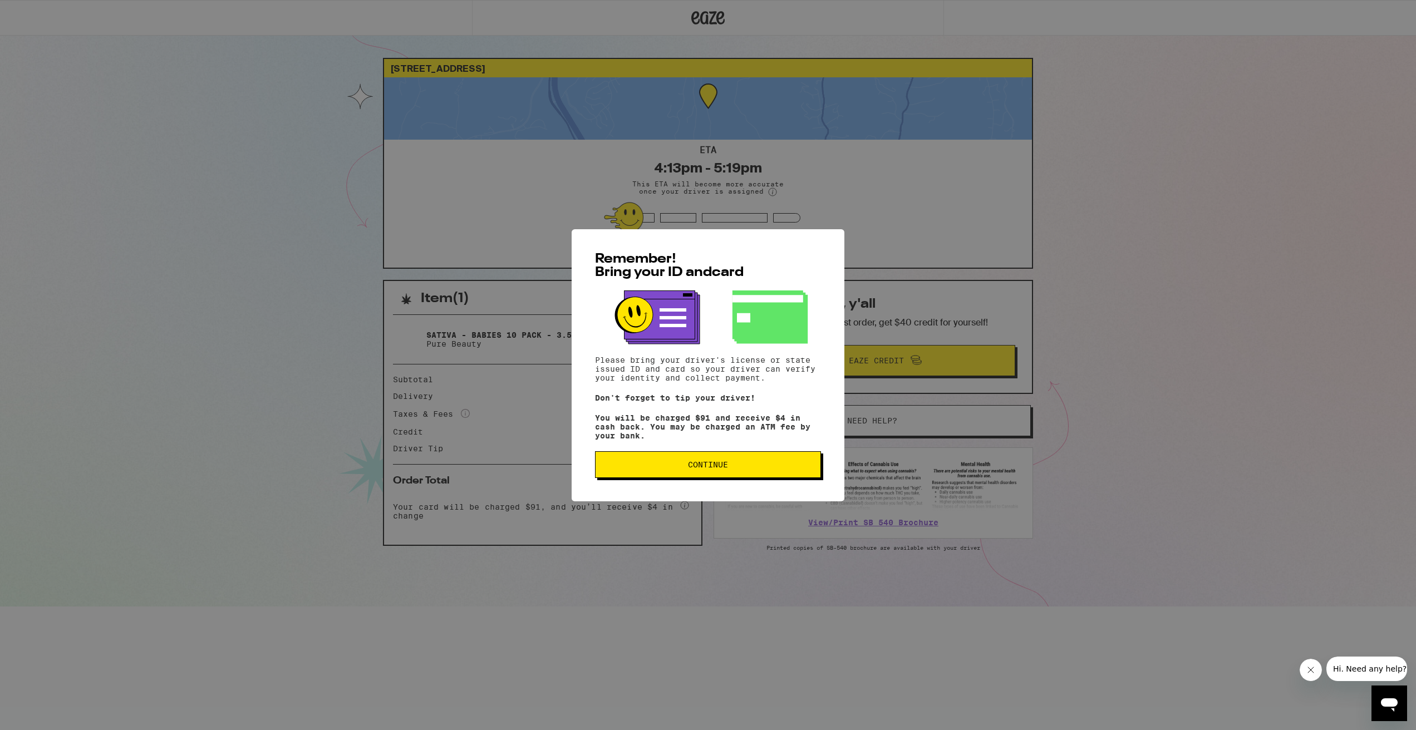
click at [294, 169] on div "Remember! Bring your ID and card Please bring your driver's license or state is…" at bounding box center [708, 365] width 1416 height 730
click at [156, 205] on div "Remember! Bring your ID and card Please bring your driver's license or state is…" at bounding box center [708, 365] width 1416 height 730
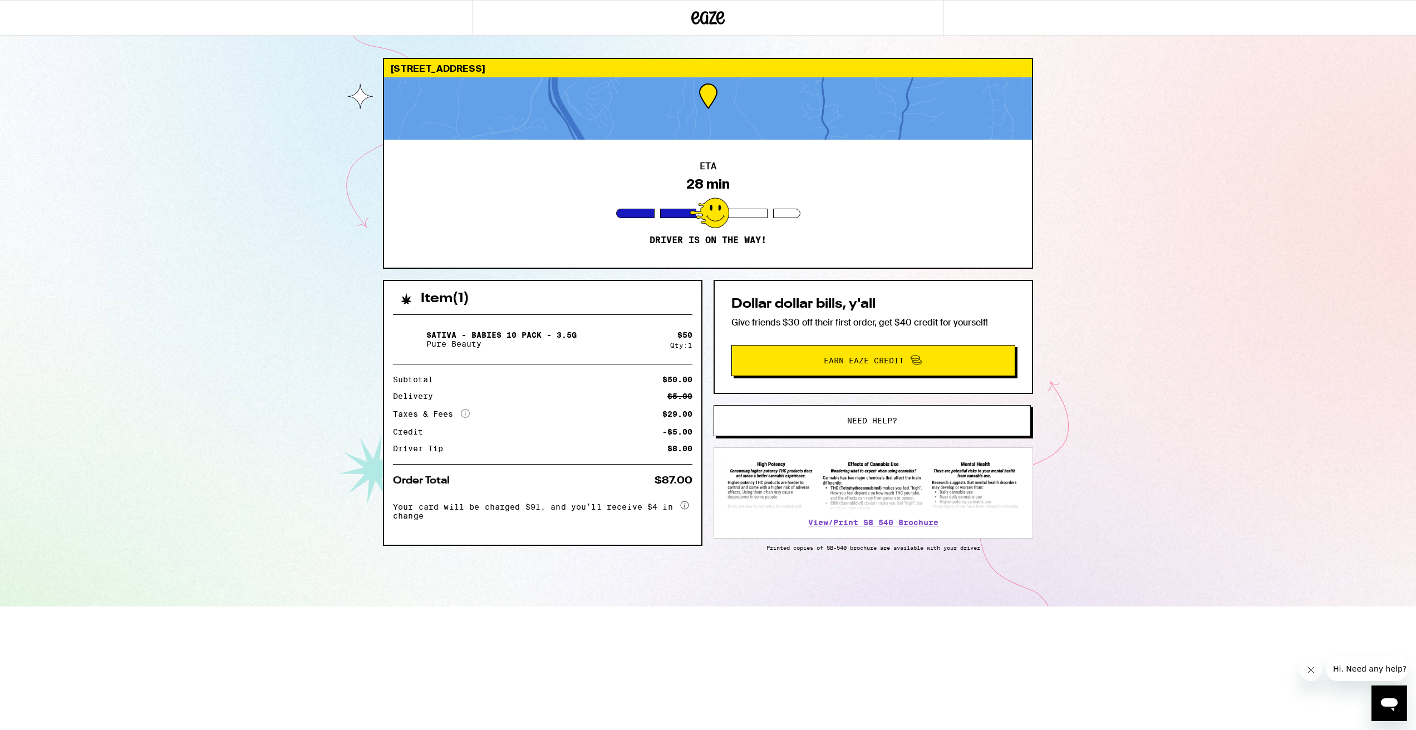
click at [102, 77] on div "2108 Stradella Rd Los Angeles 90077 ETA 28 min Driver is on the way! Item ( 1 )…" at bounding box center [708, 303] width 1416 height 607
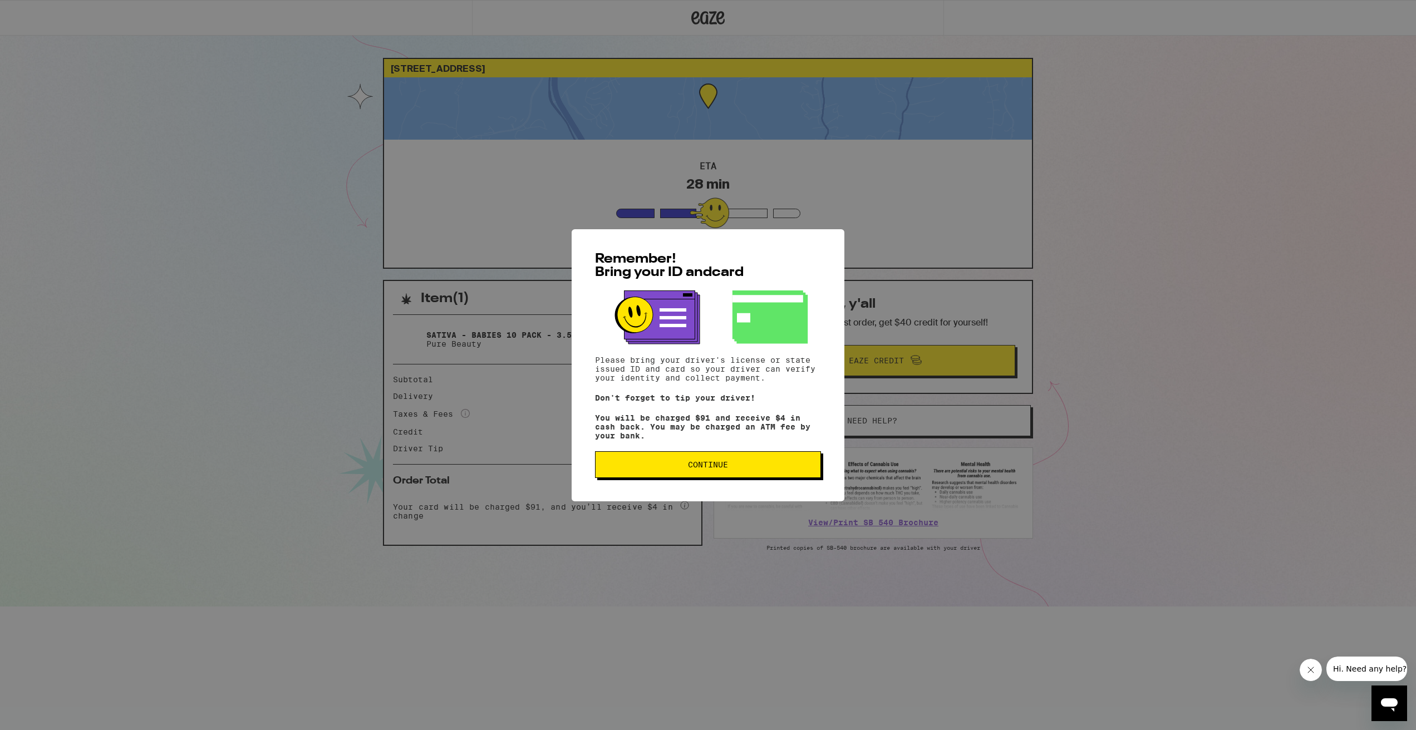
click at [727, 466] on span "Continue" at bounding box center [708, 465] width 40 height 8
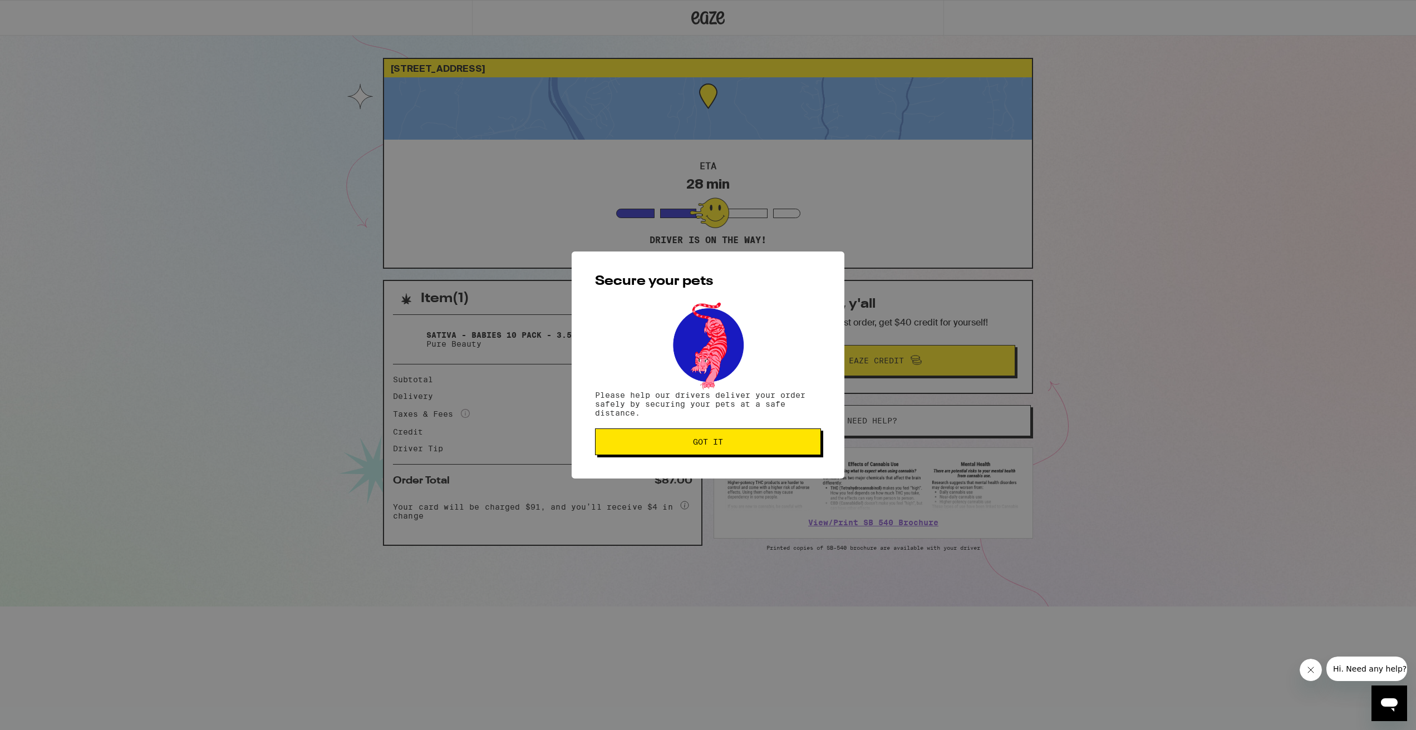
click at [719, 446] on span "Got it" at bounding box center [708, 442] width 30 height 8
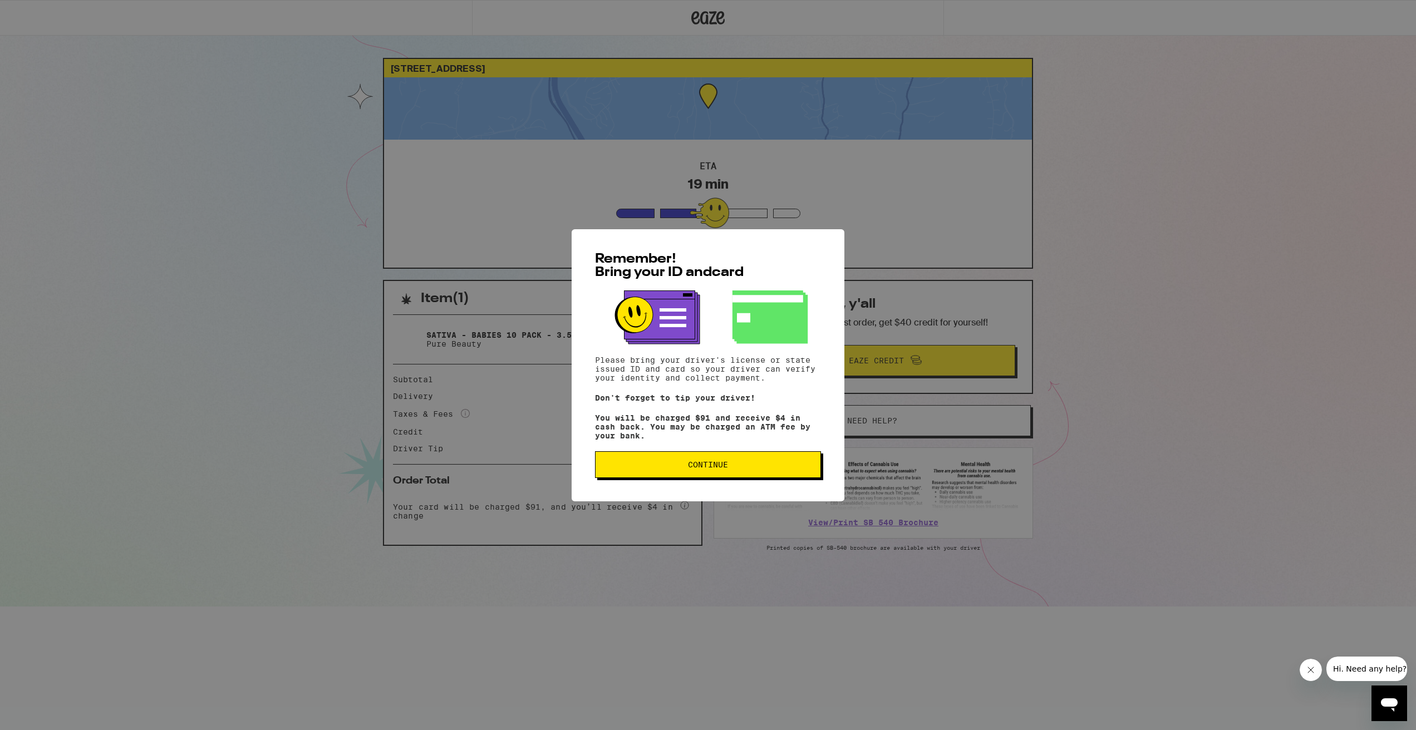
click at [660, 296] on rect at bounding box center [659, 315] width 71 height 48
click at [680, 459] on button "Continue" at bounding box center [708, 464] width 226 height 27
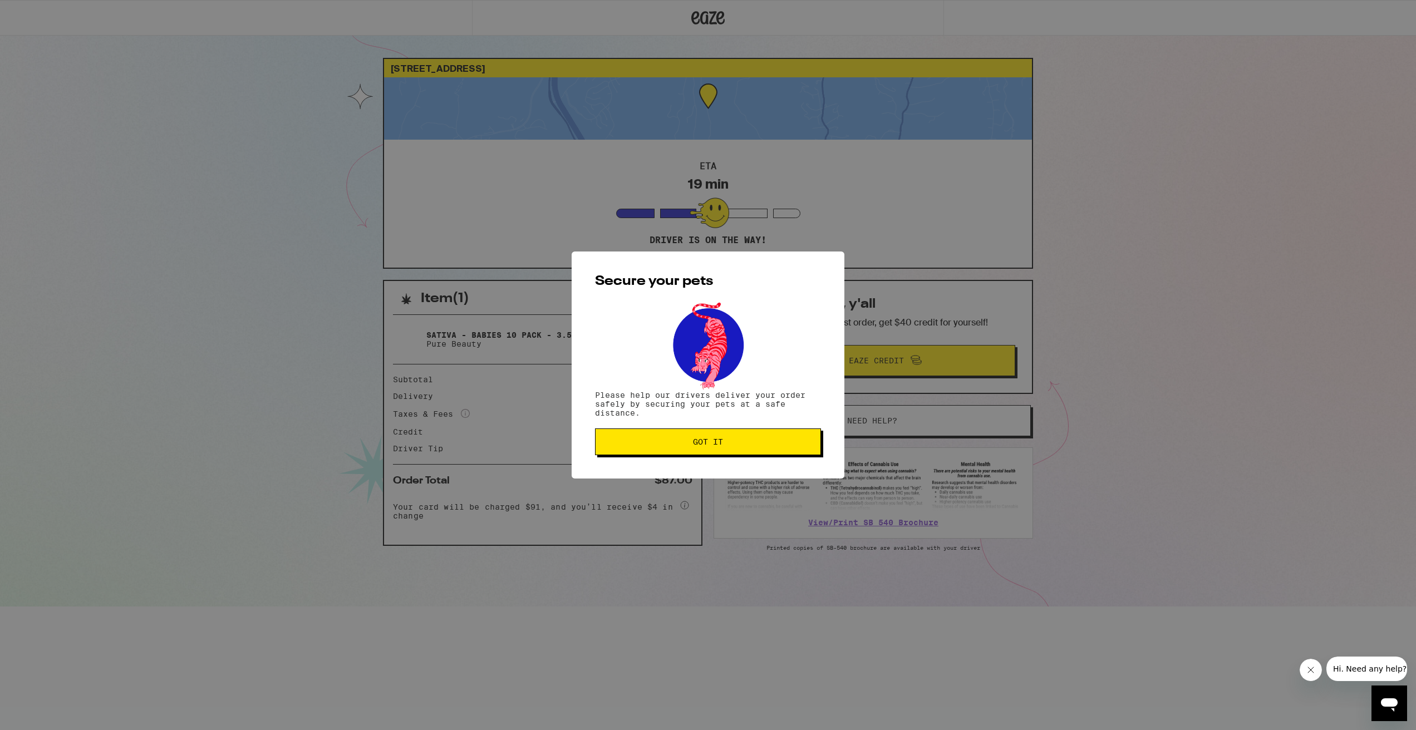
click at [698, 444] on span "Got it" at bounding box center [708, 442] width 30 height 8
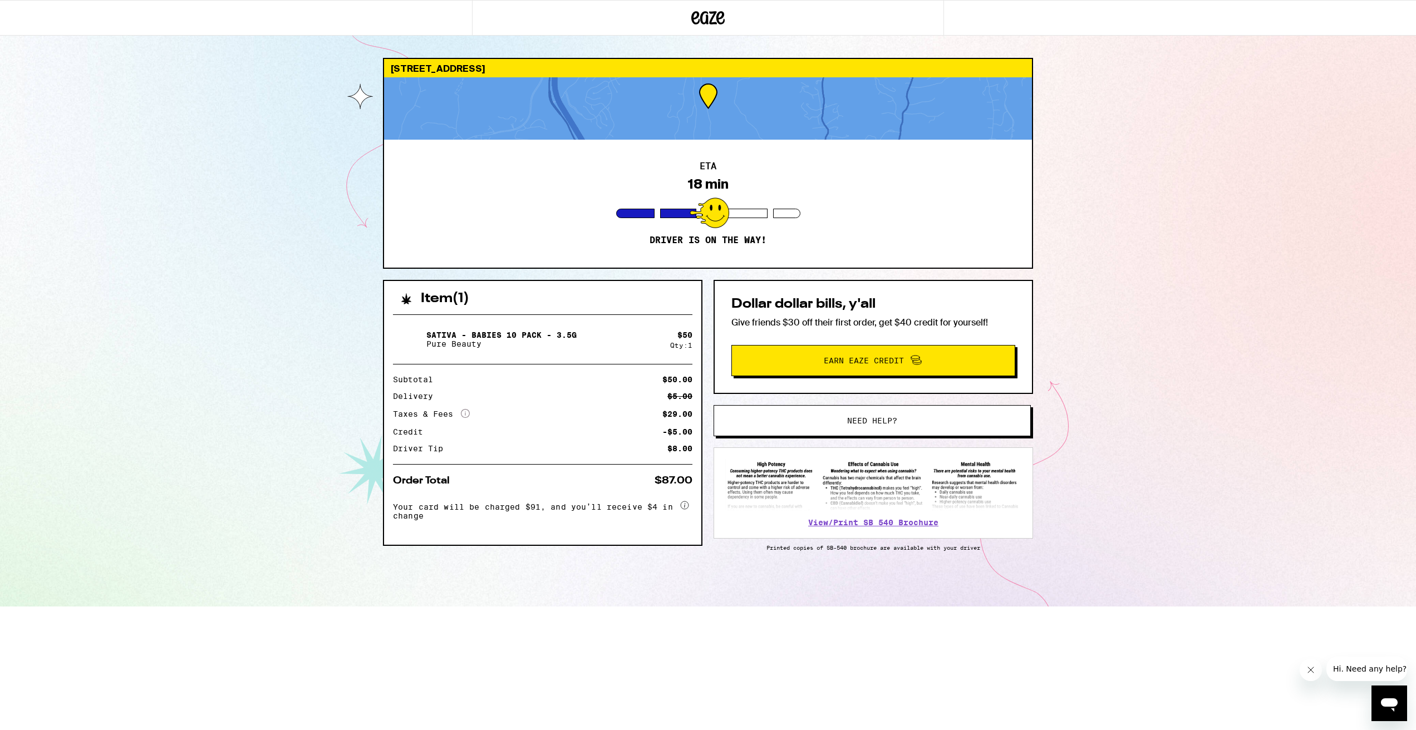
click at [335, 296] on div "[STREET_ADDRESS] ETA 18 min Driver is on the way! Item ( 1 ) Sativa - Babies 10…" at bounding box center [708, 303] width 1416 height 607
click at [686, 504] on circle at bounding box center [685, 506] width 8 height 8
click at [685, 505] on g at bounding box center [685, 506] width 8 height 8
click at [684, 506] on circle at bounding box center [685, 506] width 8 height 8
click at [365, 413] on div "[STREET_ADDRESS] ETA 18 min Driver is on the way! Item ( 1 ) Sativa - Babies 10…" at bounding box center [708, 303] width 1416 height 607
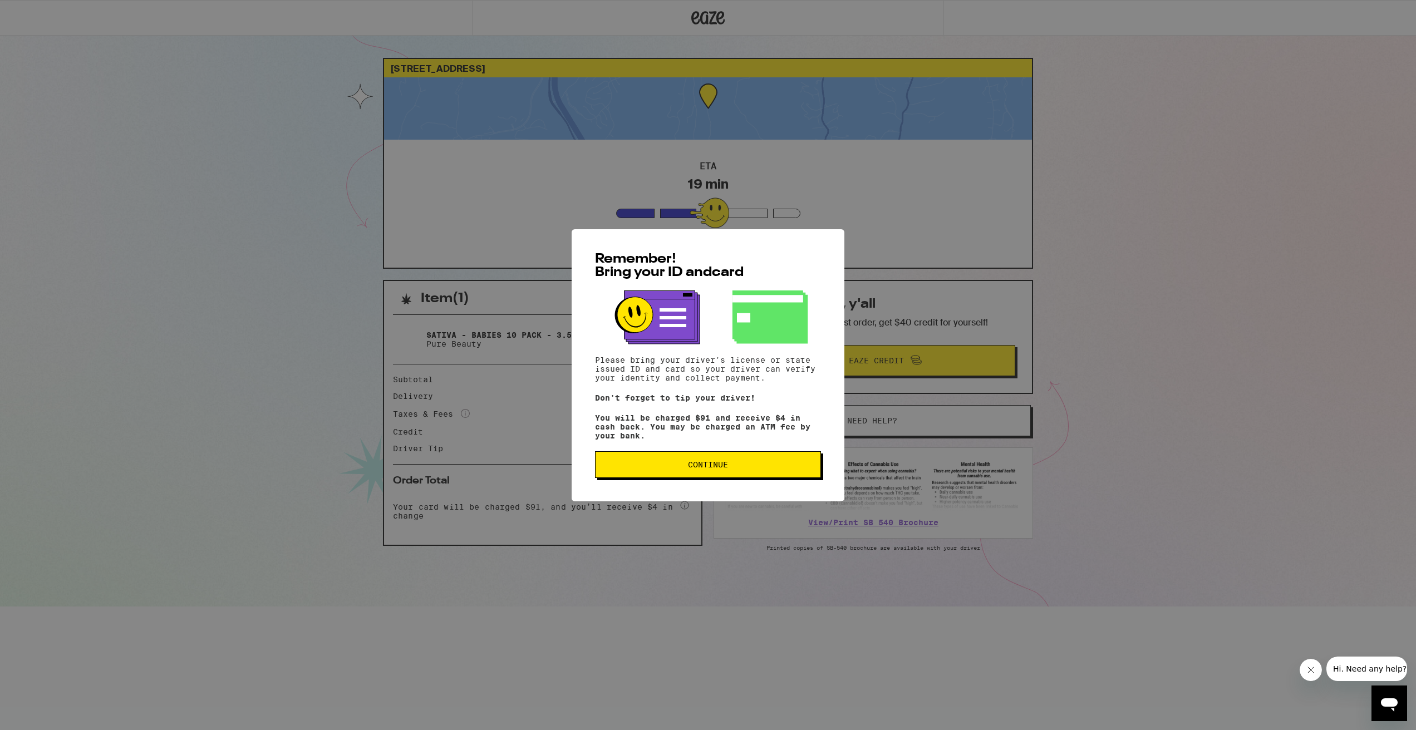
click at [652, 467] on span "Continue" at bounding box center [708, 465] width 207 height 8
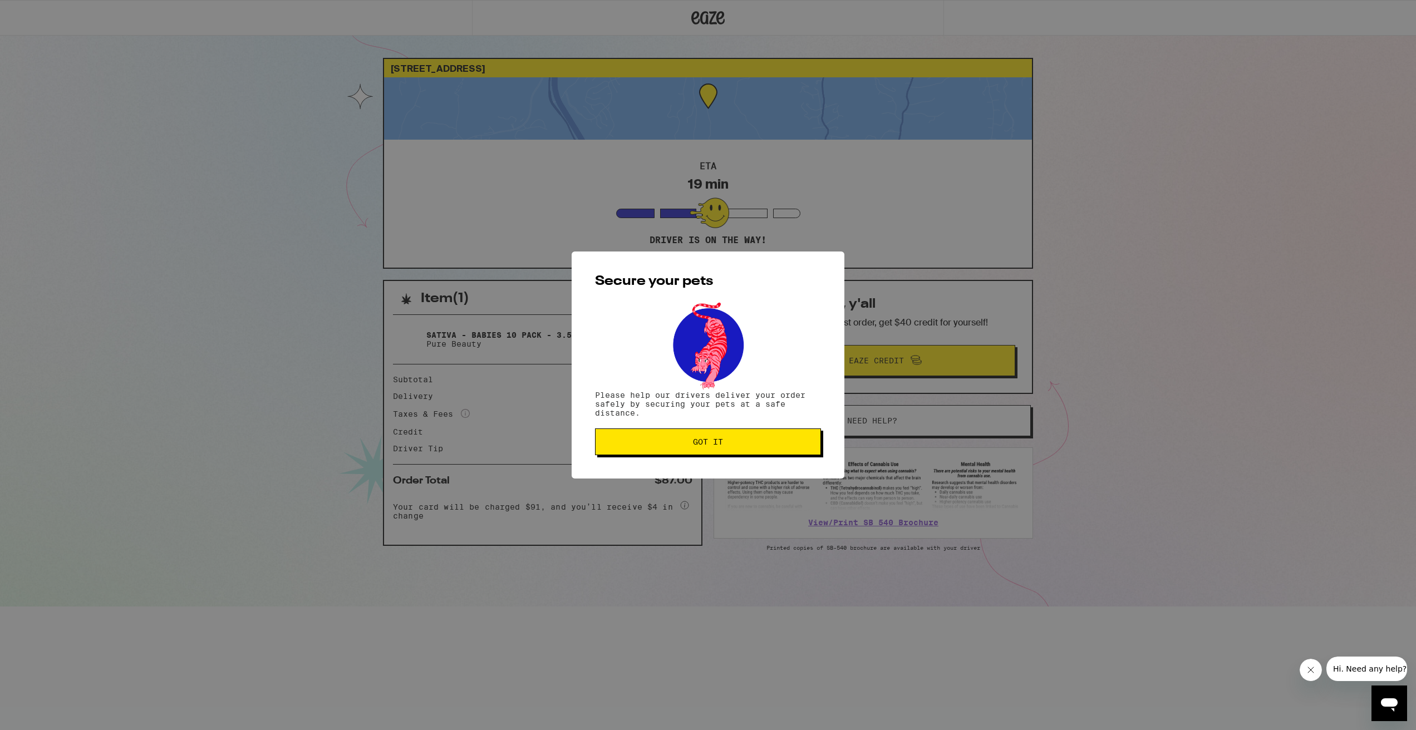
click at [656, 460] on div "Secure your pets Please help our drivers deliver your order safely by securing …" at bounding box center [708, 365] width 273 height 227
click at [661, 449] on button "Got it" at bounding box center [708, 442] width 226 height 27
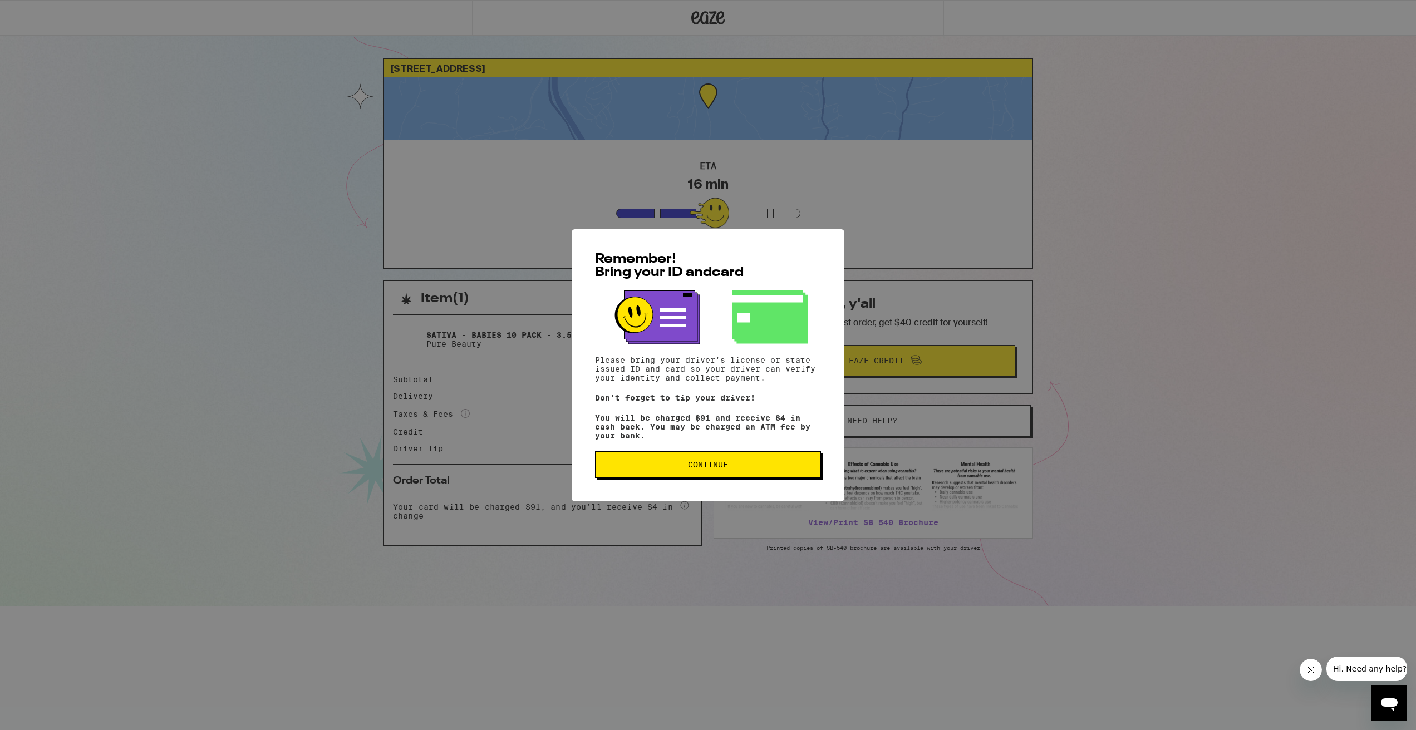
click at [716, 457] on button "Continue" at bounding box center [708, 464] width 226 height 27
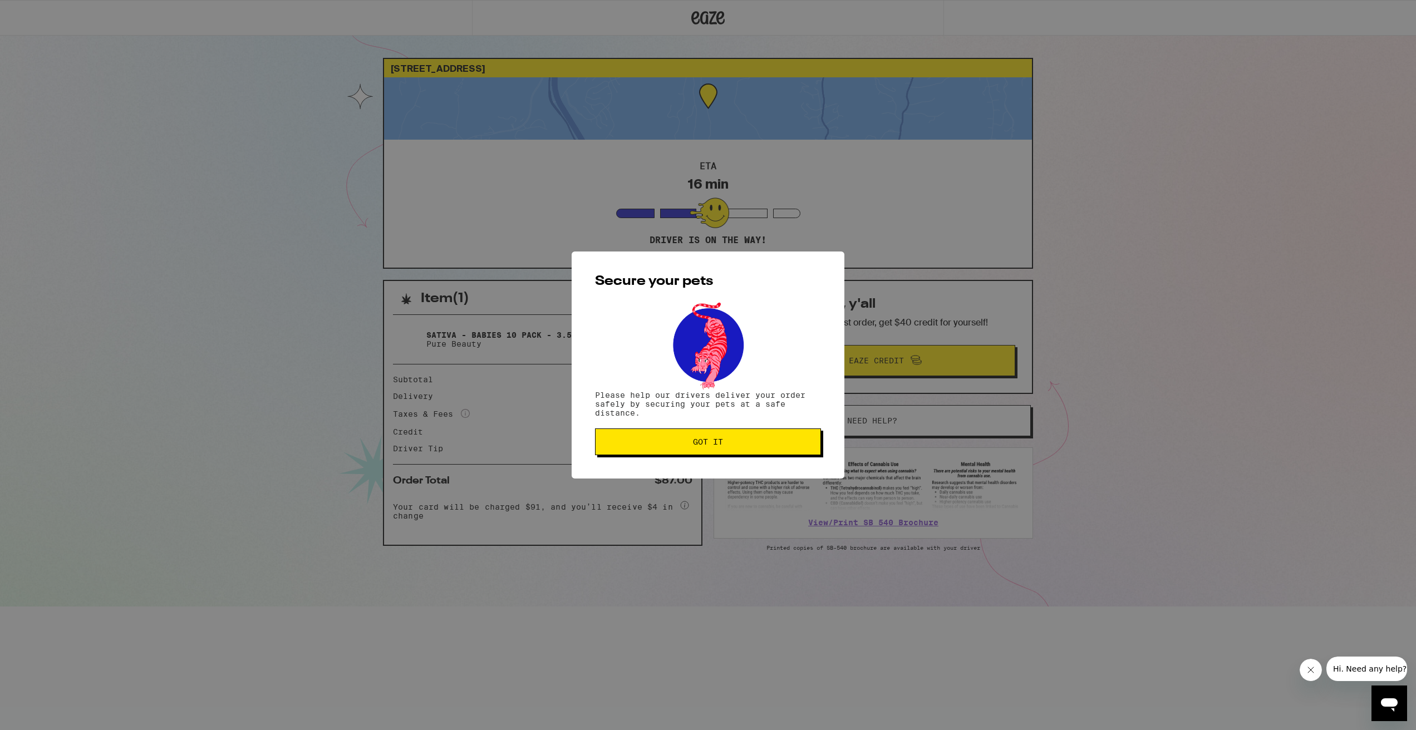
drag, startPoint x: 686, startPoint y: 451, endPoint x: 678, endPoint y: 450, distance: 8.4
click at [686, 451] on button "Got it" at bounding box center [708, 442] width 226 height 27
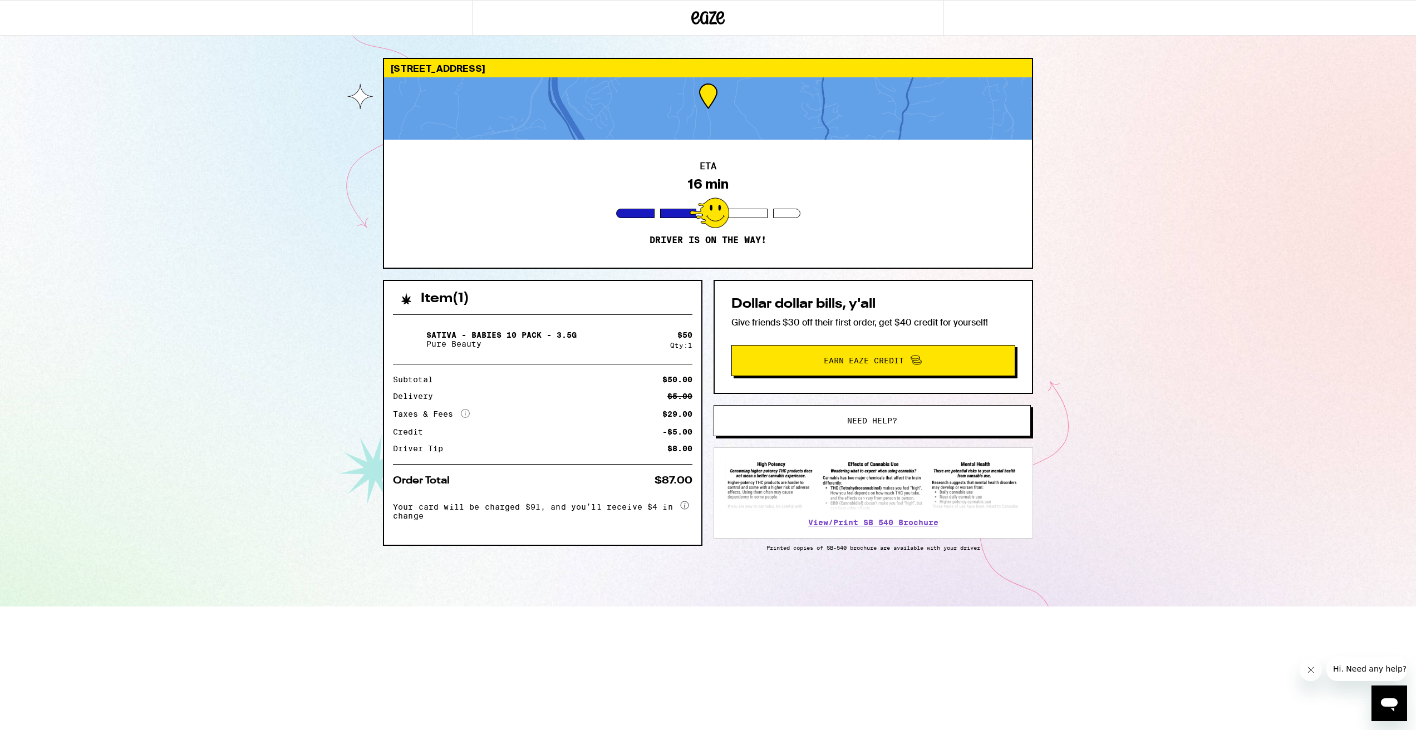
click at [220, 251] on div "[STREET_ADDRESS] ETA 16 min Driver is on the way! Item ( 1 ) Sativa - Babies 10…" at bounding box center [708, 303] width 1416 height 607
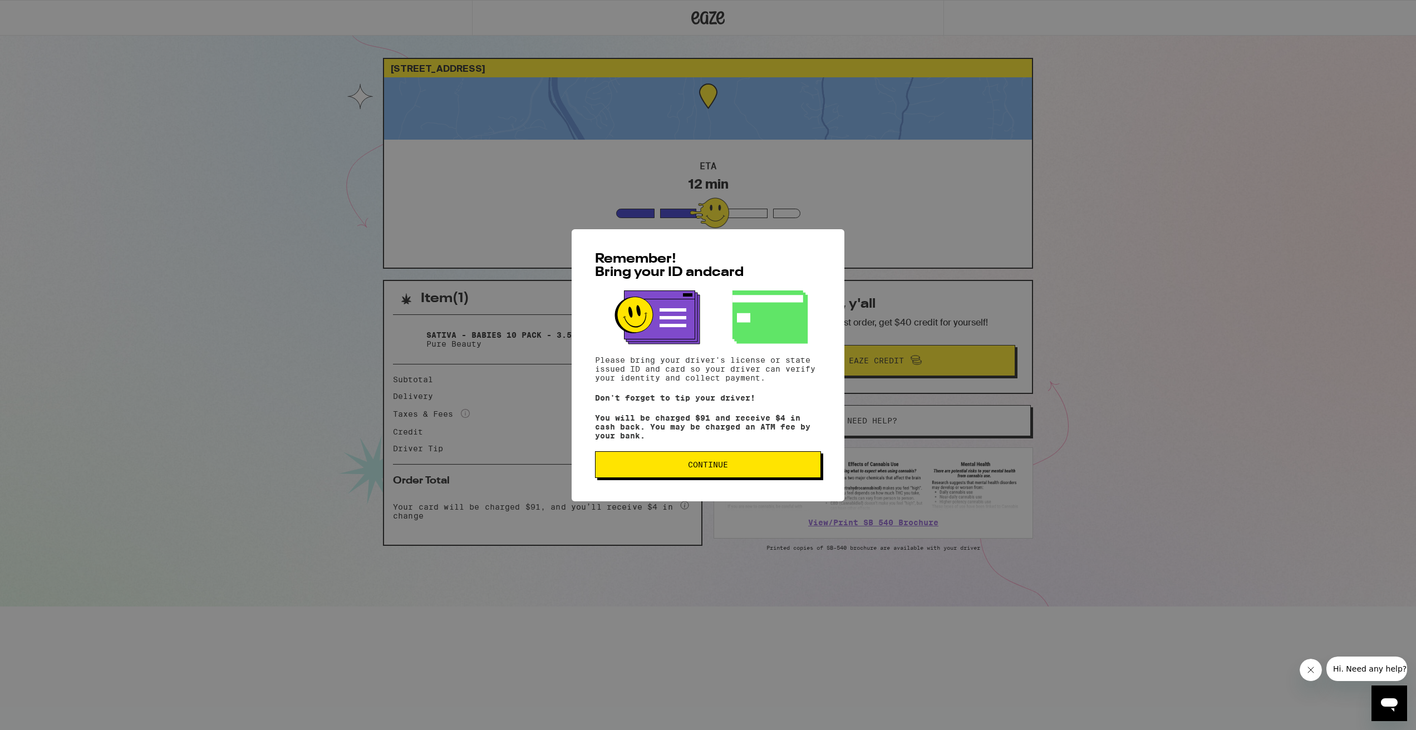
click at [700, 463] on button "Continue" at bounding box center [708, 464] width 226 height 27
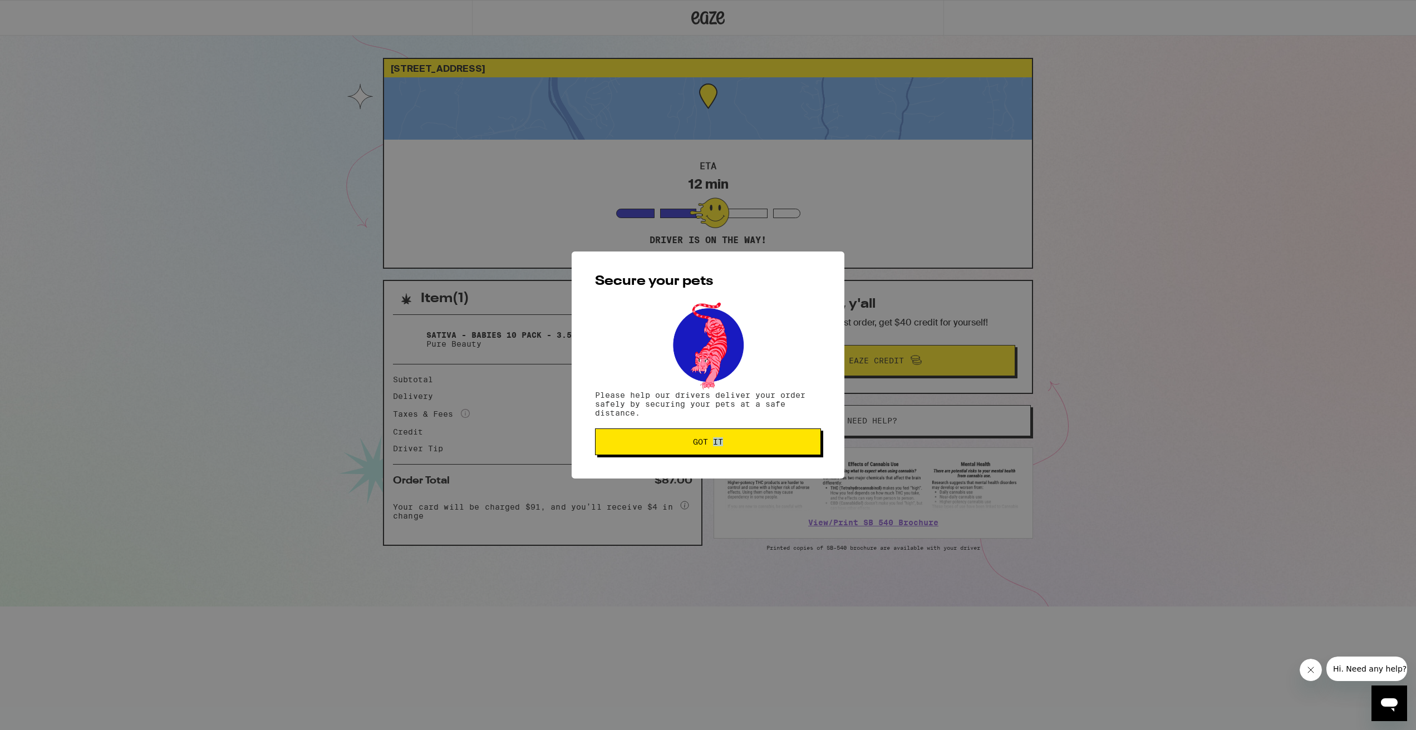
click at [700, 463] on div "Secure your pets Please help our drivers deliver your order safely by securing …" at bounding box center [708, 365] width 273 height 227
click at [672, 432] on button "Got it" at bounding box center [708, 442] width 226 height 27
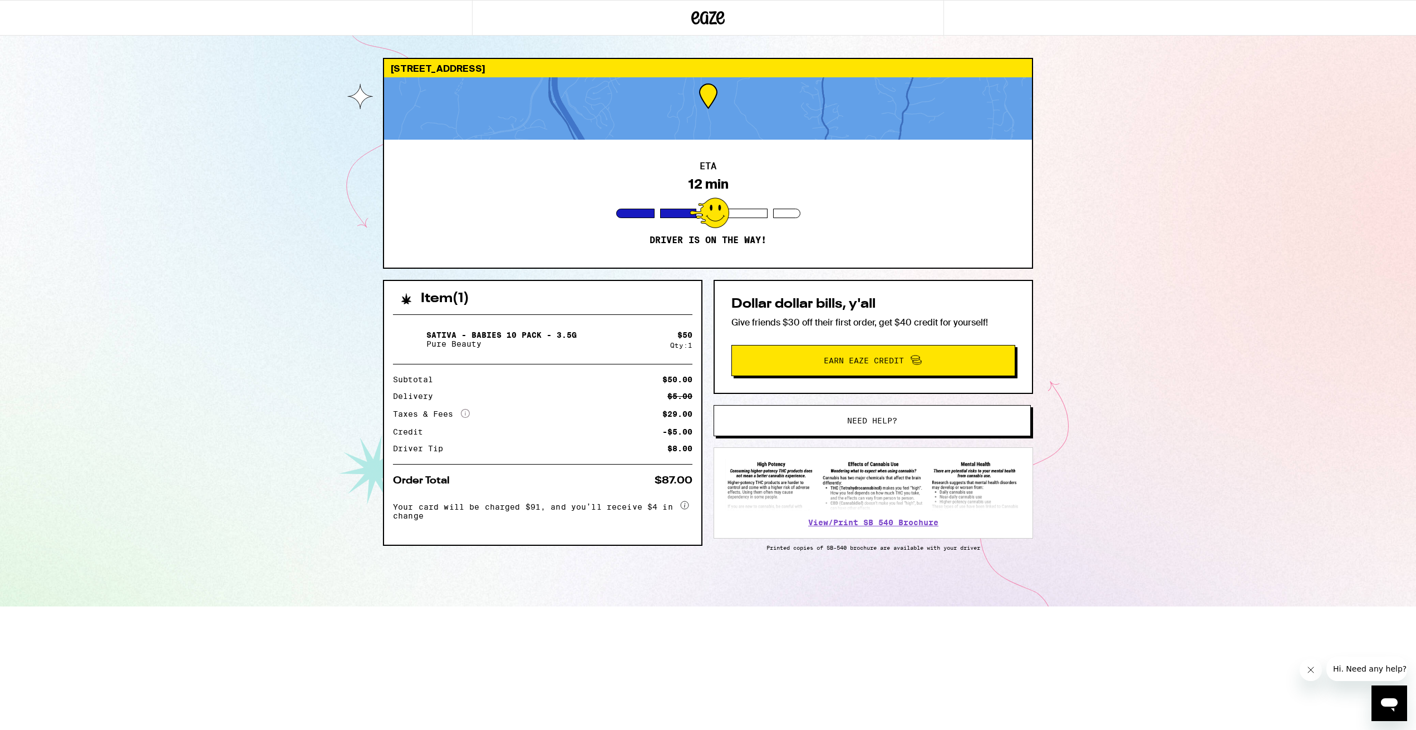
drag, startPoint x: 684, startPoint y: 444, endPoint x: 522, endPoint y: 379, distance: 174.6
click at [683, 444] on div "Secure your pets Please help our drivers deliver your order safely by securing …" at bounding box center [708, 365] width 1416 height 730
click at [139, 227] on div "Secure your pets Please help our drivers deliver your order safely by securing …" at bounding box center [708, 365] width 1416 height 730
click at [131, 293] on div "2108 Stradella Rd Los Angeles 90077 ETA 11 min Driver is on the way! Item ( 1 )…" at bounding box center [708, 303] width 1416 height 607
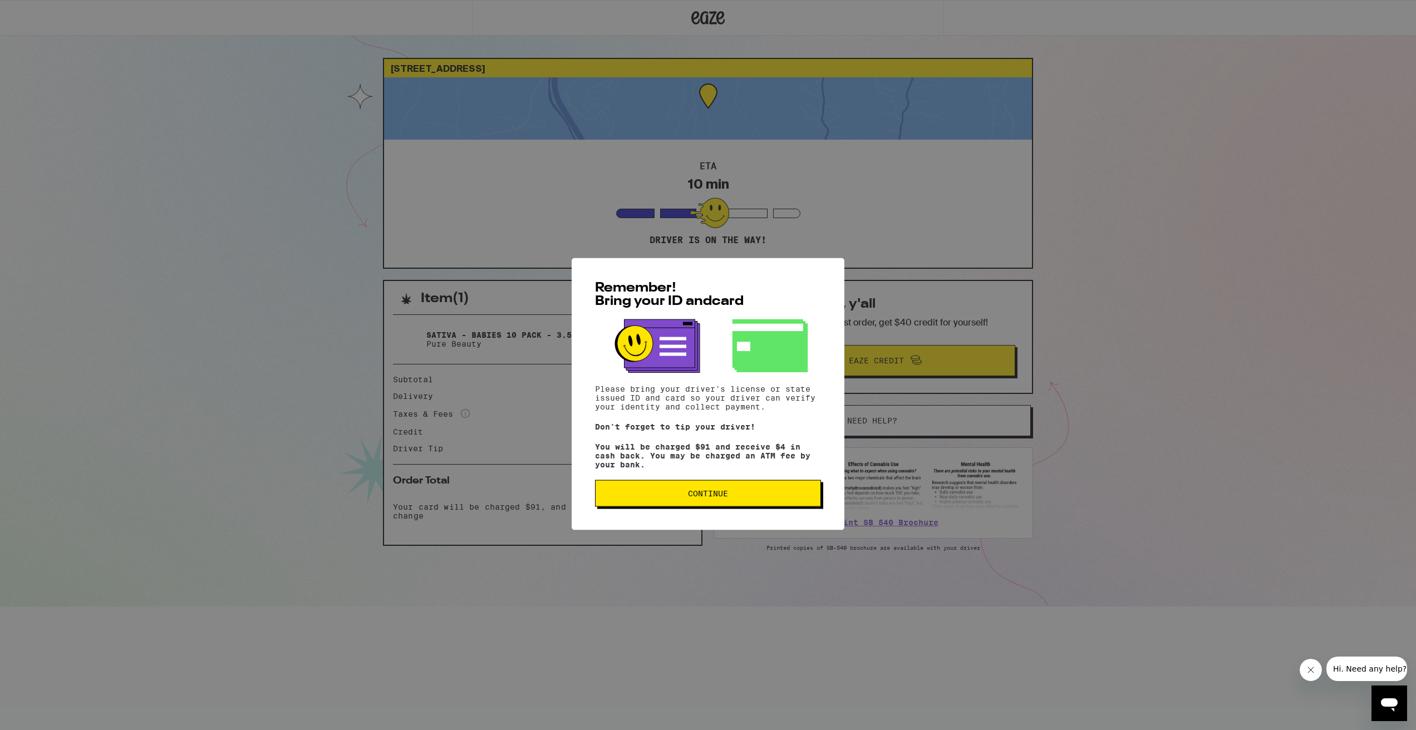
click at [690, 469] on span "Continue" at bounding box center [708, 465] width 40 height 8
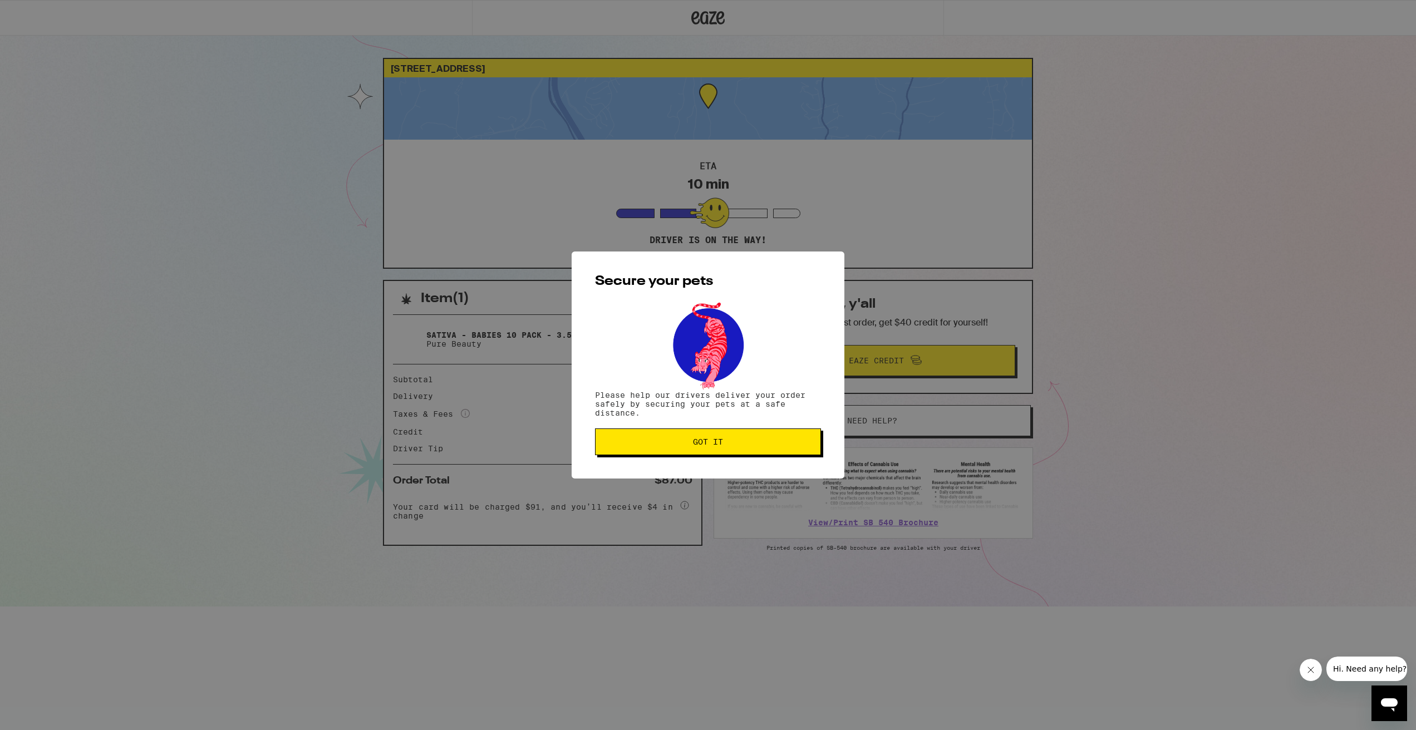
click at [701, 450] on button "Got it" at bounding box center [708, 442] width 226 height 27
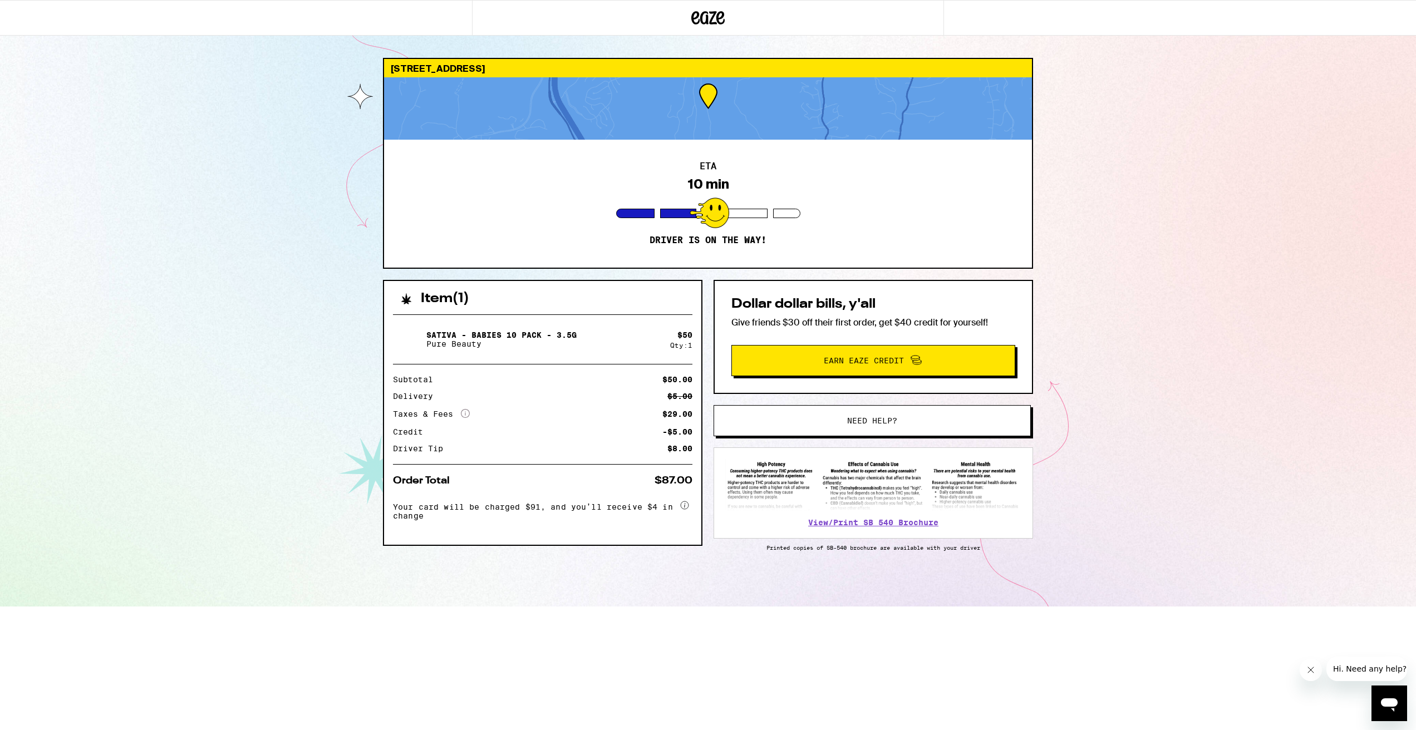
click at [252, 307] on div "2108 Stradella Rd Los Angeles 90077 ETA 10 min Driver is on the way! Item ( 1 )…" at bounding box center [708, 303] width 1416 height 607
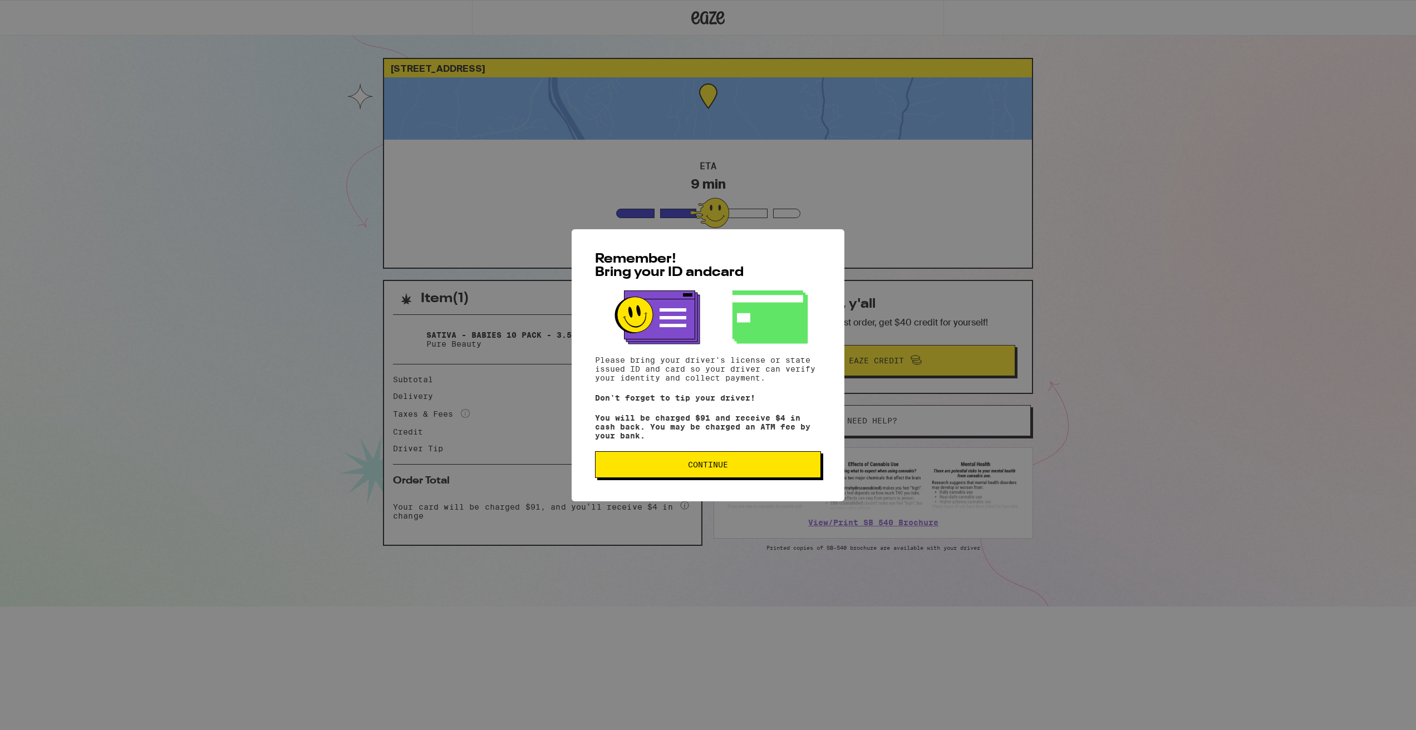
drag, startPoint x: 259, startPoint y: 308, endPoint x: 322, endPoint y: 348, distance: 74.8
click at [255, 308] on div "Remember! Bring your ID and card Please bring your driver's license or state is…" at bounding box center [708, 365] width 1416 height 730
click at [686, 454] on div "Remember! Bring your ID and card Please bring your driver's license or state is…" at bounding box center [708, 365] width 273 height 272
click at [676, 469] on span "Continue" at bounding box center [708, 465] width 207 height 8
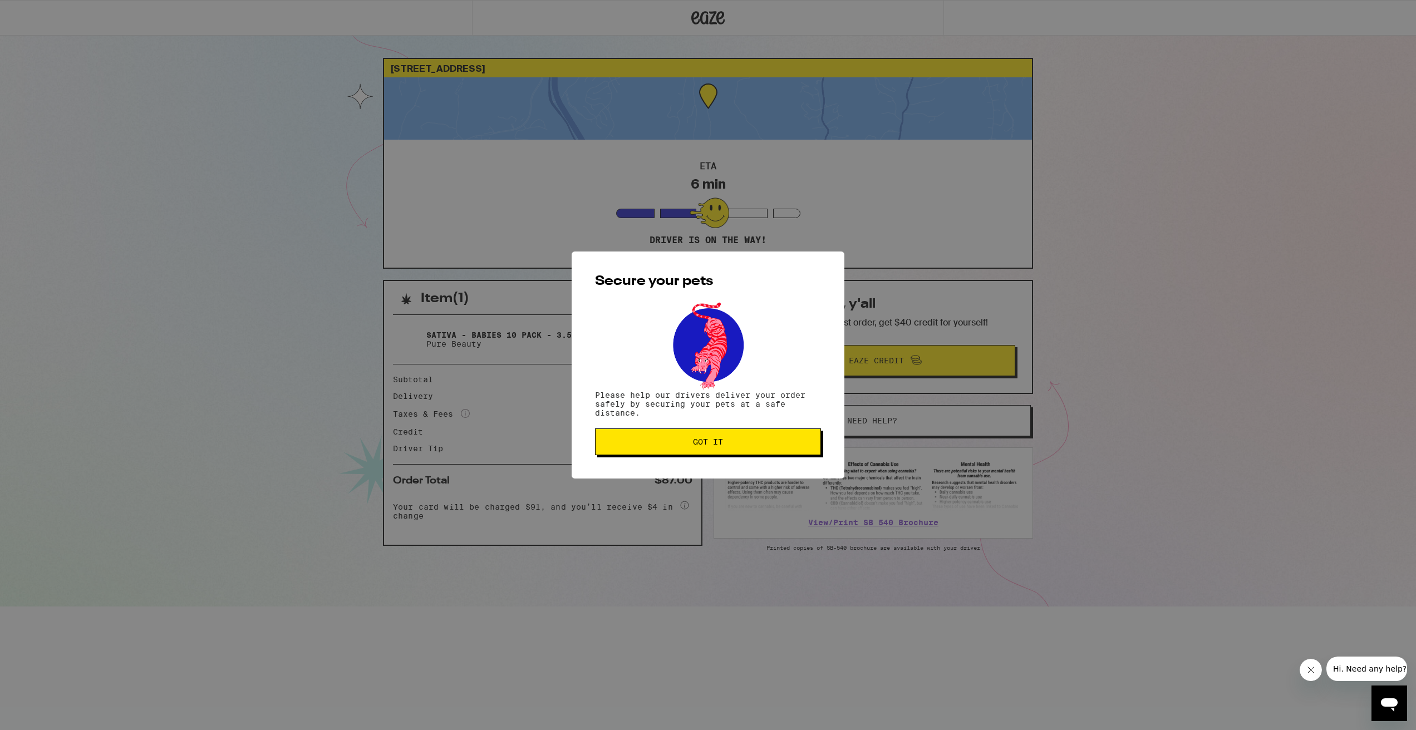
click at [716, 455] on button "Got it" at bounding box center [708, 442] width 226 height 27
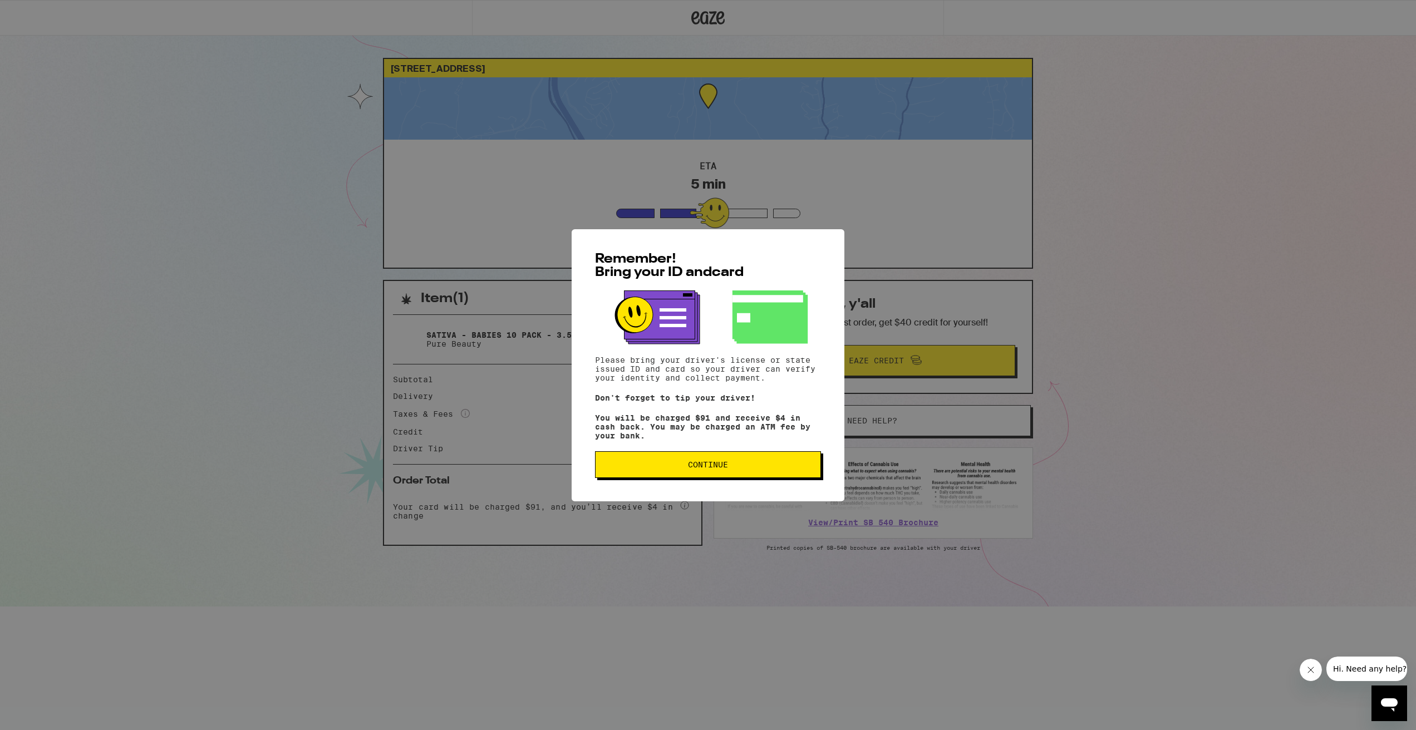
click at [112, 101] on div "Remember! Bring your ID and card Please bring your driver's license or state is…" at bounding box center [708, 365] width 1416 height 730
click at [715, 478] on button "Continue" at bounding box center [708, 464] width 226 height 27
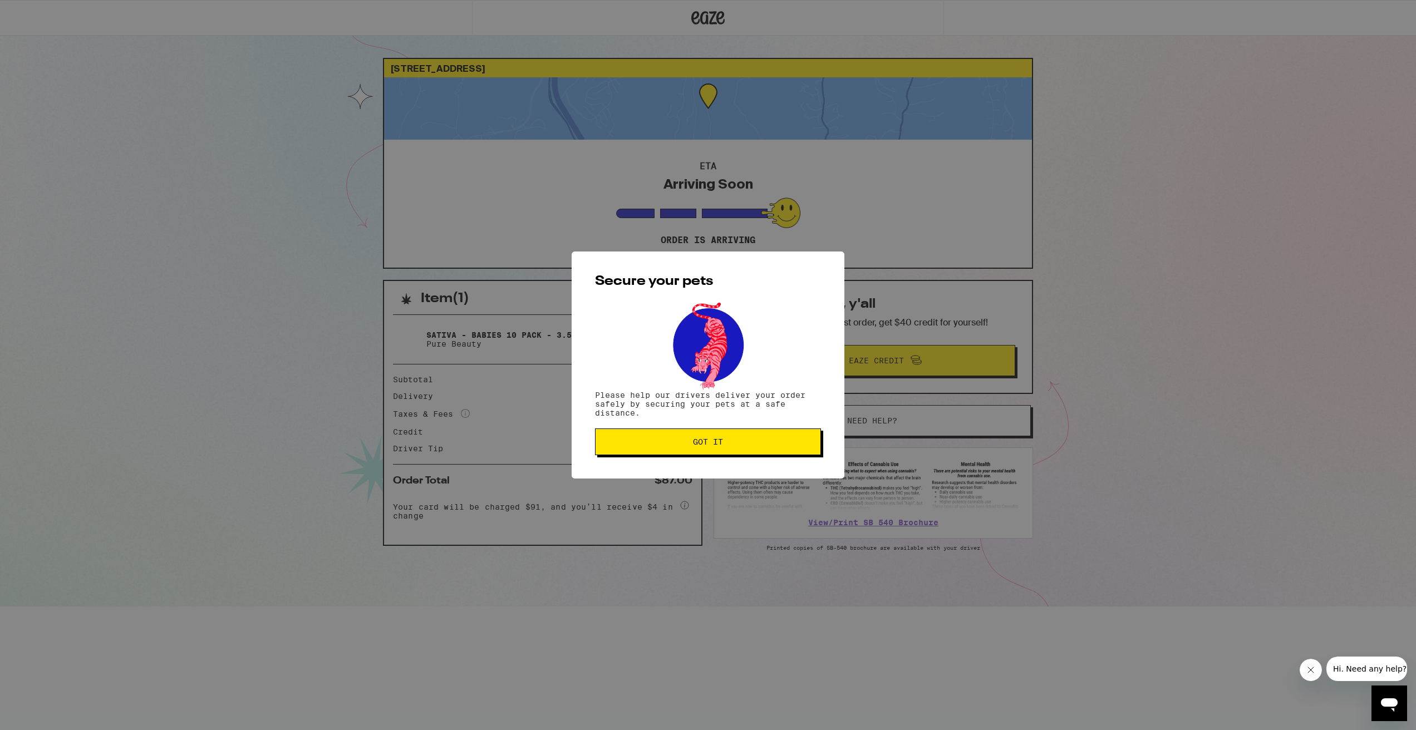
click at [691, 433] on button "Got it" at bounding box center [708, 442] width 226 height 27
